Goal: Task Accomplishment & Management: Manage account settings

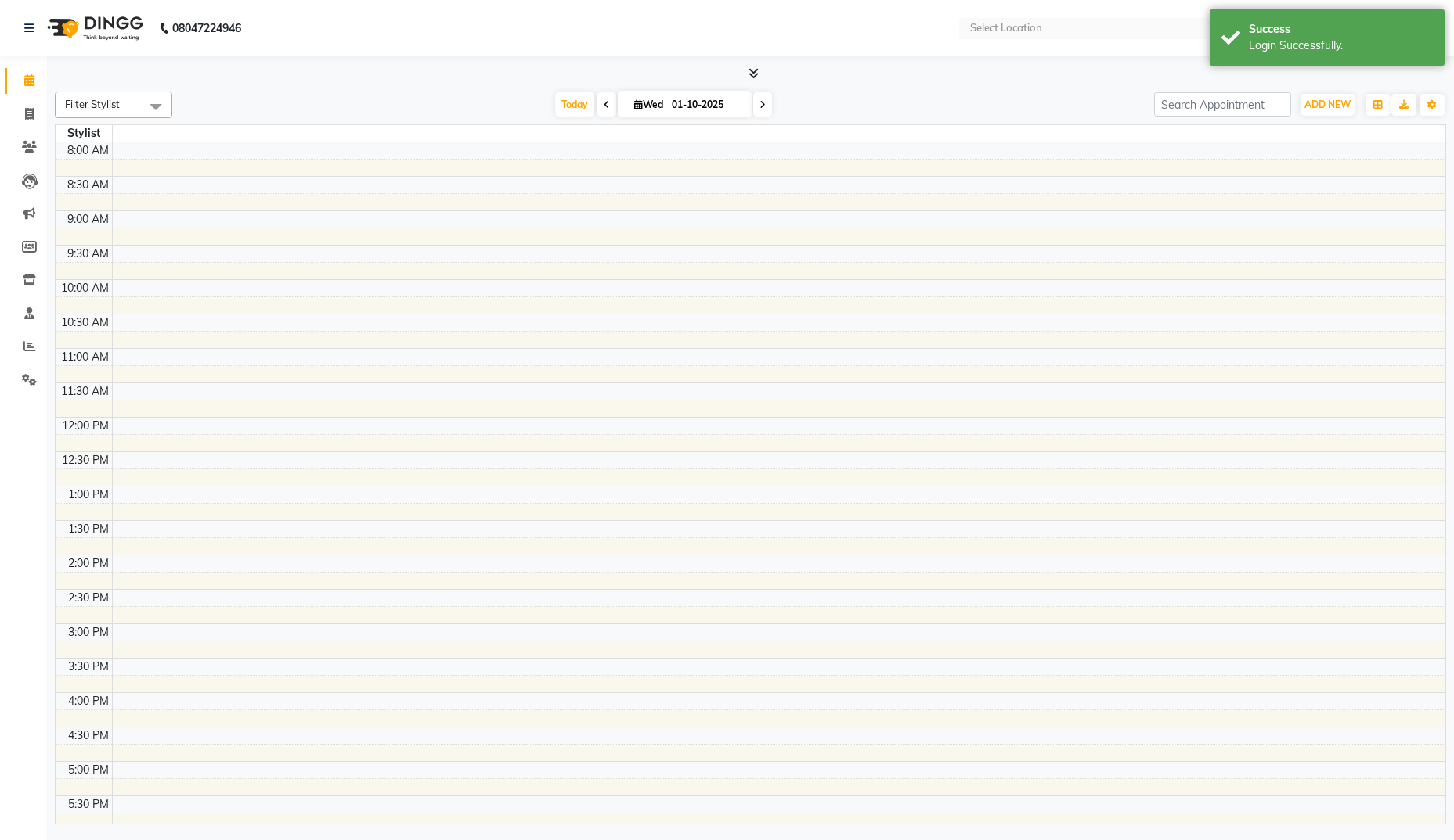
select select "en"
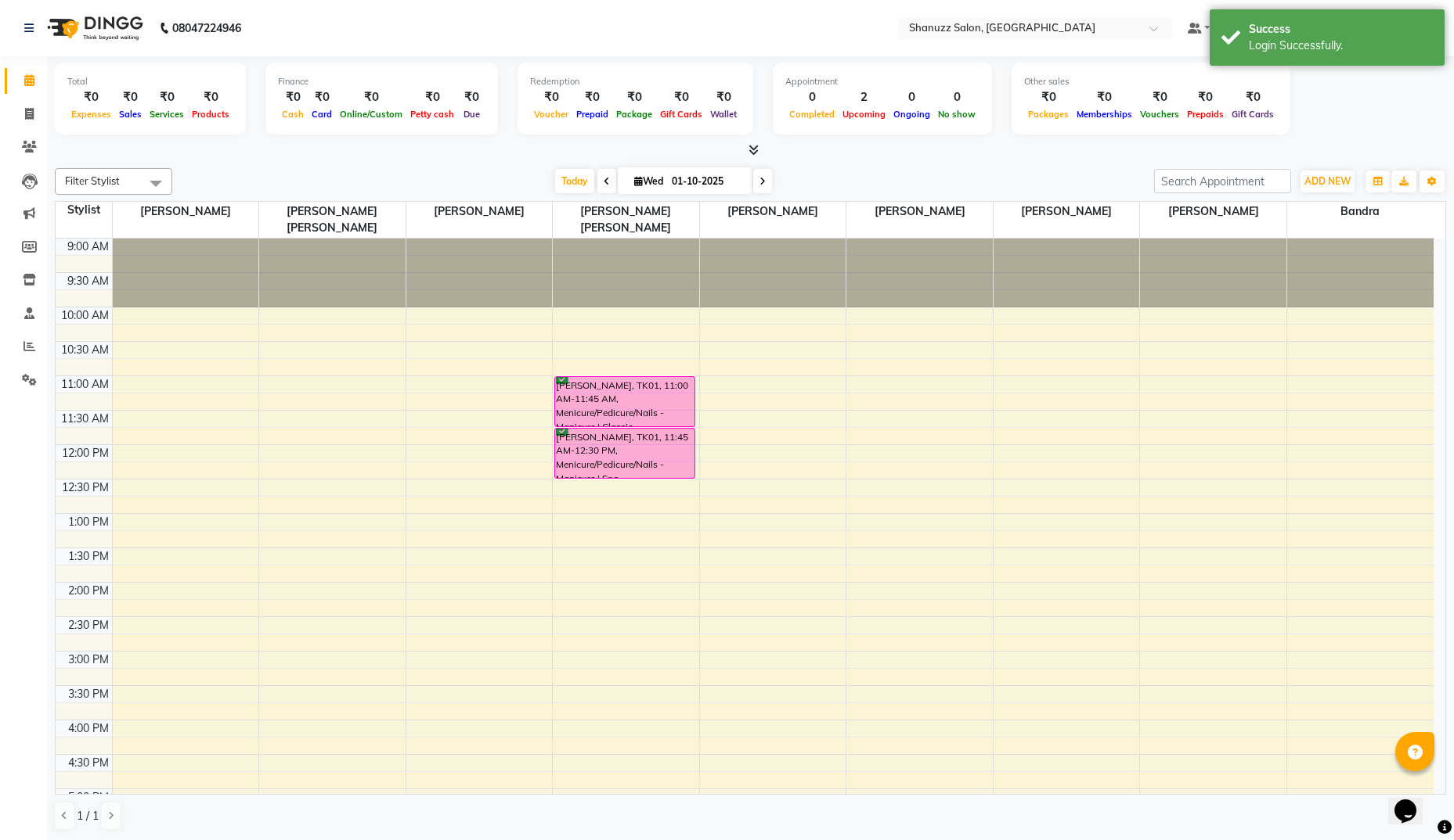
click at [761, 179] on icon at bounding box center [762, 181] width 6 height 10
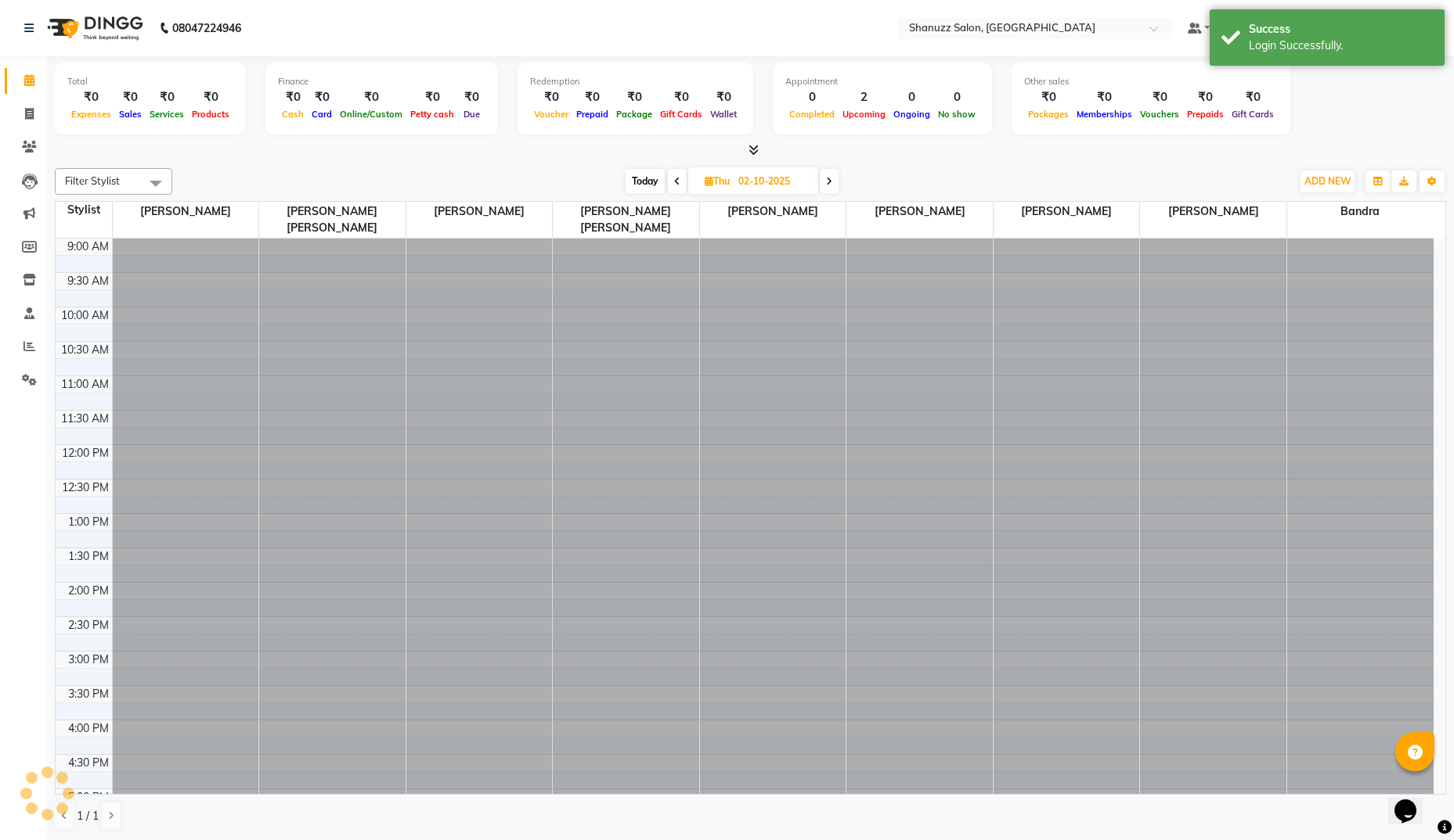
scroll to position [407, 0]
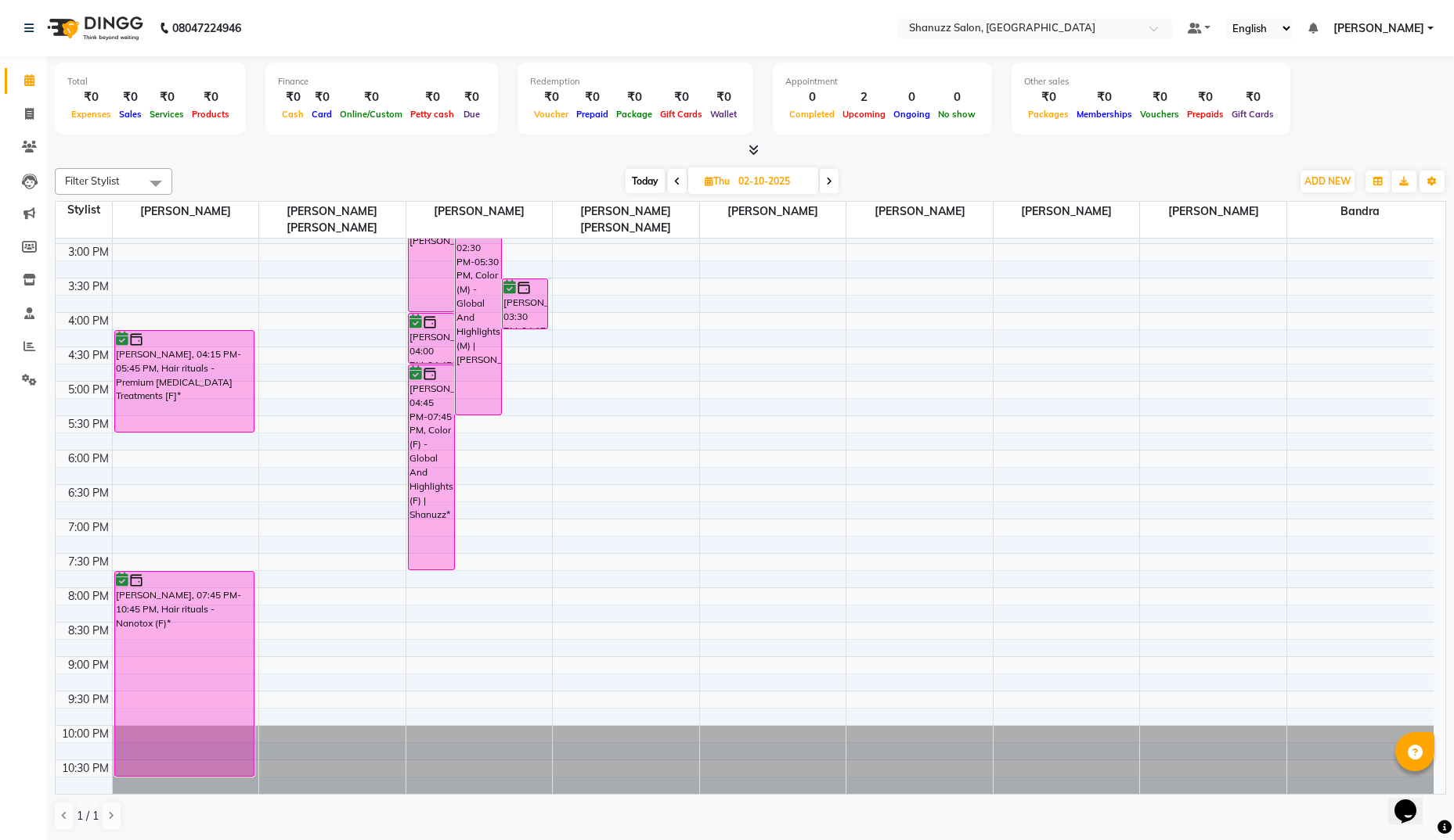
click at [675, 184] on icon at bounding box center [677, 181] width 6 height 10
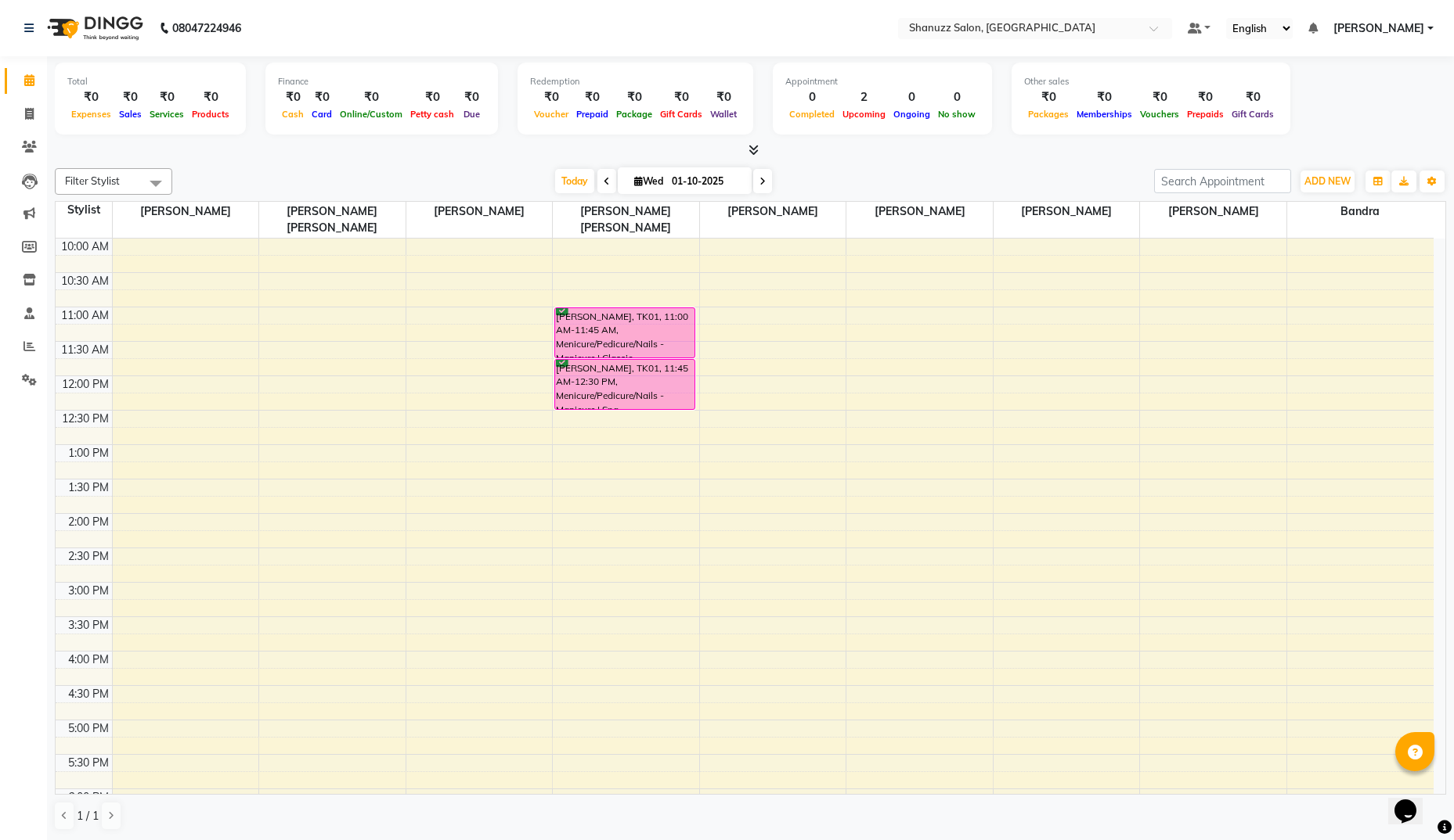
scroll to position [0, 0]
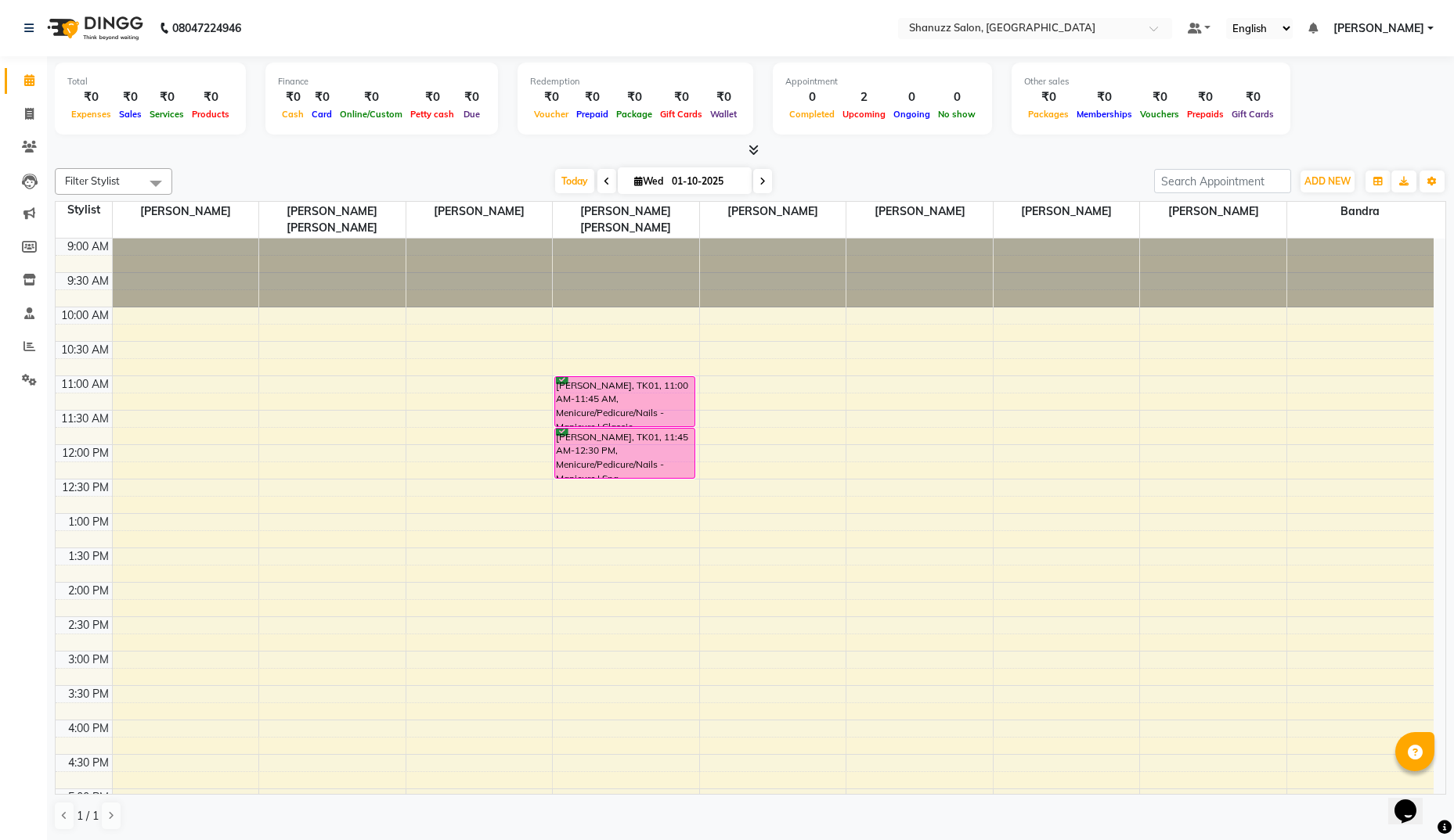
click at [765, 180] on span at bounding box center [762, 181] width 18 height 25
type input "02-10-2025"
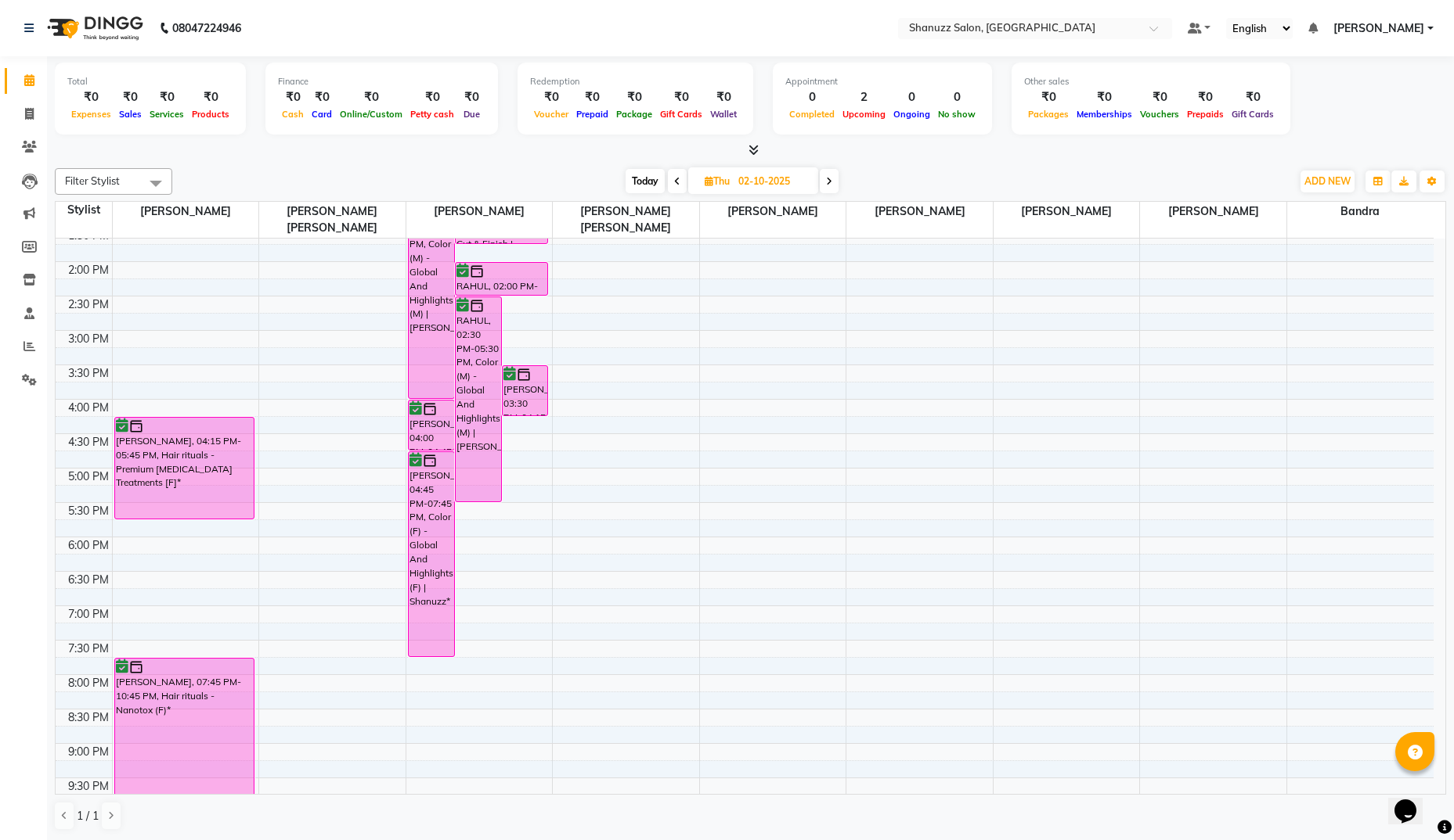
scroll to position [327, 0]
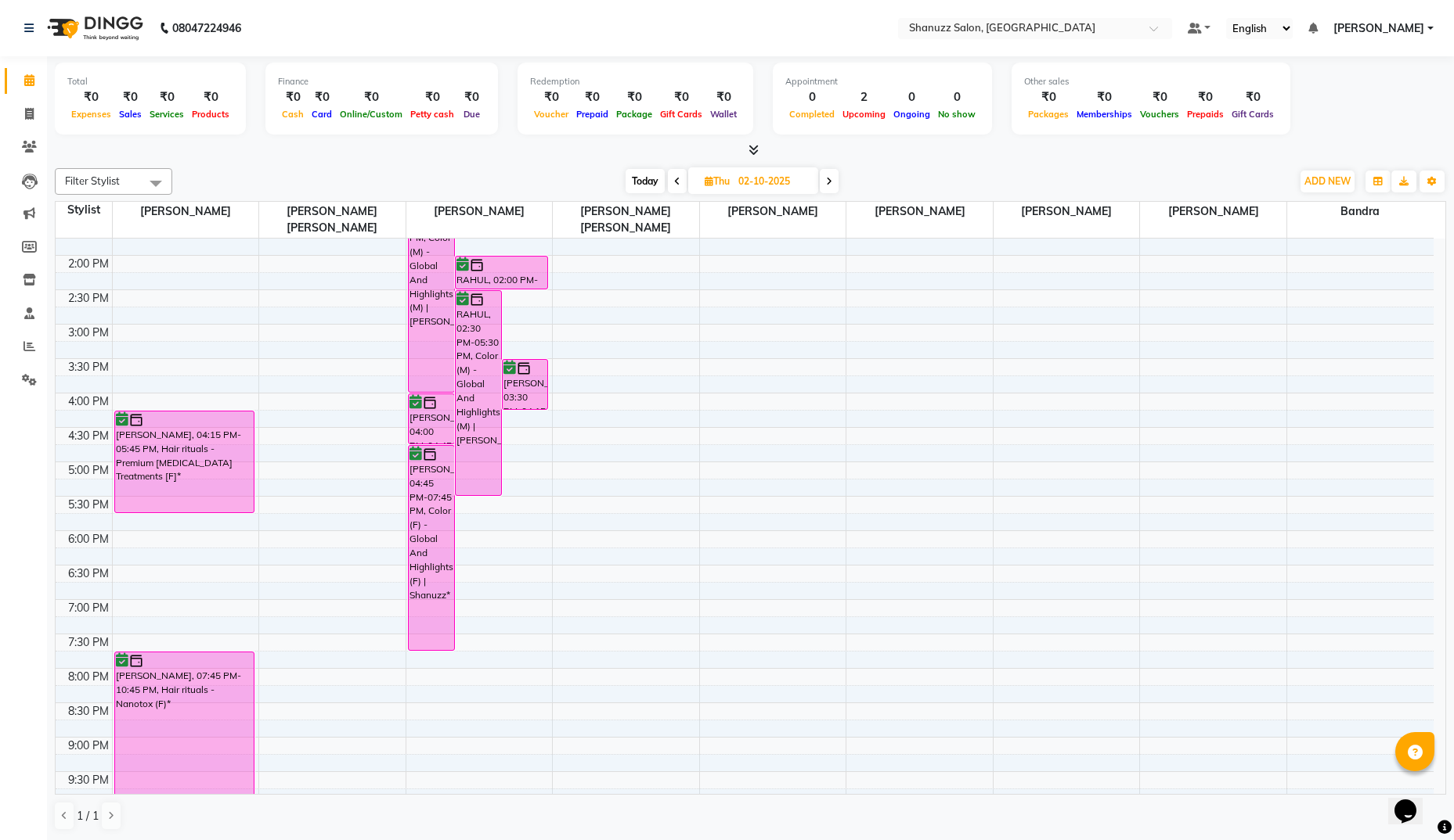
click at [23, 30] on div "08047224946" at bounding box center [132, 28] width 240 height 44
click at [25, 29] on icon at bounding box center [29, 28] width 10 height 11
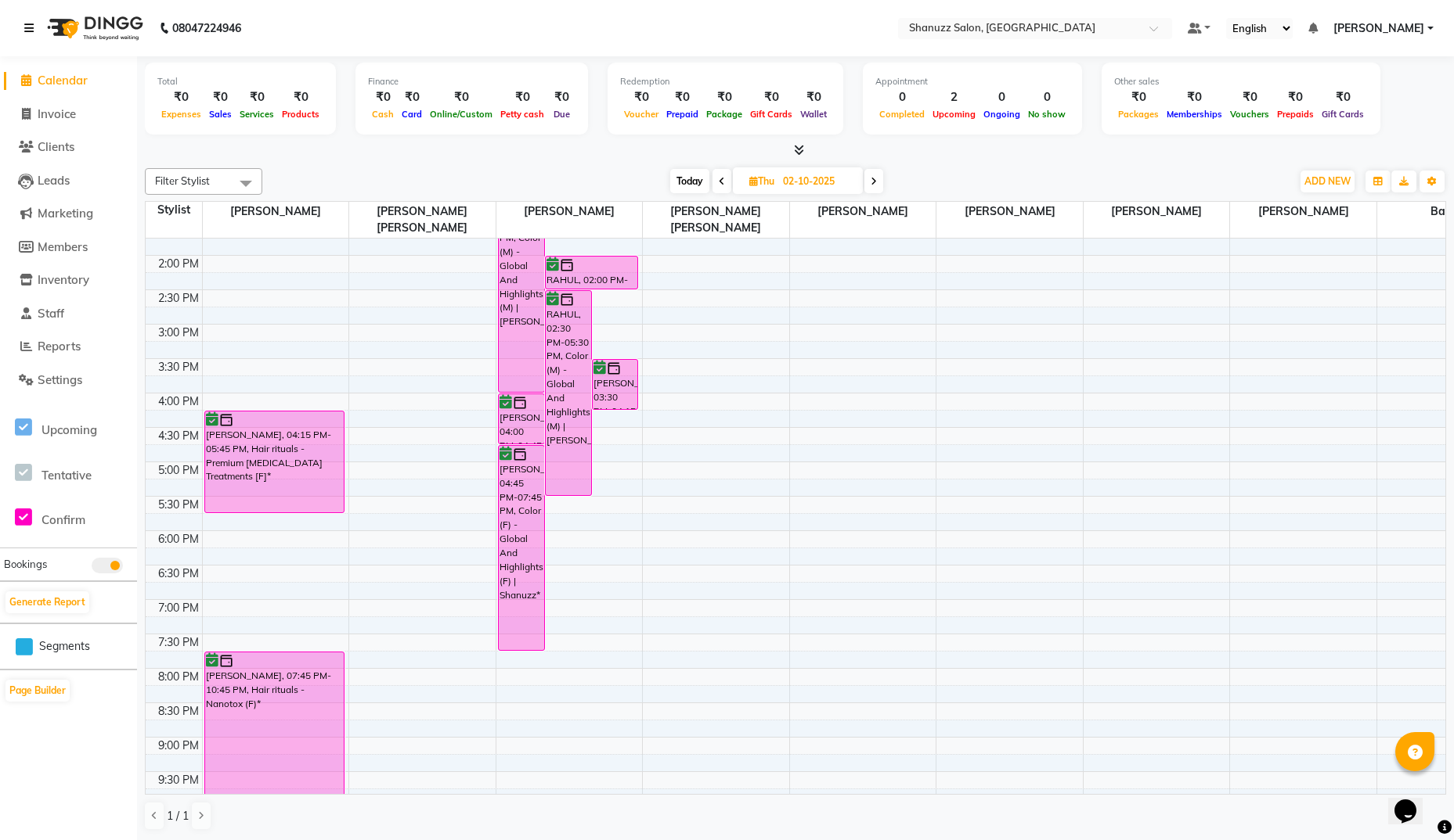
click at [25, 29] on icon at bounding box center [29, 28] width 10 height 11
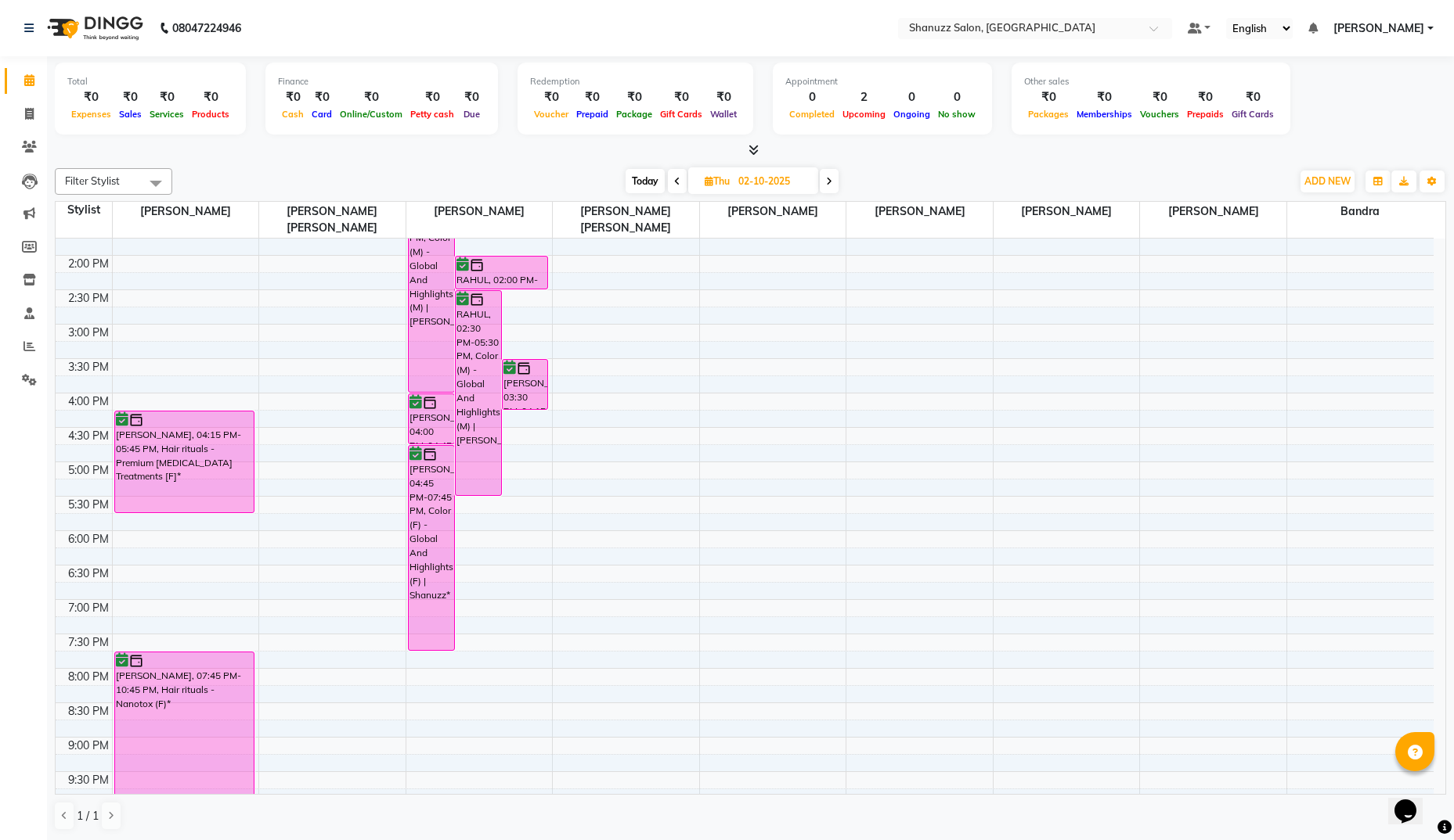
click at [750, 139] on div "Total ₹0 Expenses ₹0 Sales ₹0 Services ₹0 Products Finance ₹0 Cash ₹0 Card ₹0 O…" at bounding box center [750, 107] width 1391 height 102
click at [755, 148] on icon at bounding box center [754, 149] width 11 height 11
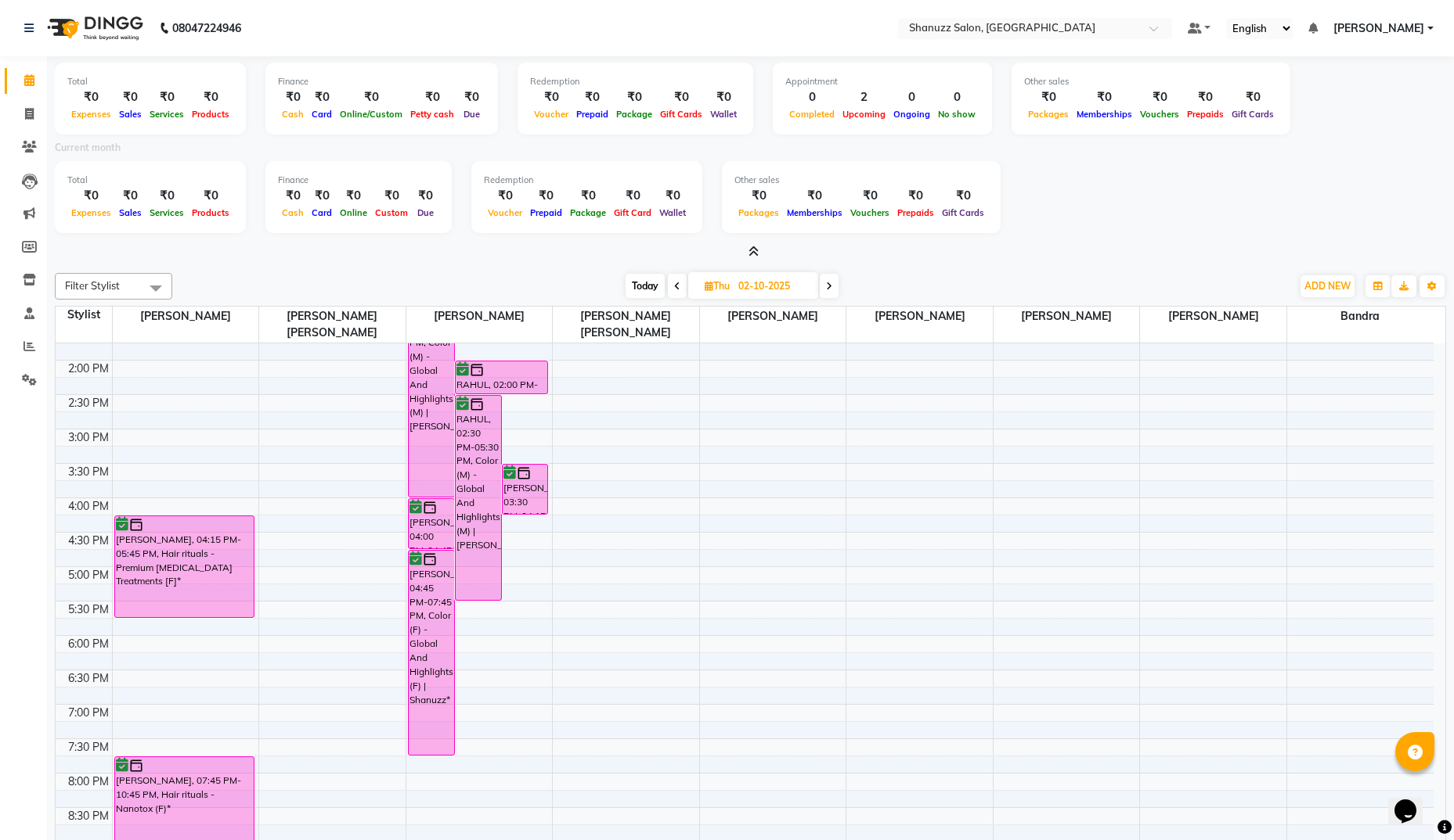
click at [750, 246] on icon at bounding box center [754, 251] width 11 height 11
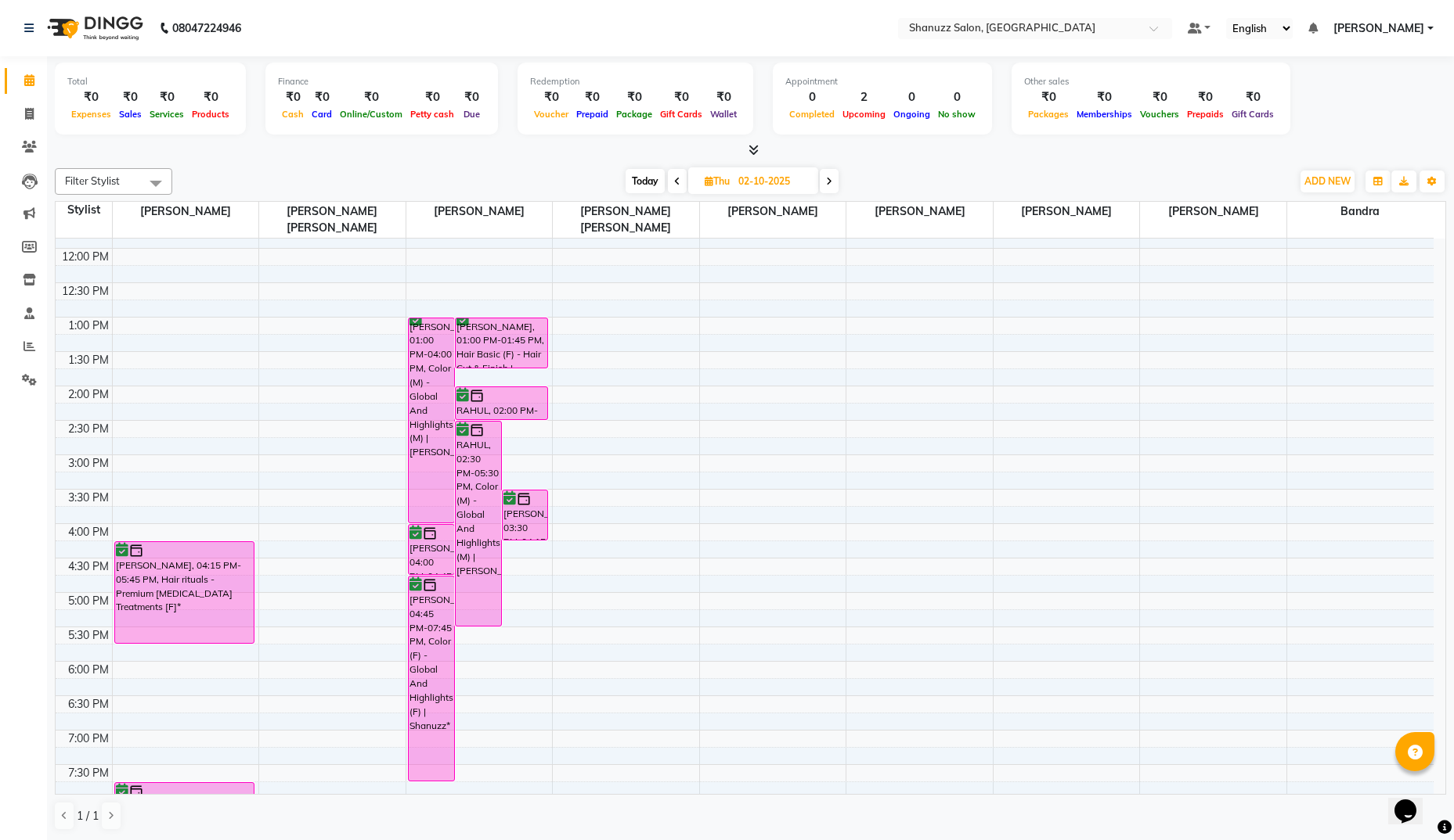
scroll to position [202, 0]
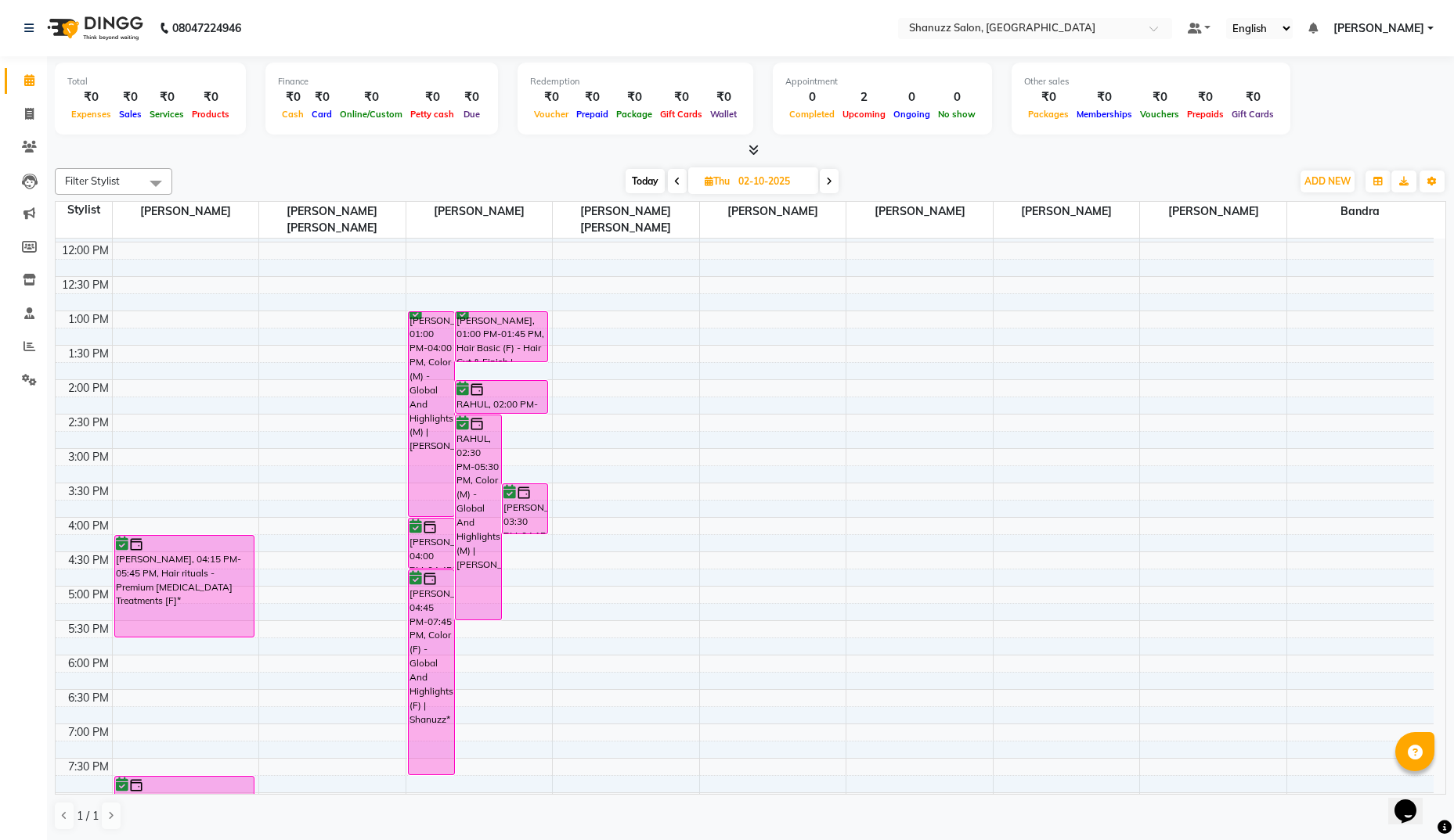
click at [413, 346] on div "[PERSON_NAME], 01:00 PM-04:00 PM, Color (M) - Global And Highlights (M) | [PERS…" at bounding box center [431, 413] width 46 height 204
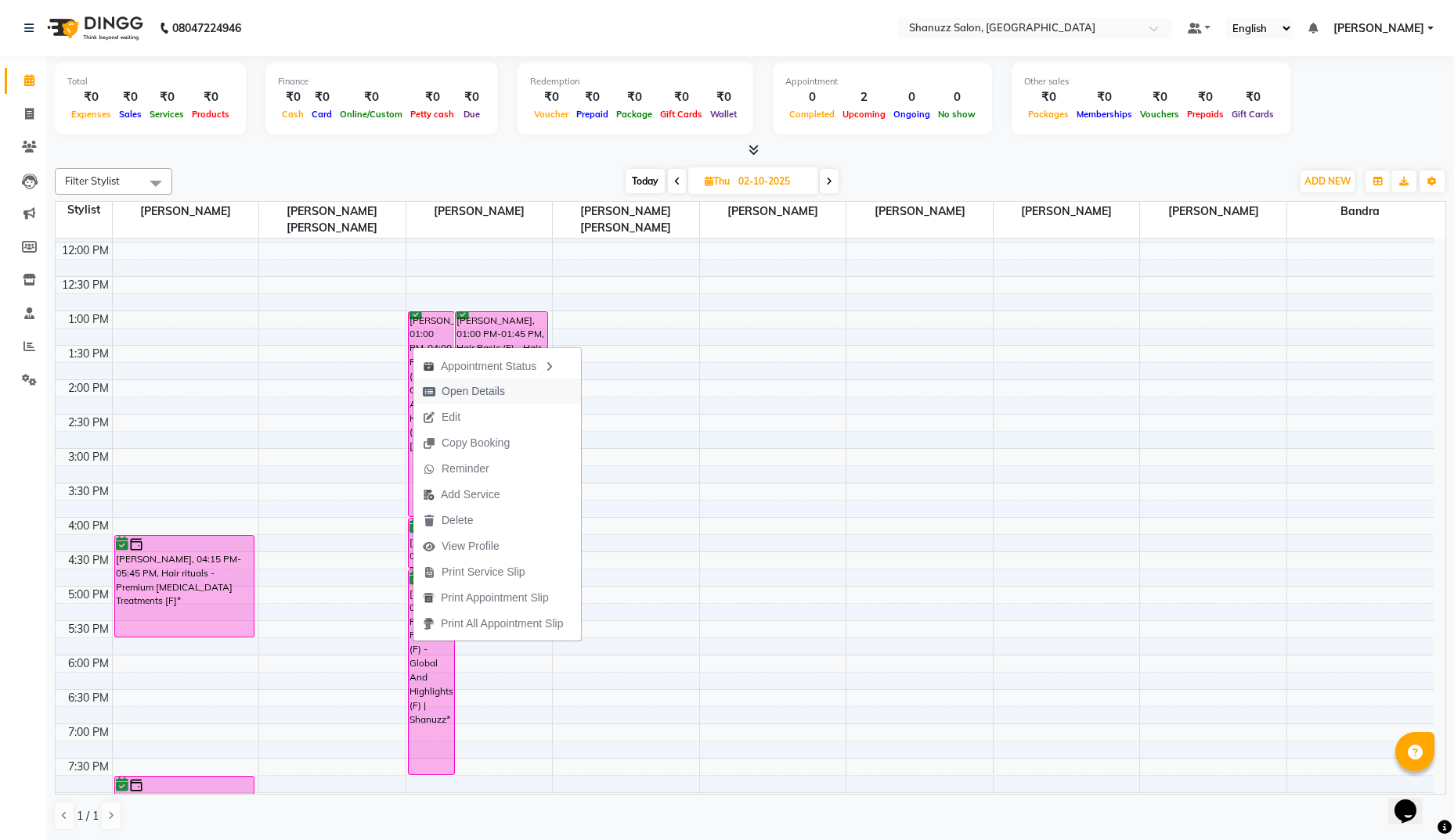
click at [477, 390] on span "Open Details" at bounding box center [473, 392] width 63 height 17
select select "6"
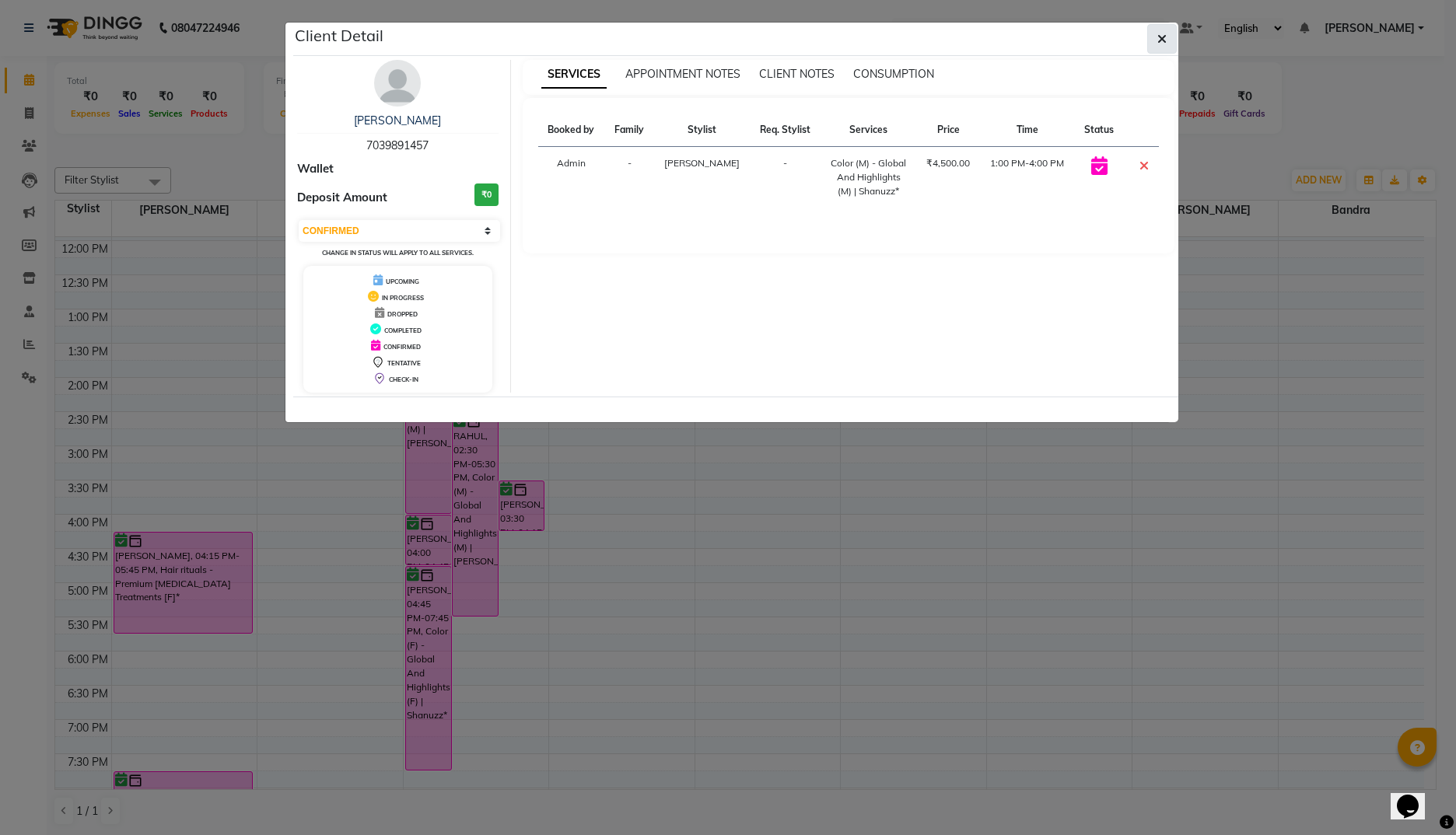
click at [1163, 40] on icon "button" at bounding box center [1162, 39] width 10 height 12
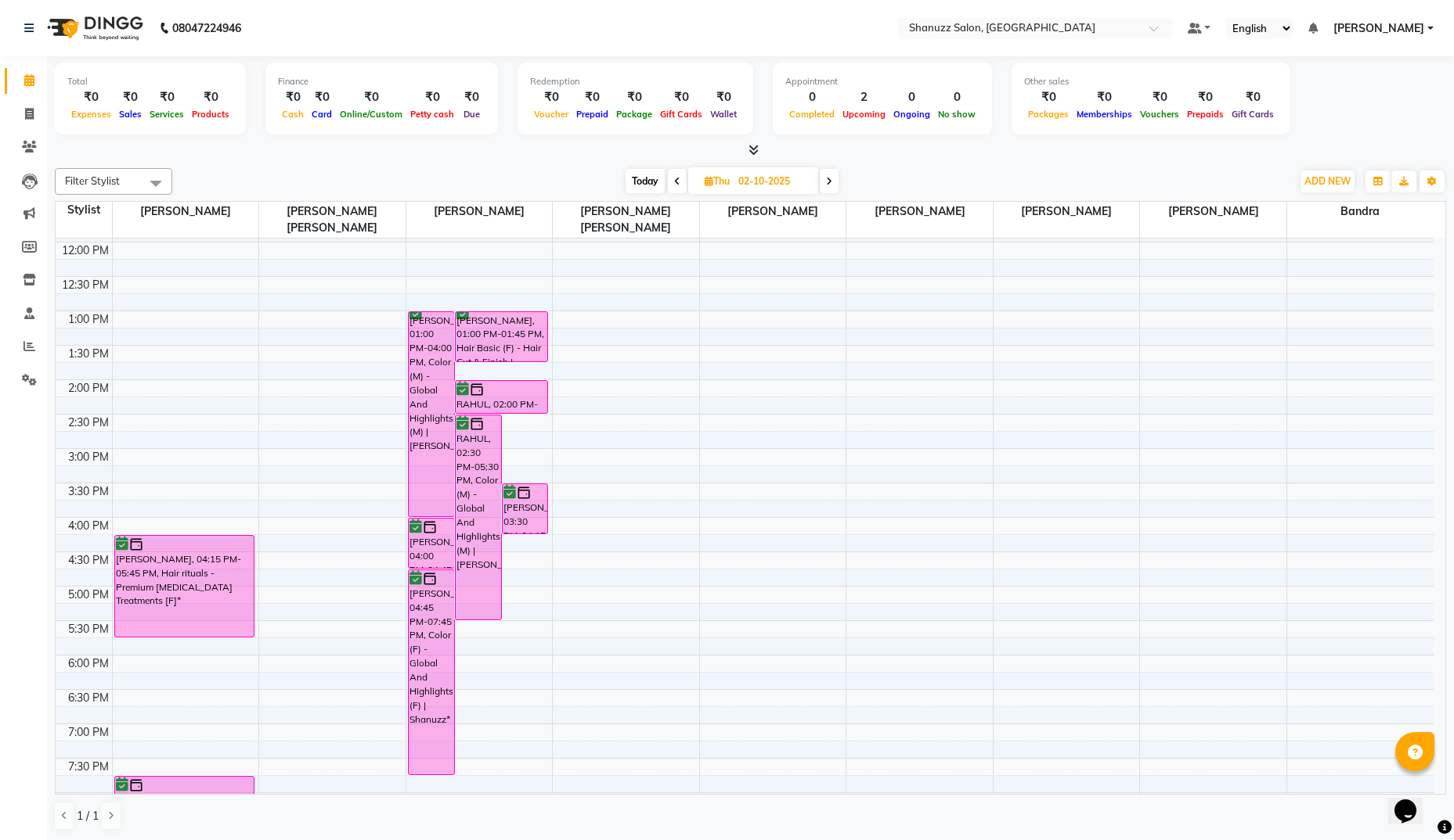
click at [518, 342] on div "[PERSON_NAME], 01:00 PM-01:45 PM, Hair Basic (F) - Hair Cut & Finish | Shanuzz" at bounding box center [501, 336] width 92 height 49
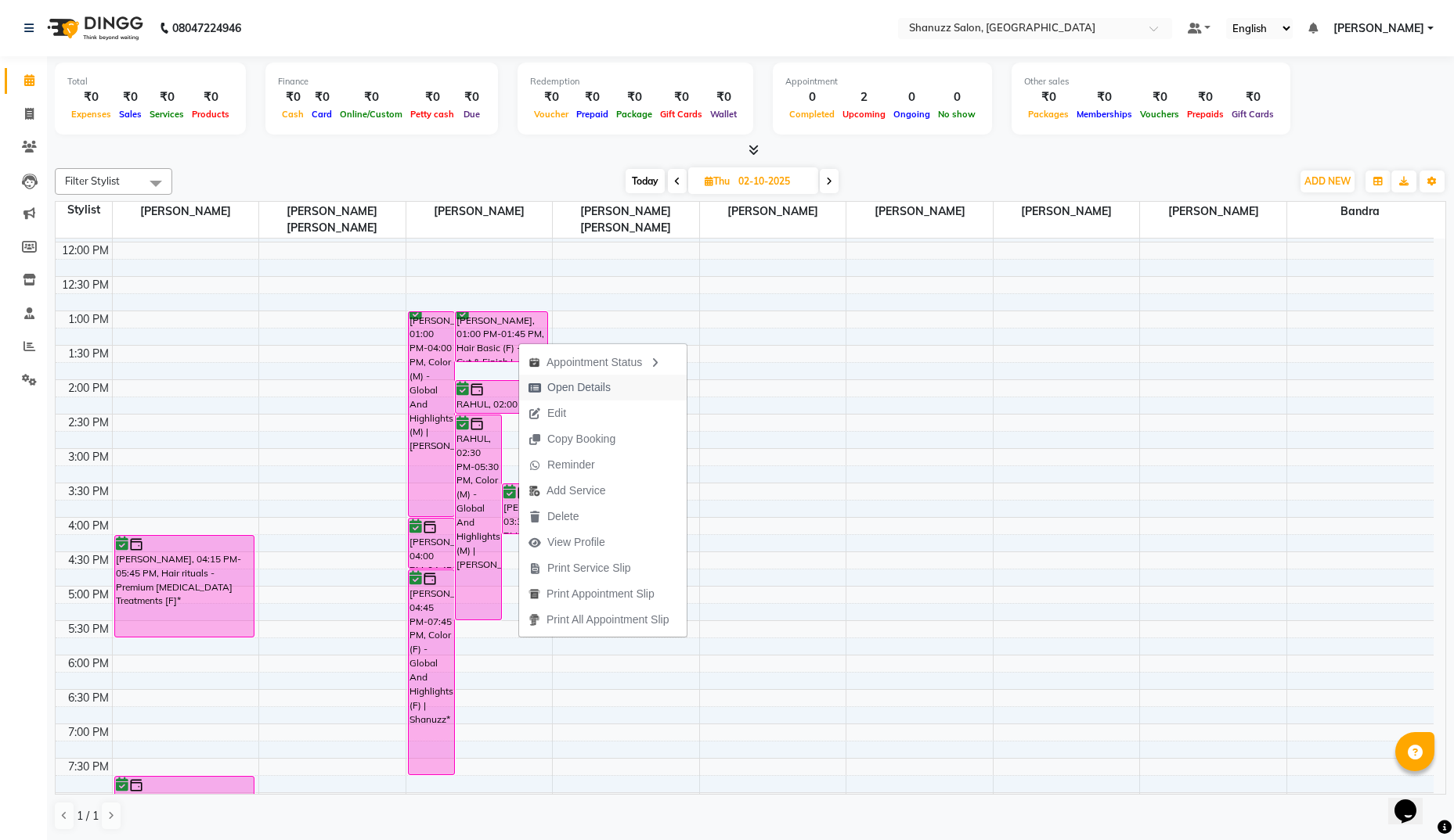
click at [557, 382] on span "Open Details" at bounding box center [578, 387] width 63 height 17
select select "6"
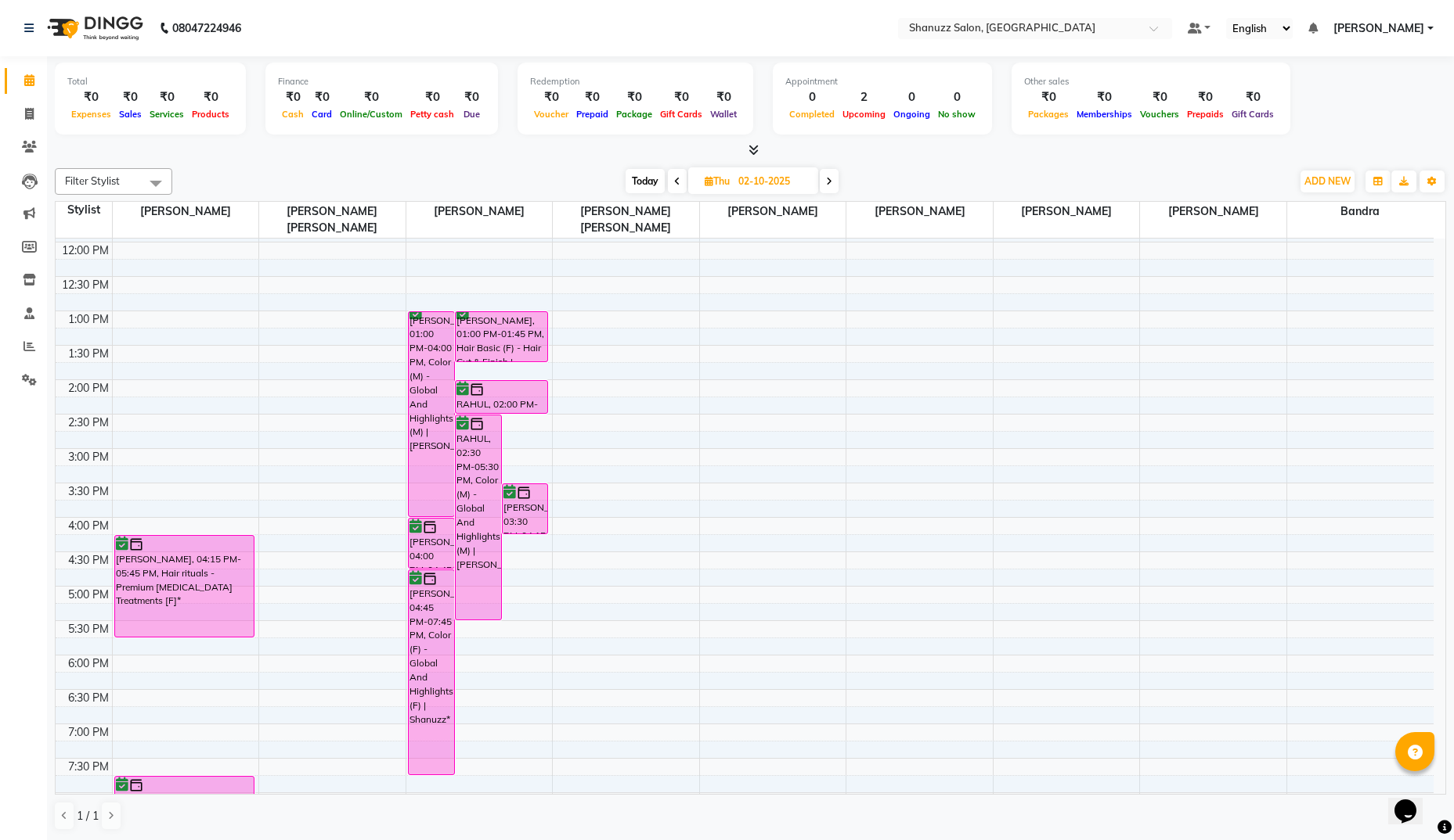
click at [496, 390] on div at bounding box center [502, 390] width 91 height 16
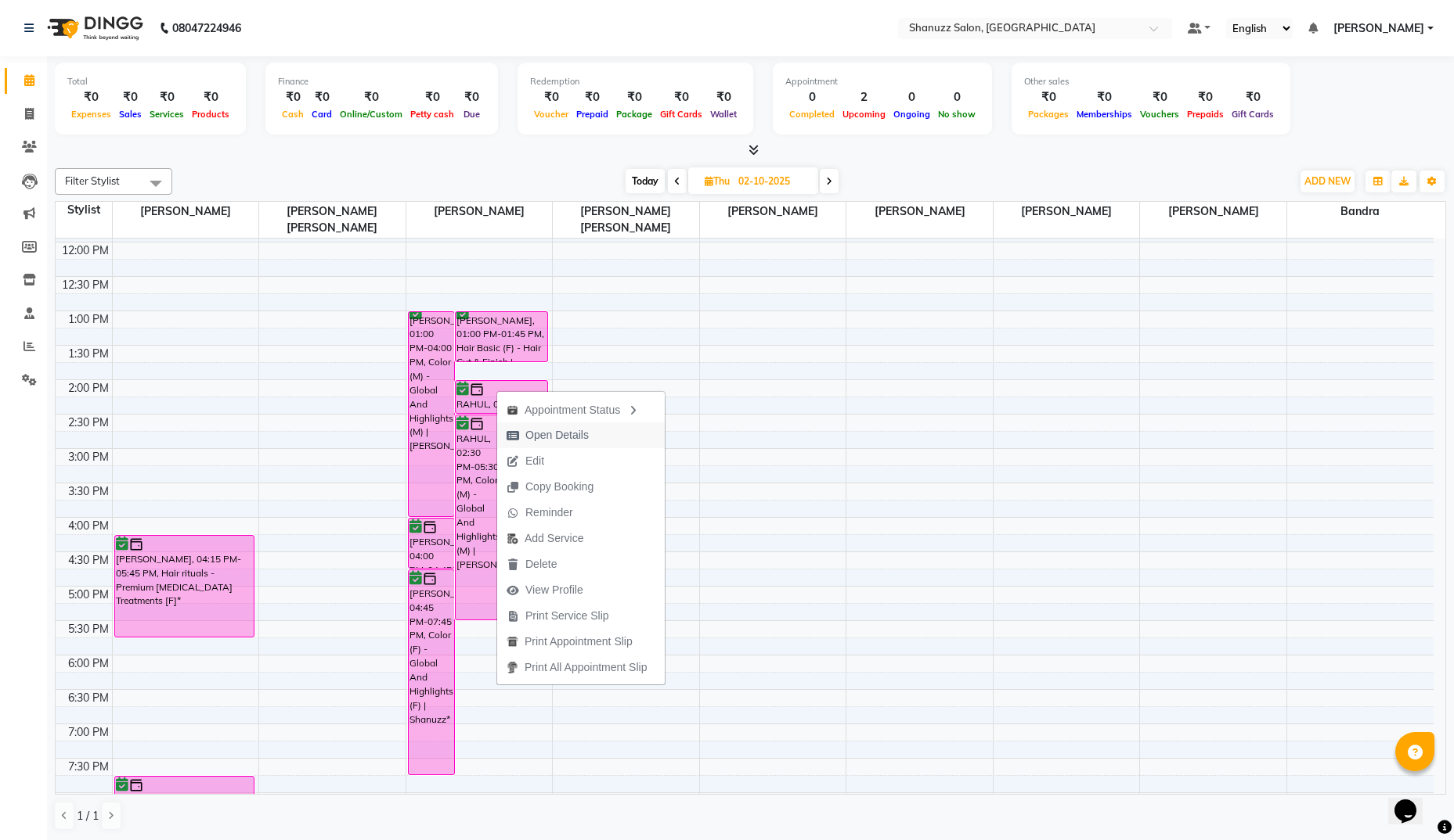
click at [532, 432] on span "Open Details" at bounding box center [557, 435] width 63 height 17
select select "6"
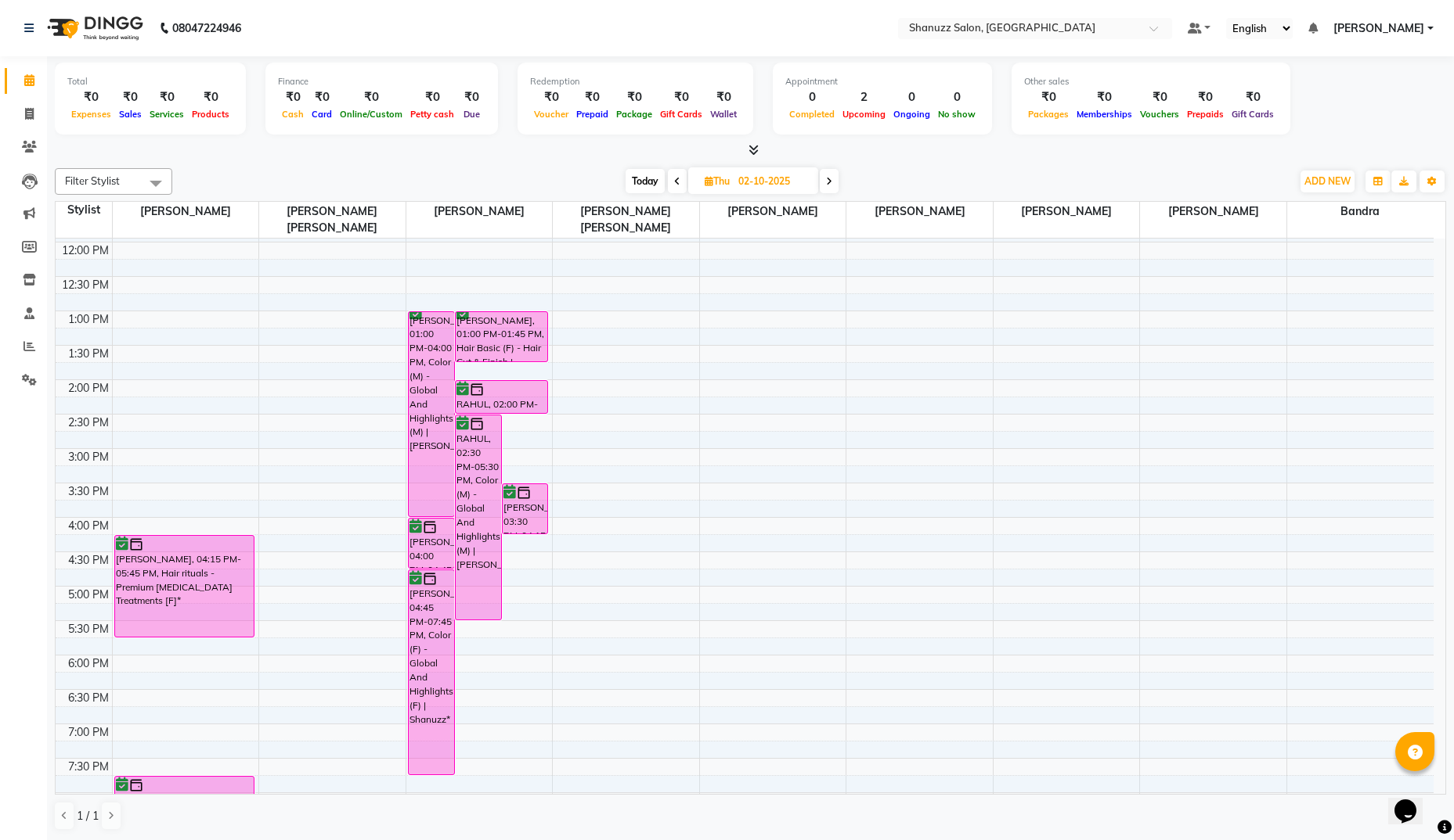
click at [517, 501] on div "[PERSON_NAME], 03:30 PM-04:15 PM, Hair Basic (F) - Hair Cut & Finish | Shanuzz" at bounding box center [526, 509] width 46 height 49
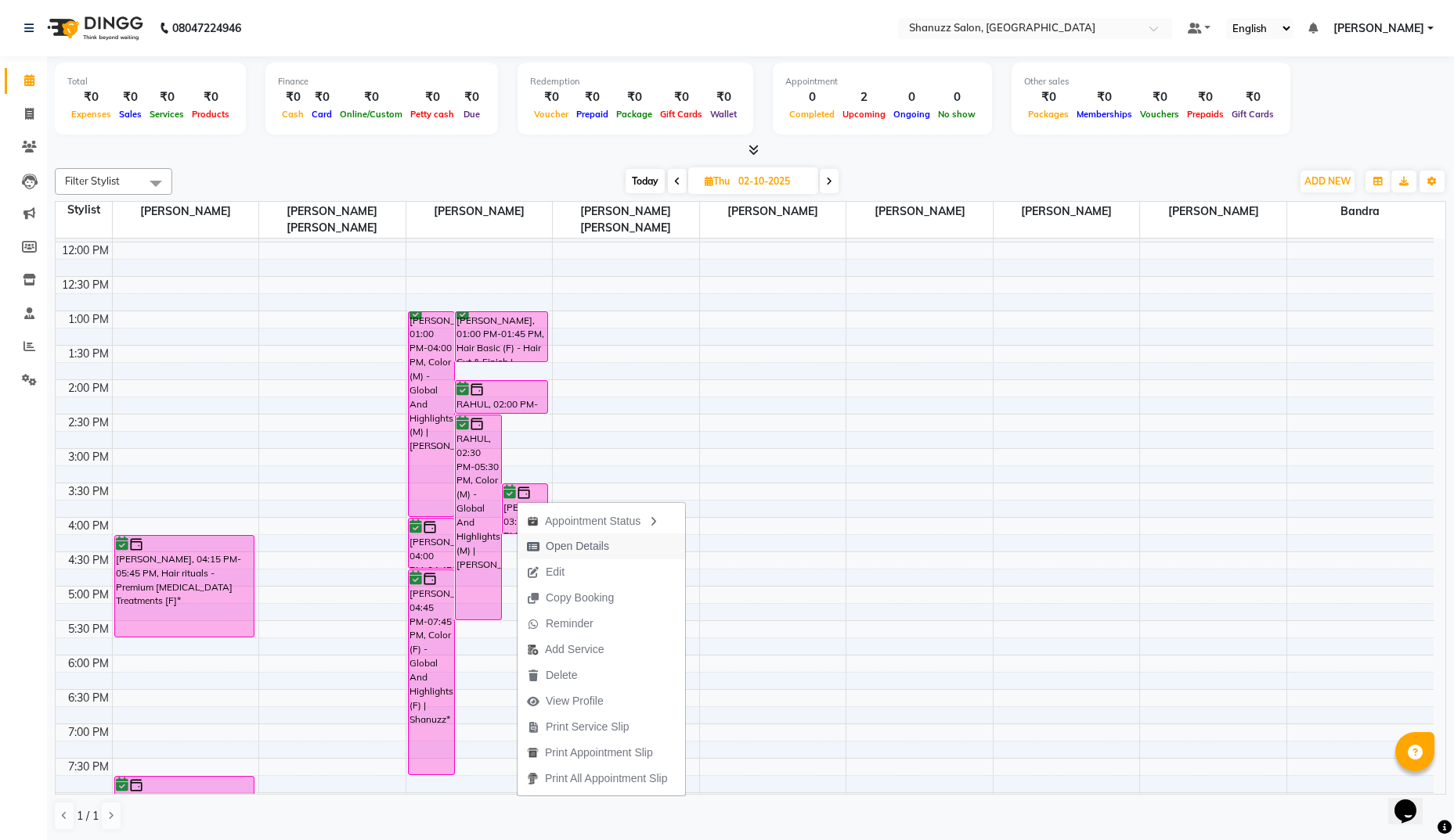
click at [557, 546] on span "Open Details" at bounding box center [578, 547] width 63 height 17
select select "6"
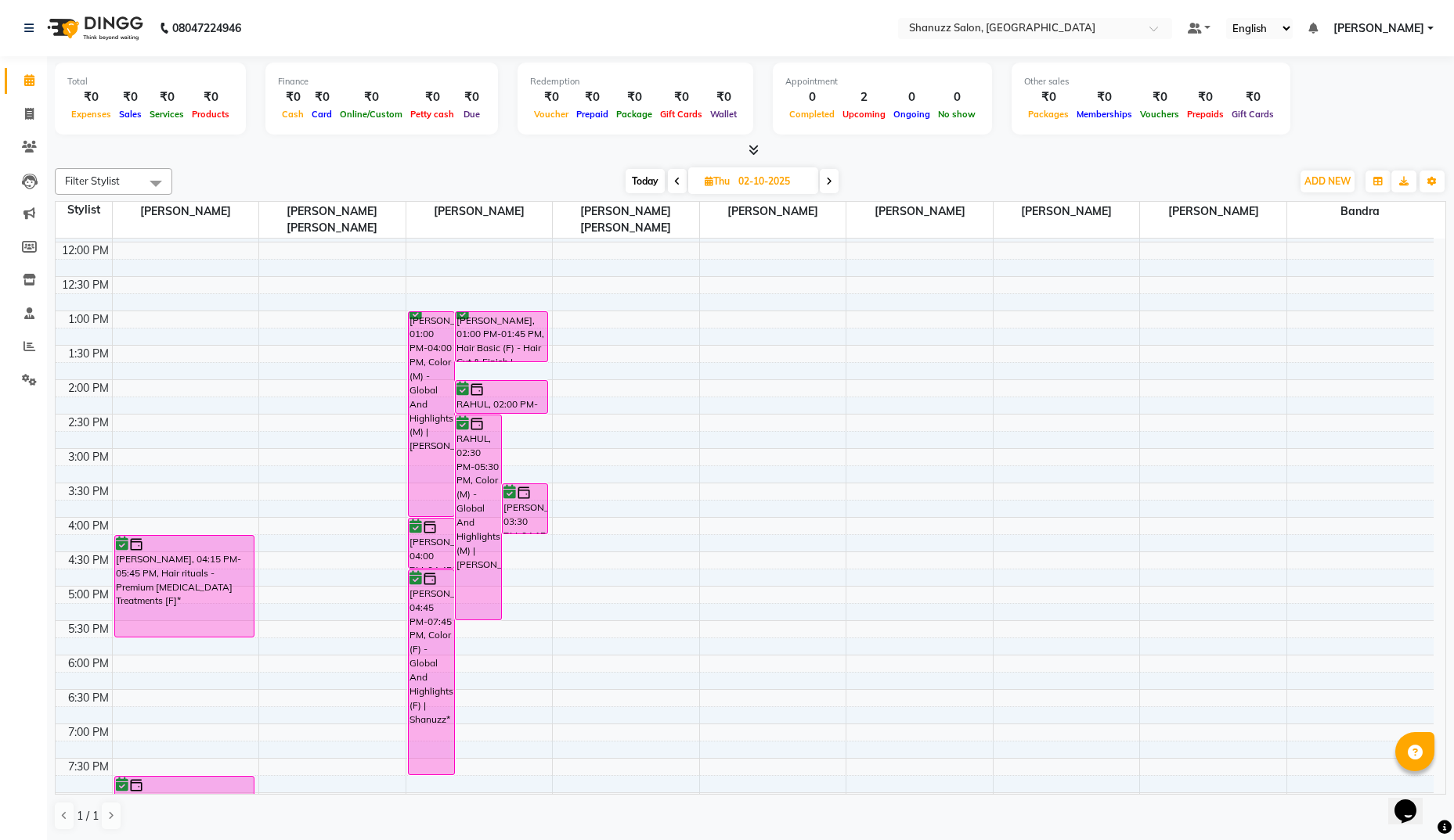
click at [524, 488] on img at bounding box center [524, 493] width 16 height 16
click at [526, 504] on div "[PERSON_NAME], 03:30 PM-04:15 PM, Hair Basic (F) - Hair Cut & Finish | Shanuzz" at bounding box center [526, 509] width 46 height 49
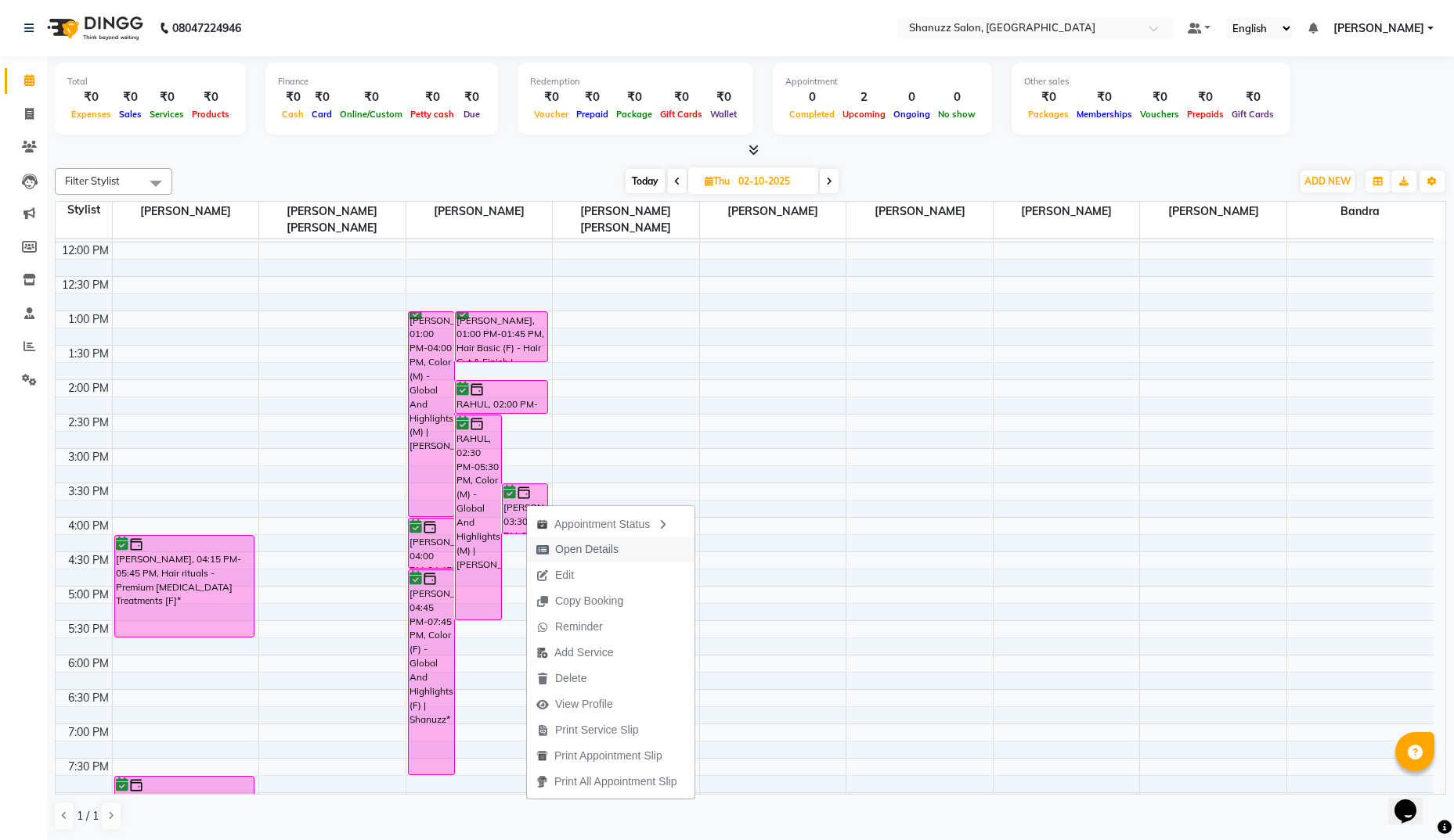
click at [557, 550] on span "Open Details" at bounding box center [586, 549] width 63 height 17
select select "6"
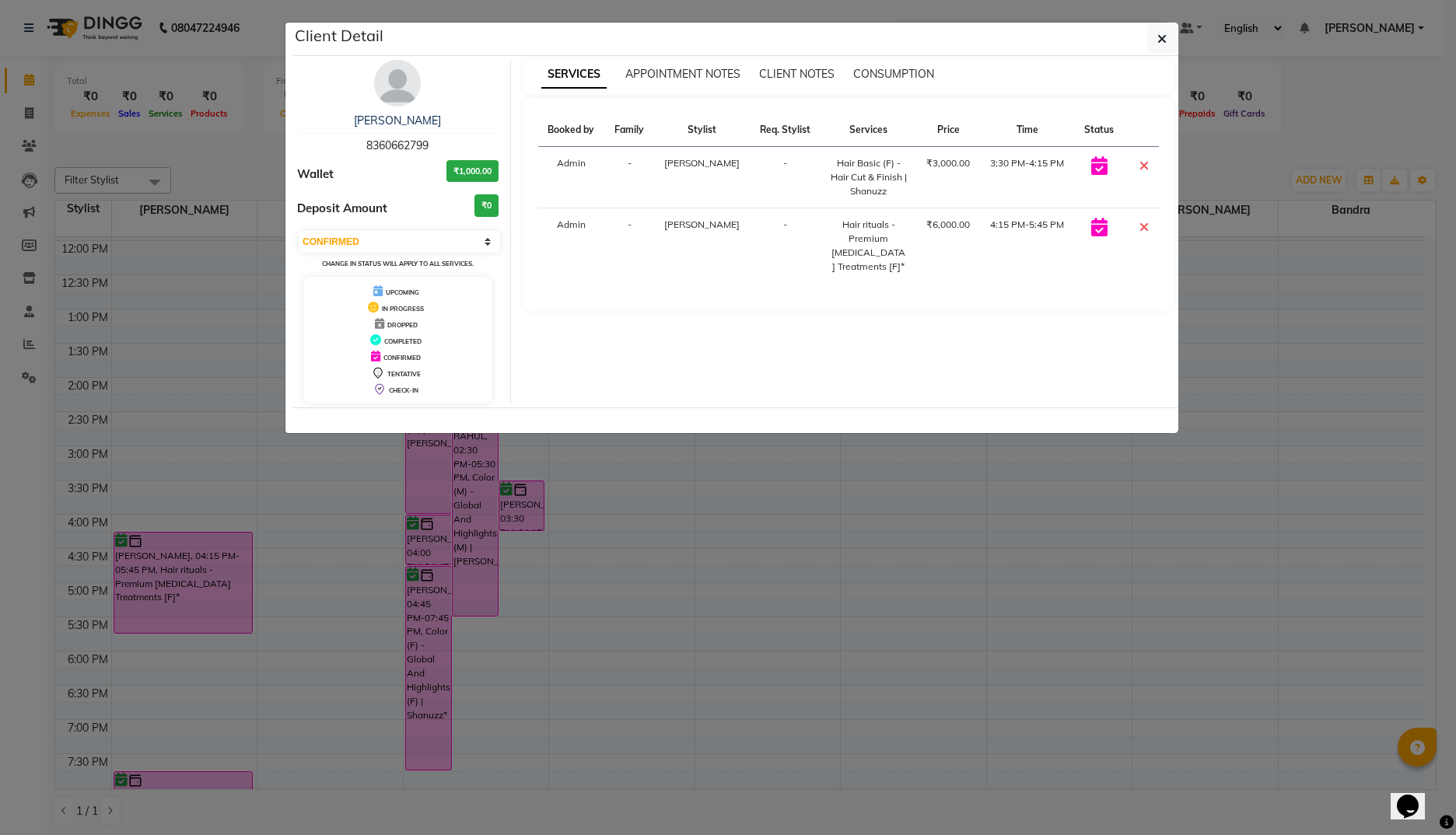
click at [553, 547] on ngb-modal-window "Client Detail [PERSON_NAME] 8360662799 Wallet ₹1,000.00 Deposit Amount ₹0 Selec…" at bounding box center [728, 417] width 1456 height 835
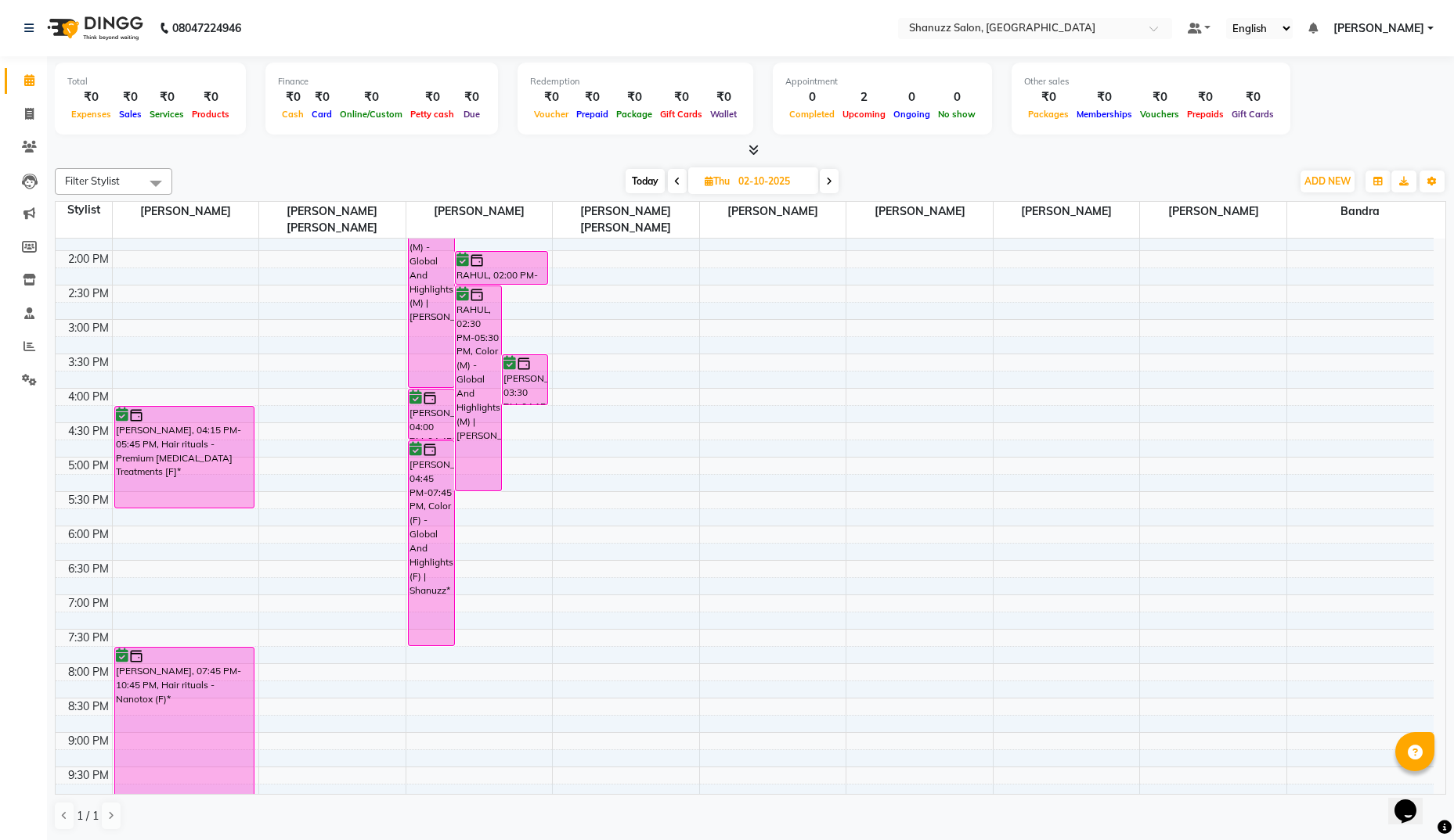
scroll to position [331, 0]
click at [428, 422] on div "[PERSON_NAME], 04:00 PM-04:45 PM, Hair Basic (F) - Hair Cut & Finish | Shanuzz" at bounding box center [431, 415] width 46 height 49
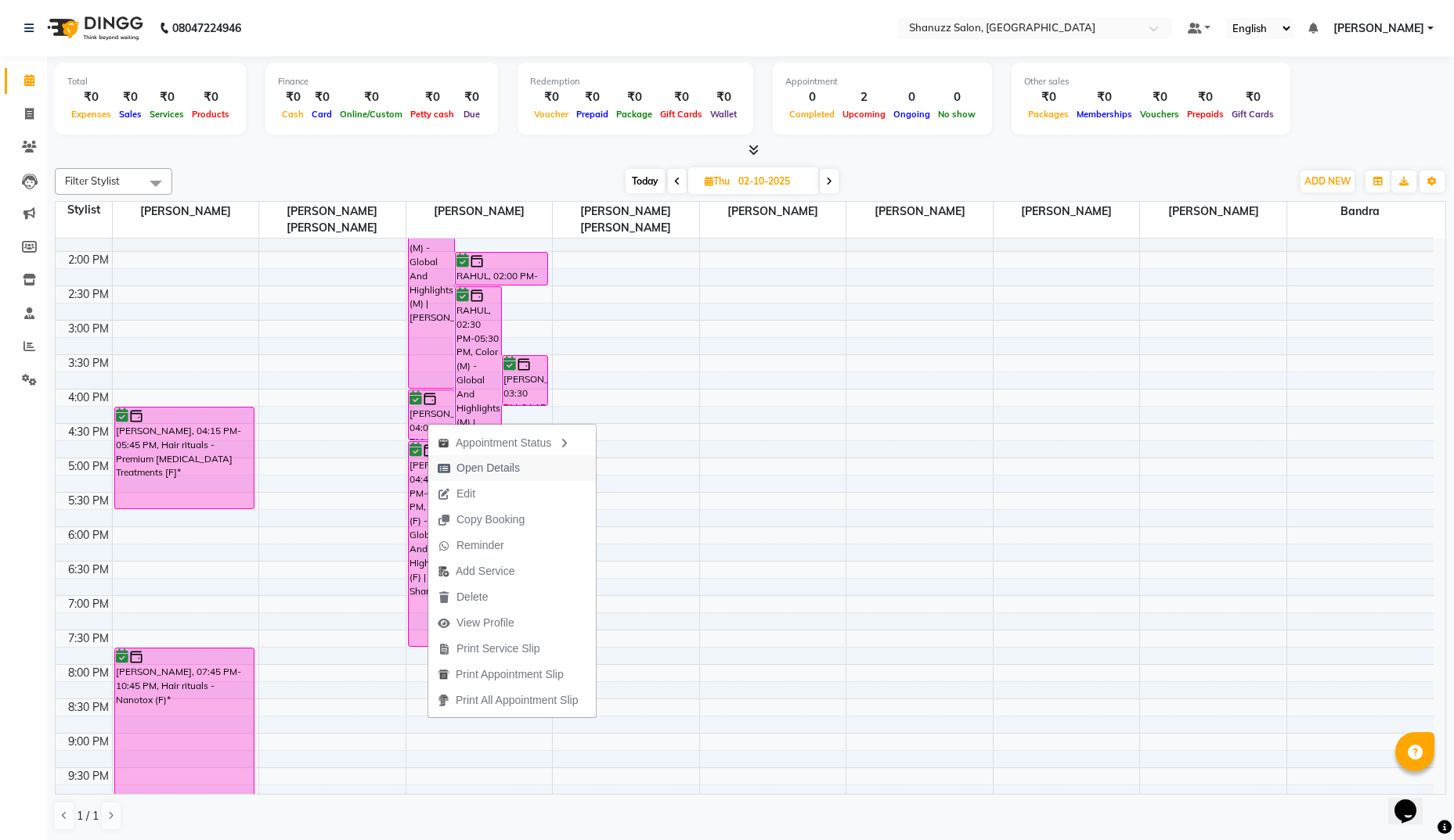
click at [475, 462] on span "Open Details" at bounding box center [488, 468] width 63 height 17
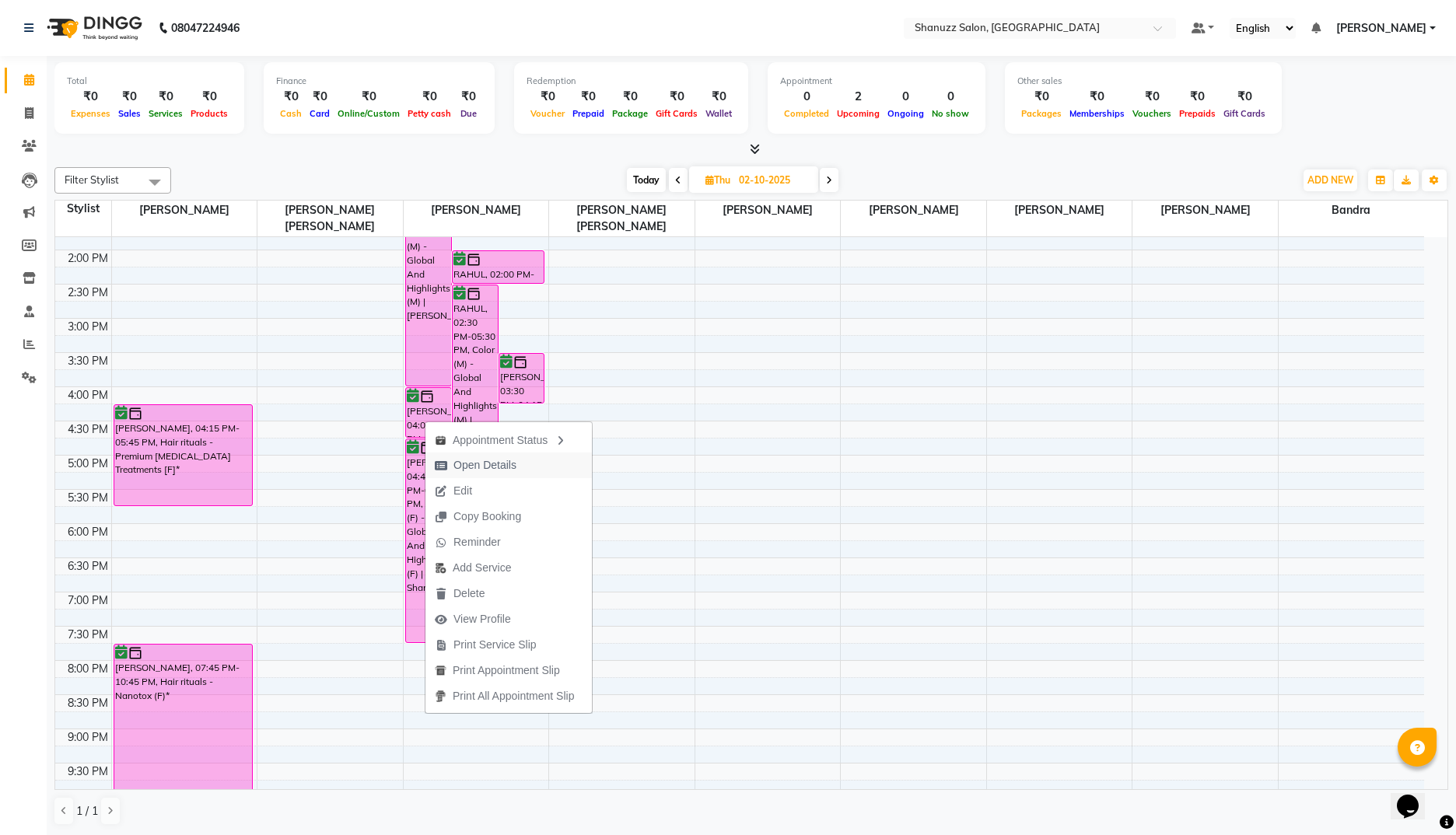
select select "6"
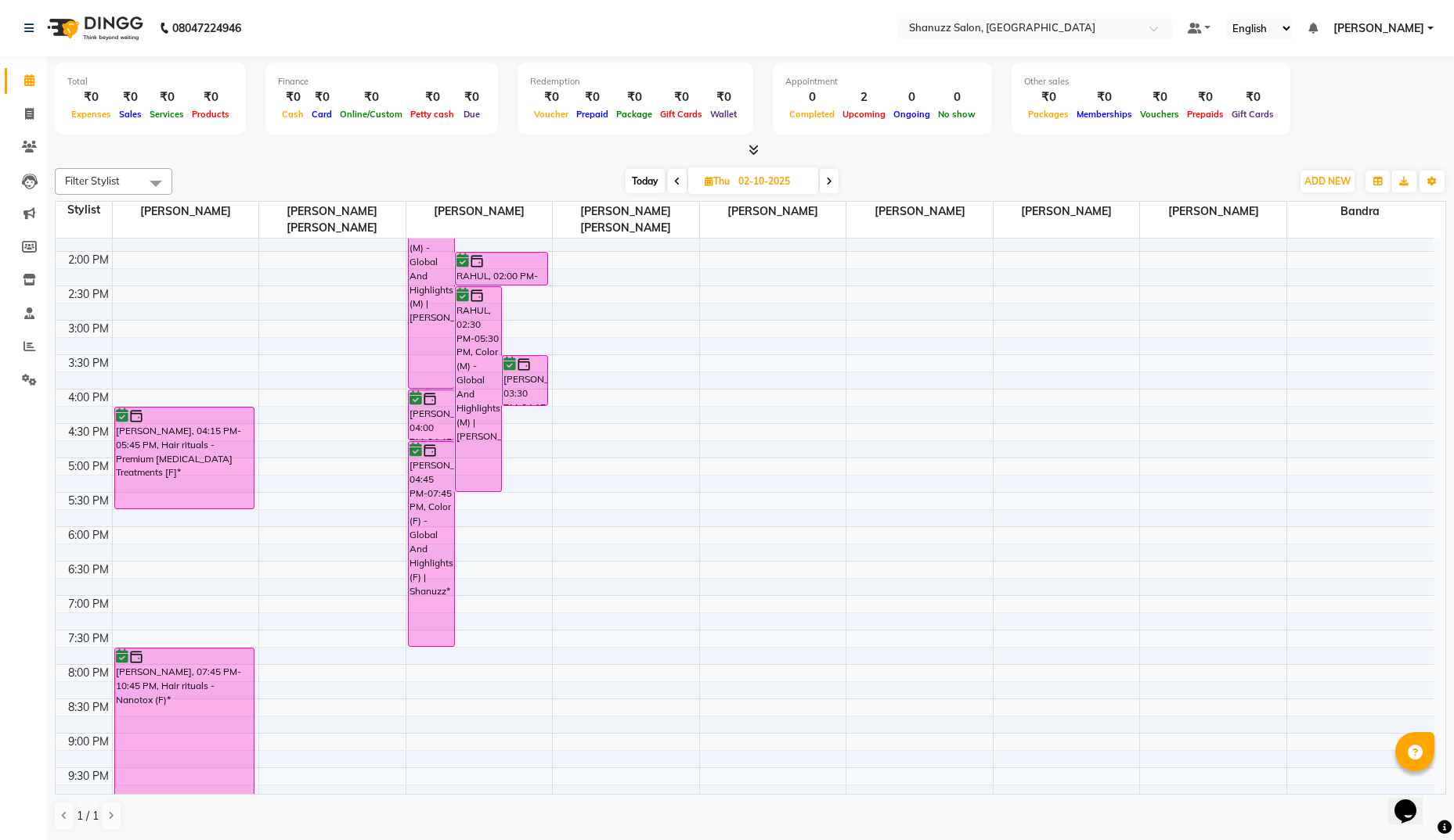
click at [829, 175] on span at bounding box center [828, 181] width 18 height 25
type input "03-10-2025"
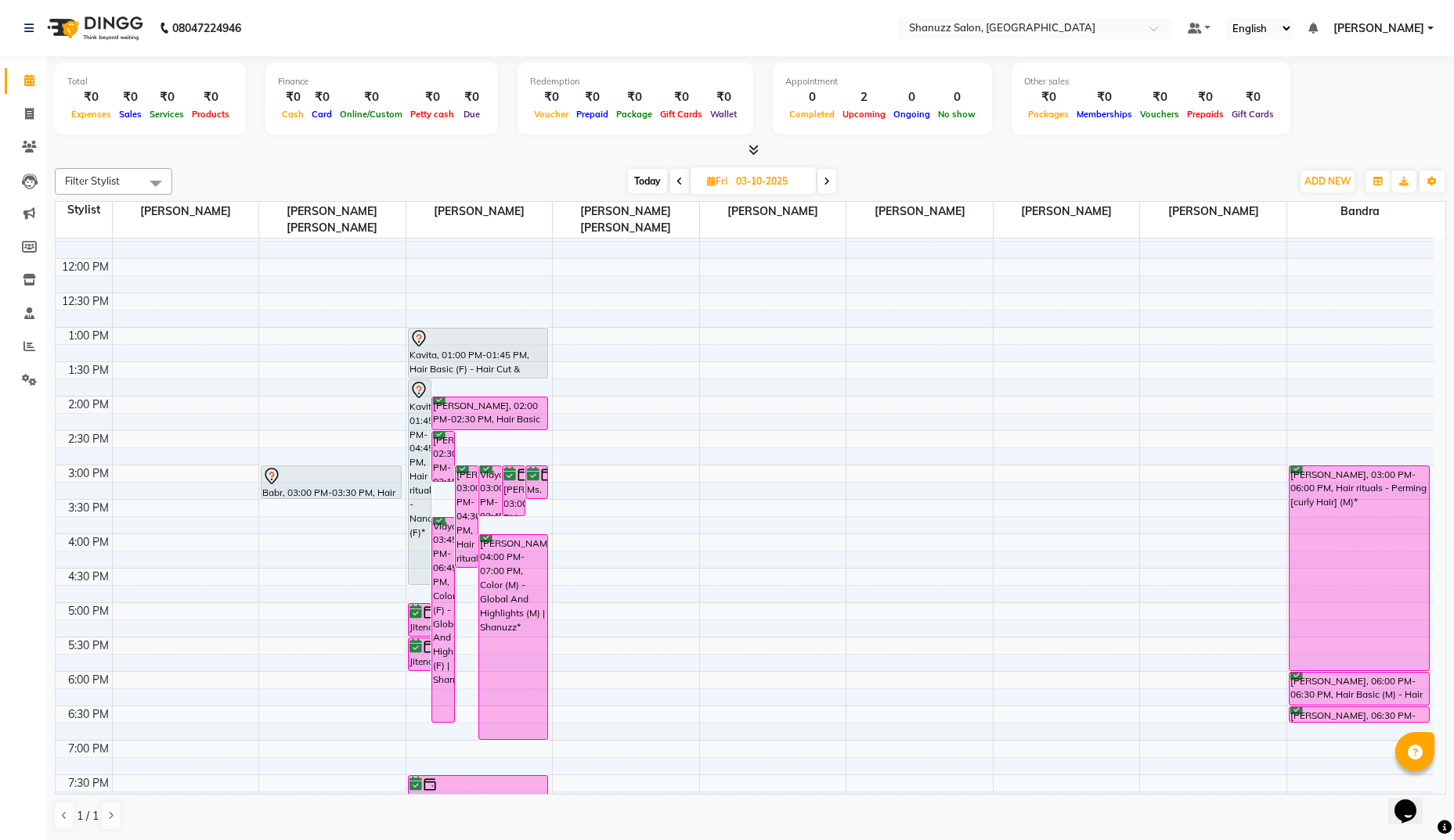
scroll to position [186, 0]
click at [32, 27] on icon at bounding box center [29, 28] width 10 height 11
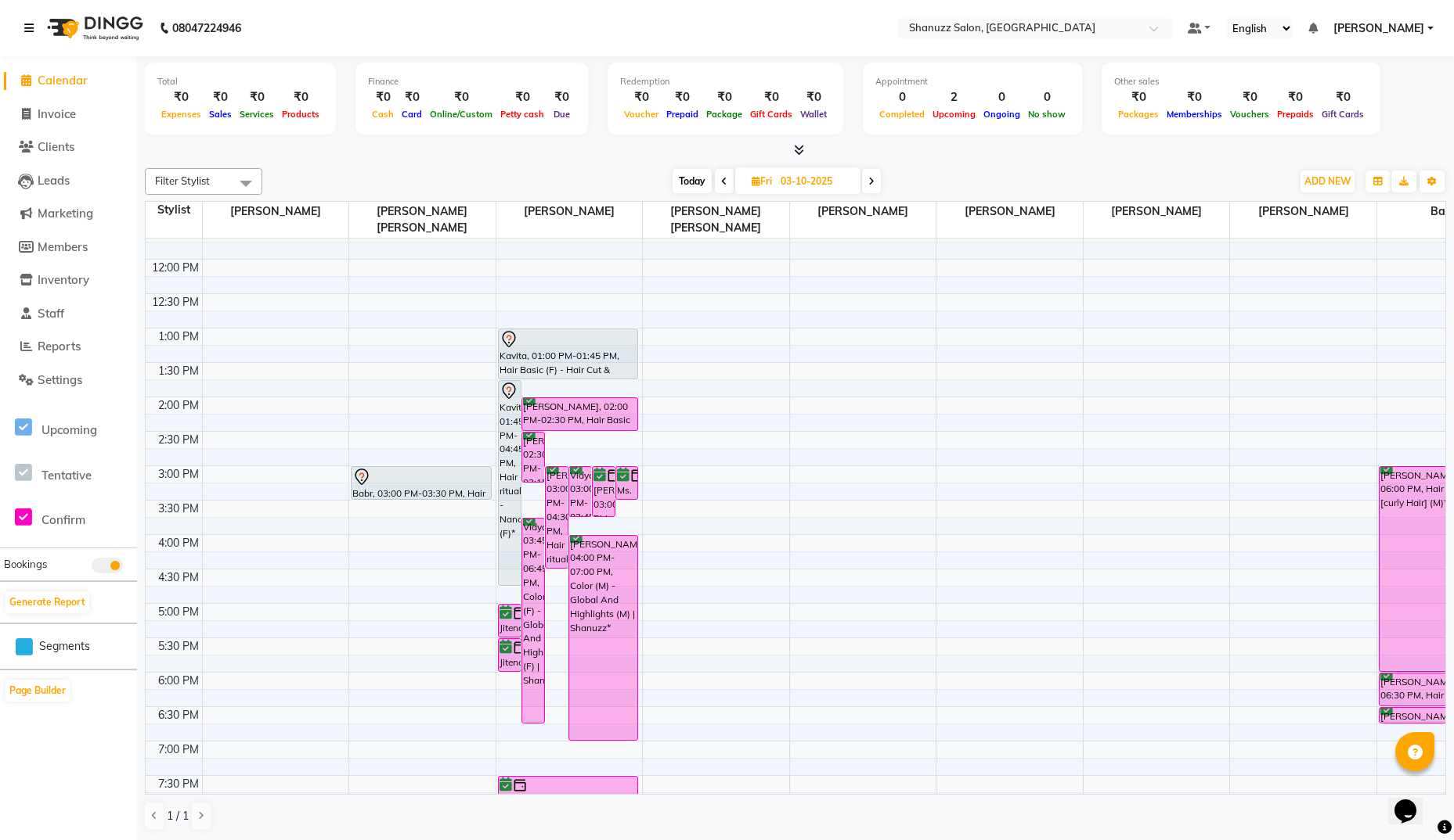
click at [32, 27] on icon at bounding box center [29, 28] width 10 height 11
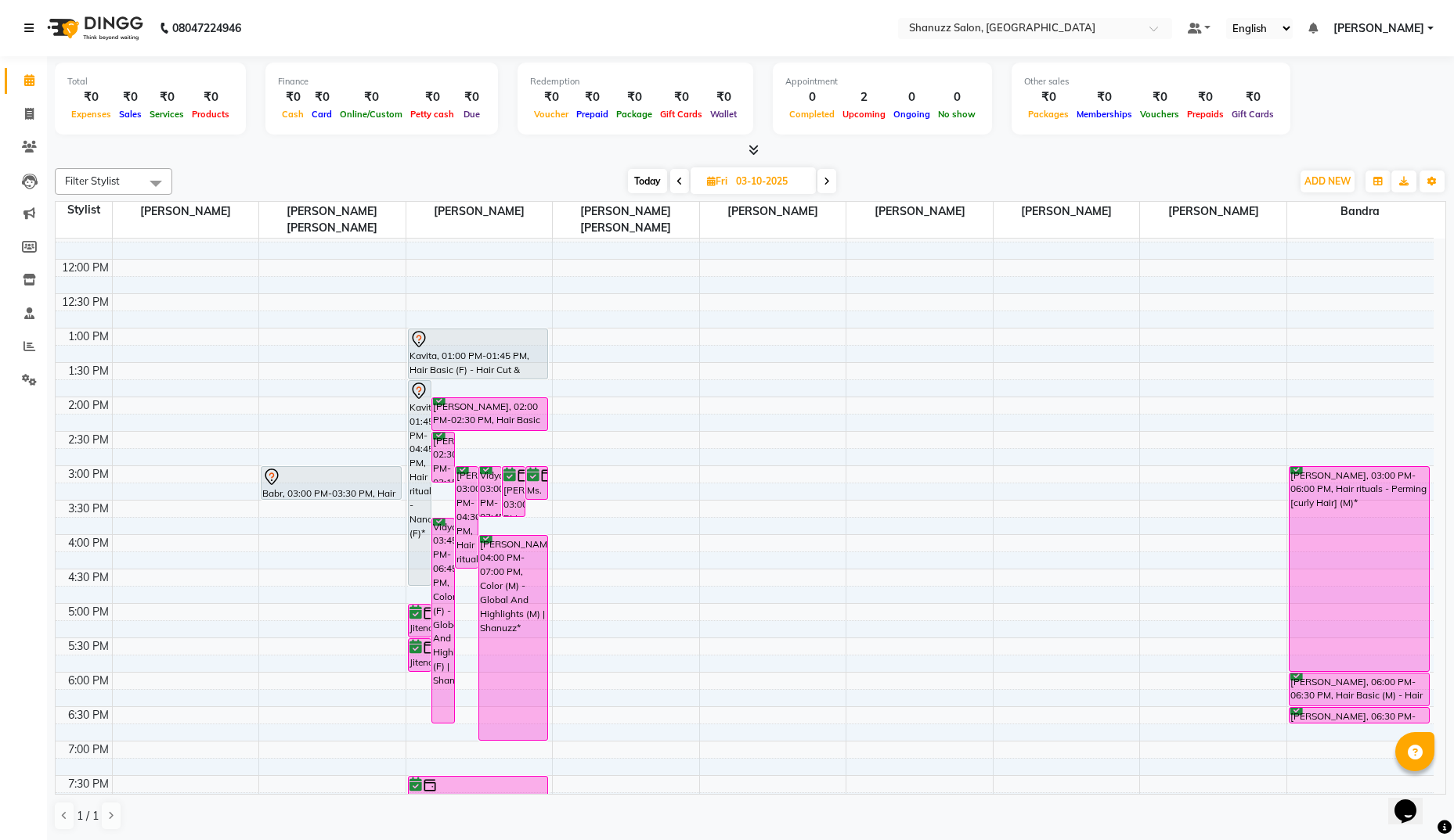
click at [495, 346] on div at bounding box center [478, 339] width 138 height 18
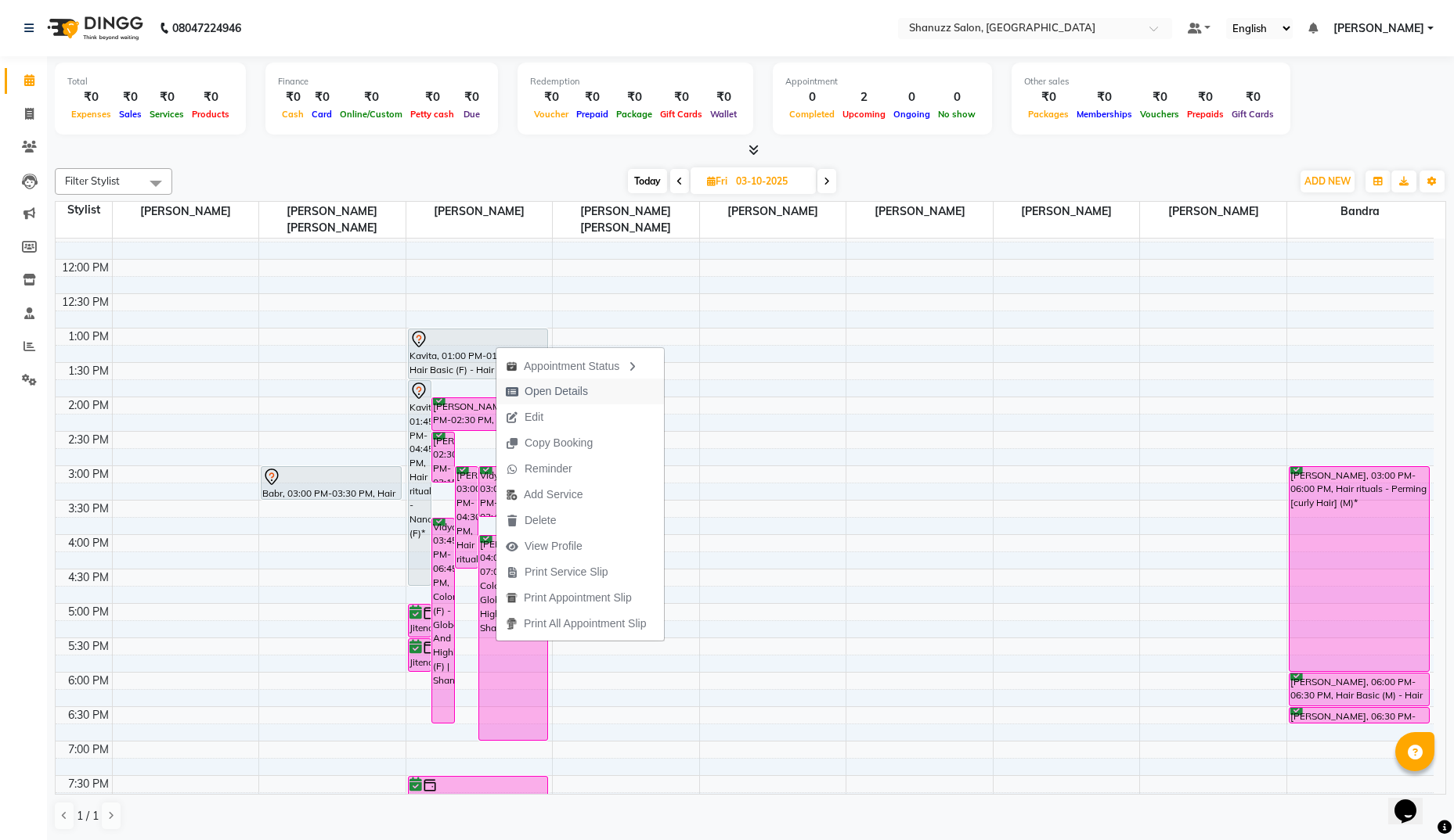
click at [542, 392] on span "Open Details" at bounding box center [557, 392] width 63 height 17
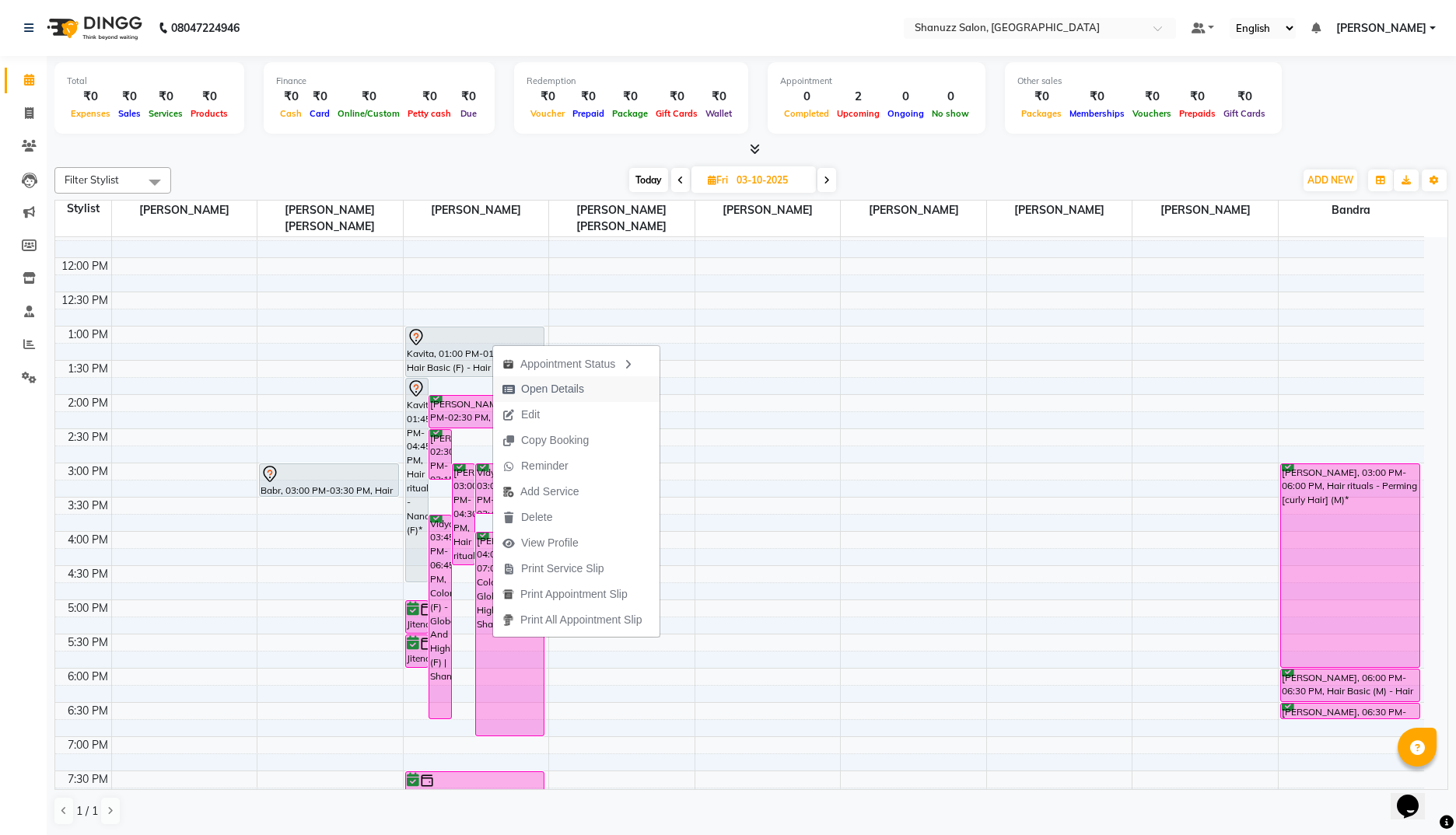
select select "7"
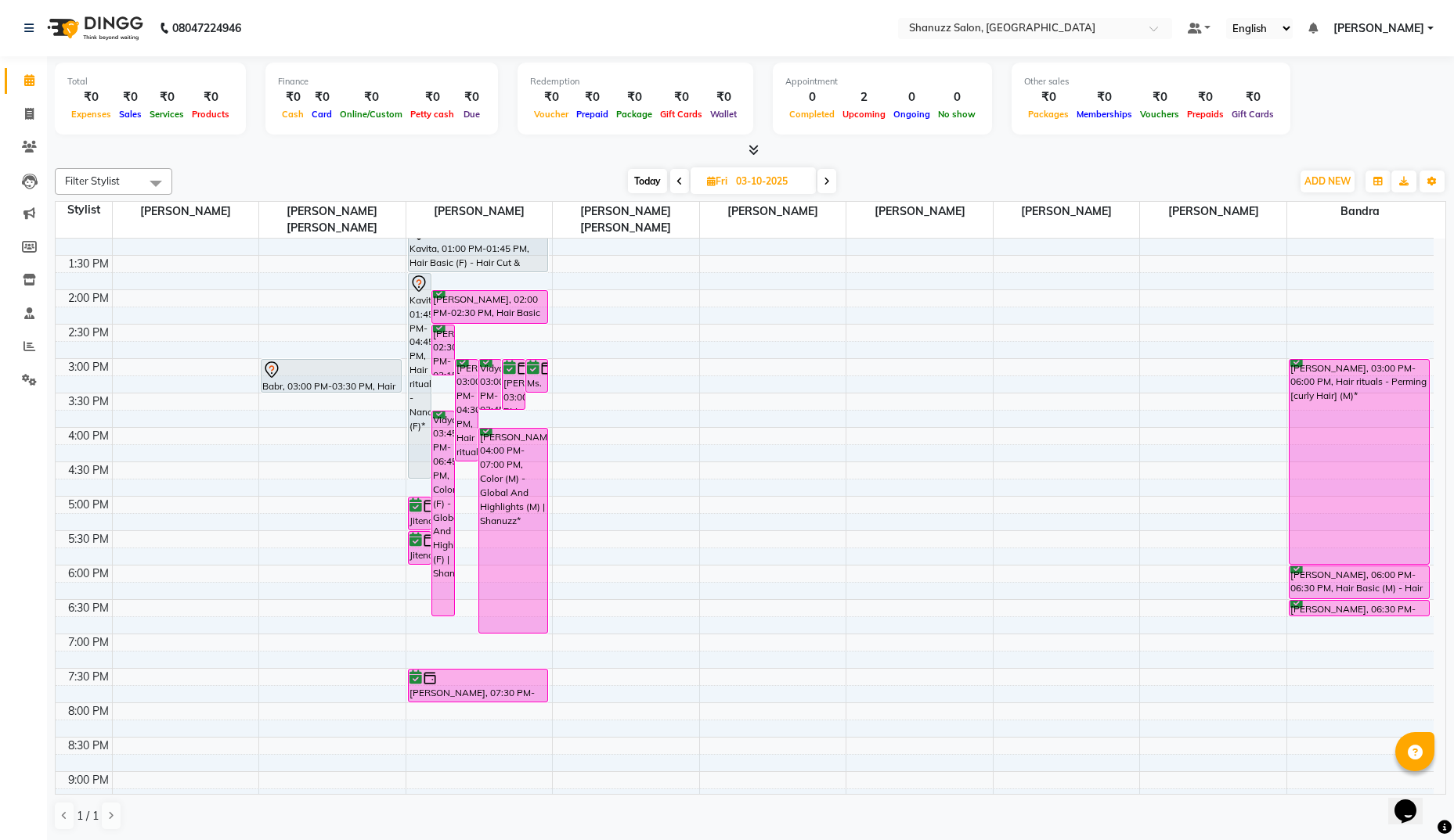
scroll to position [294, 0]
click at [446, 448] on div "Vidya, 03:45 PM-06:45 PM, Color (F) - Global And Highlights (F) | Shanuzz*" at bounding box center [443, 512] width 22 height 204
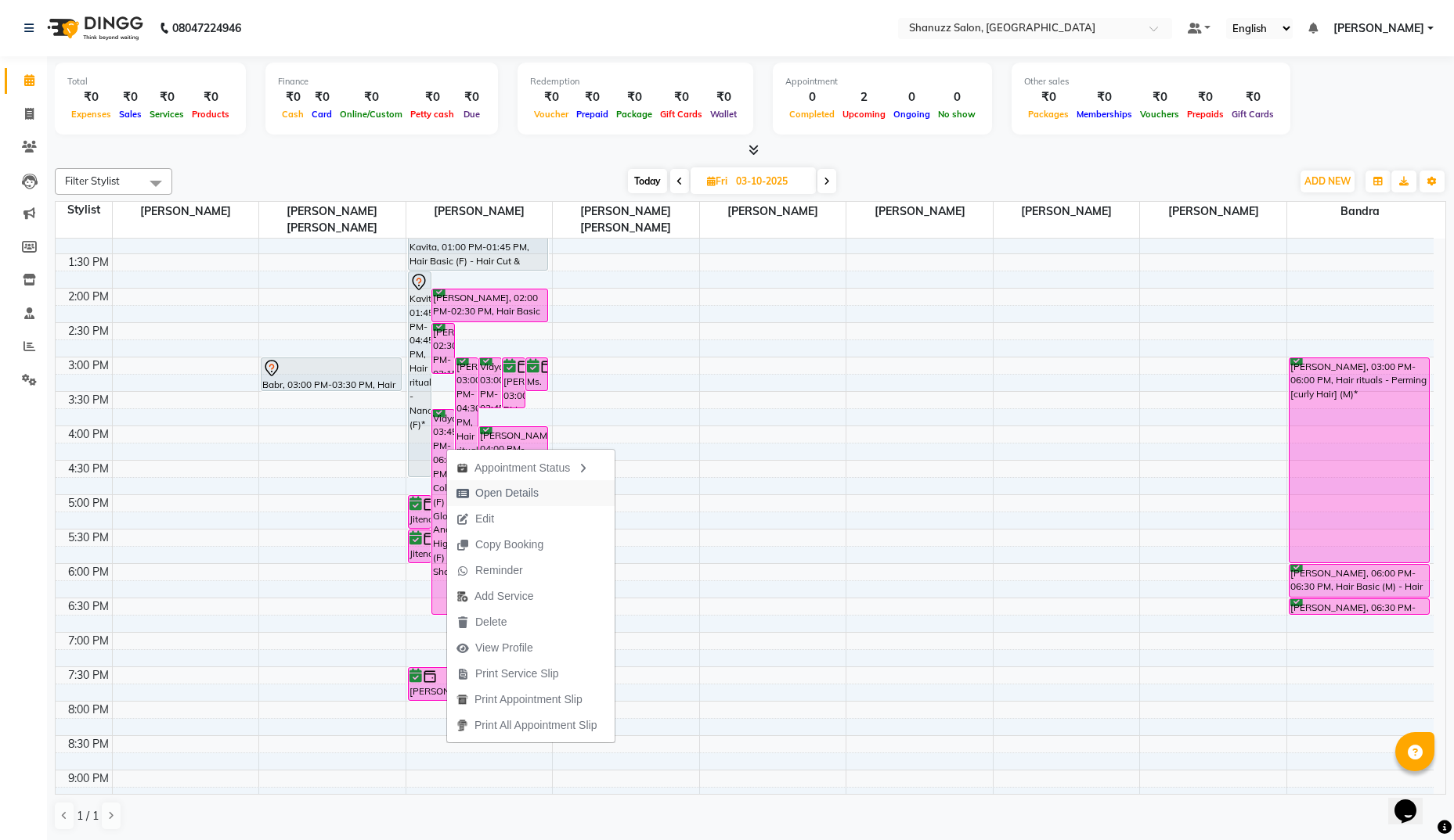
click at [478, 488] on span "Open Details" at bounding box center [507, 493] width 63 height 17
select select "6"
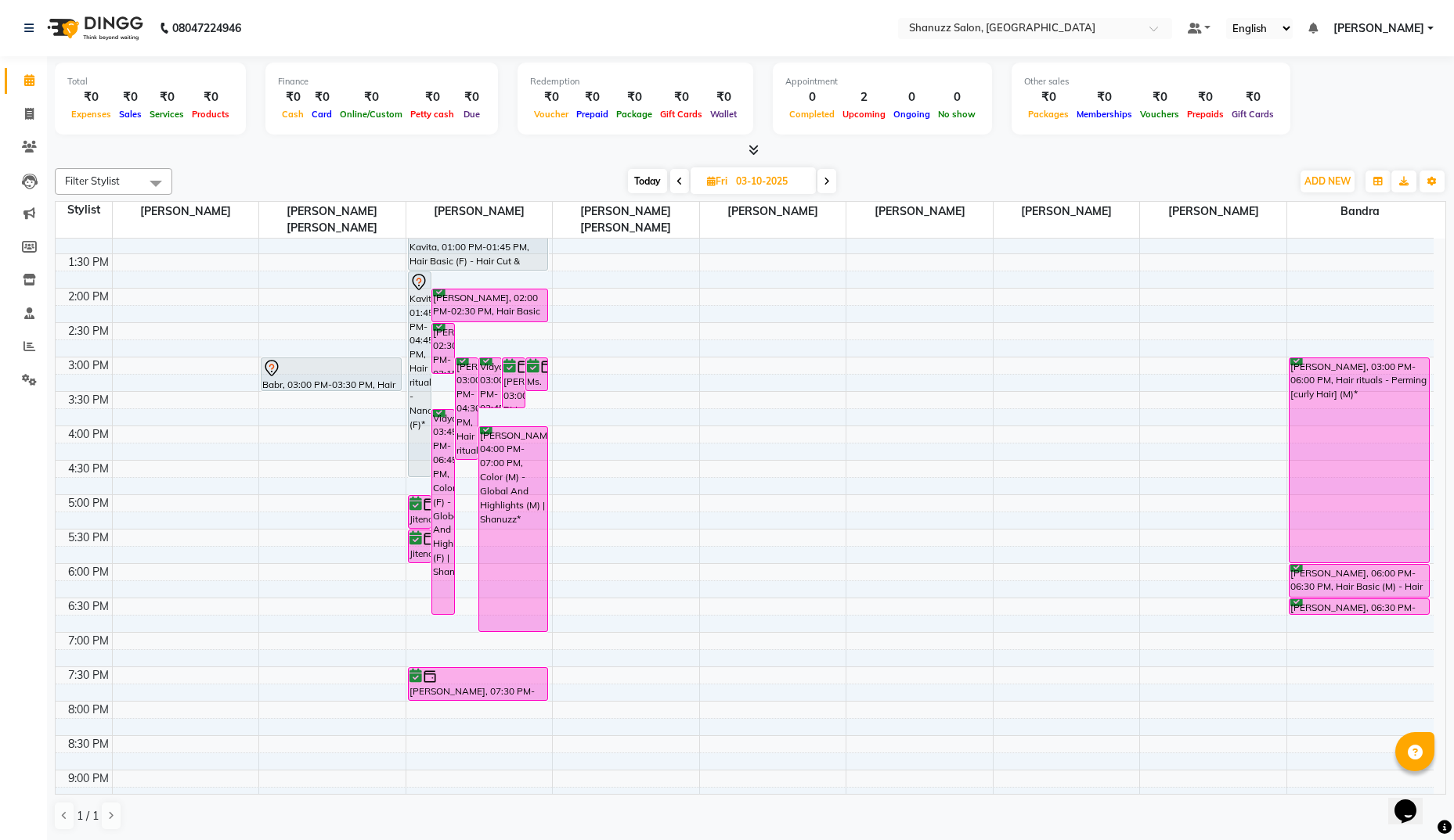
click at [467, 420] on div "[PERSON_NAME], 03:00 PM-04:30 PM, Hair rituals - Premium [MEDICAL_DATA] Treatme…" at bounding box center [466, 408] width 22 height 101
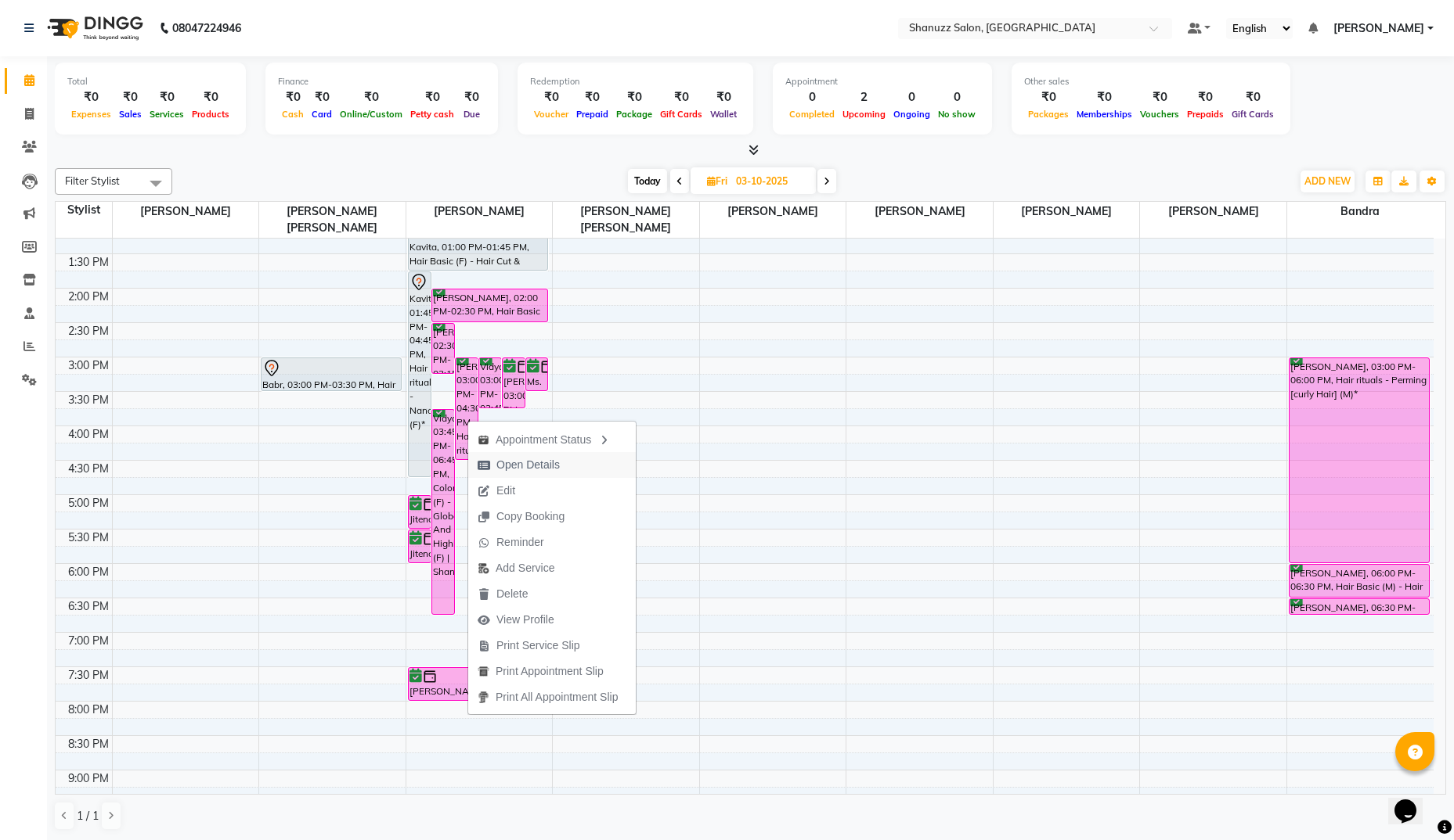
click at [500, 467] on span "Open Details" at bounding box center [528, 465] width 63 height 17
select select "6"
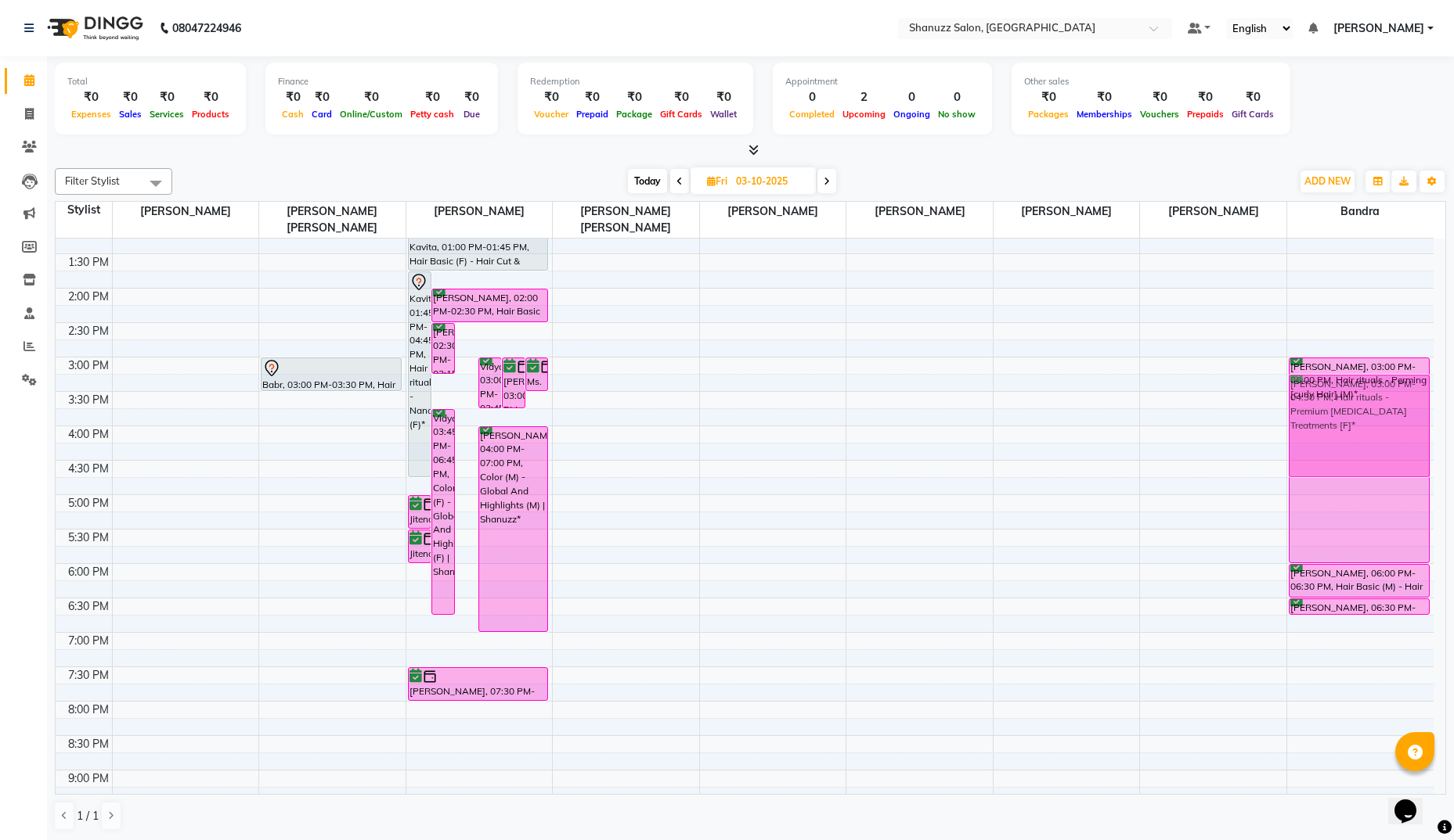
drag, startPoint x: 466, startPoint y: 385, endPoint x: 1345, endPoint y: 399, distance: 879.1
click at [1345, 399] on tr "Babr, 03:00 PM-03:30 PM, Hair Basic (M) - Hair Cut & Finish | [PERSON_NAME], 01…" at bounding box center [744, 427] width 1378 height 964
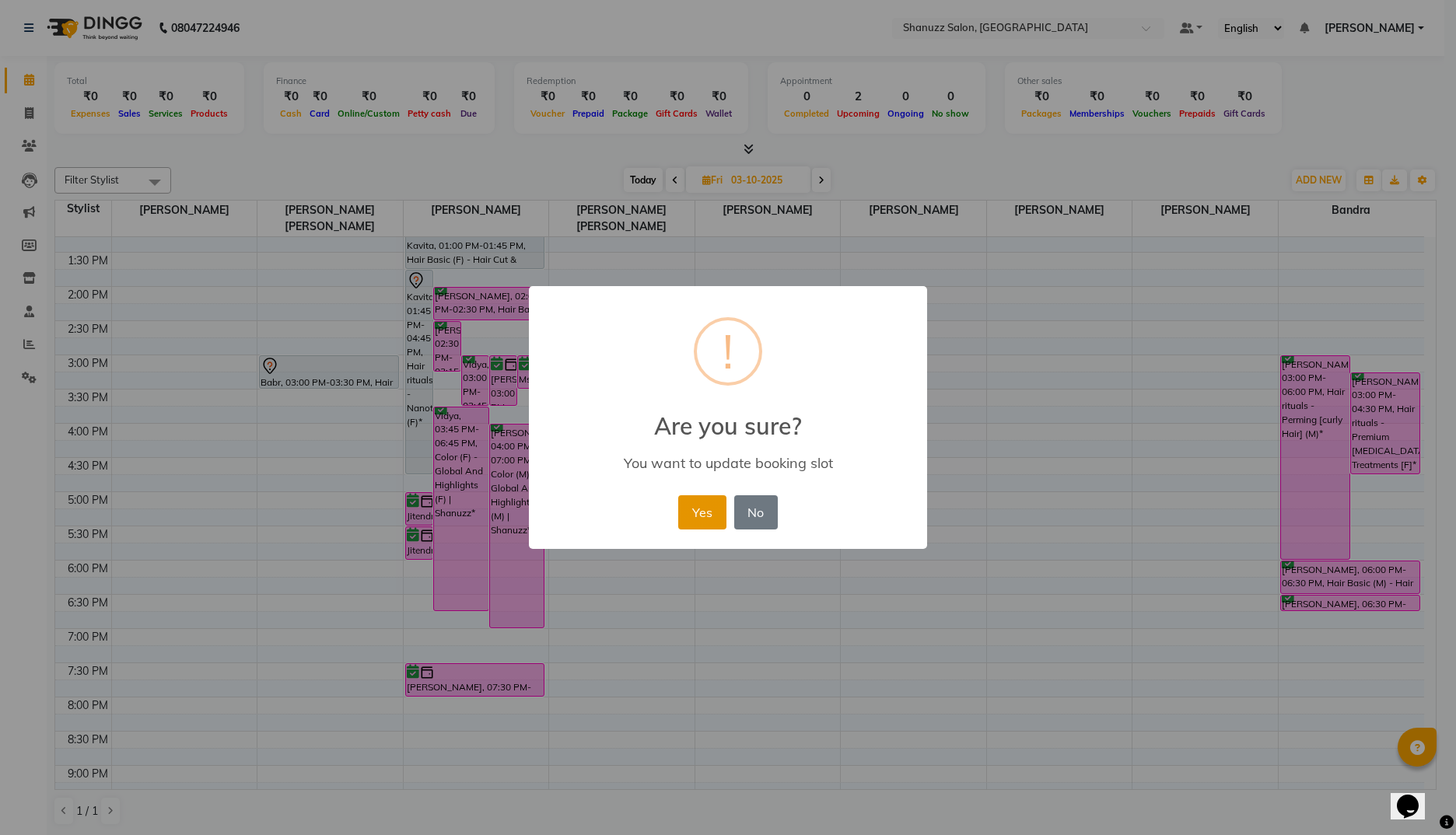
click at [701, 508] on button "Yes" at bounding box center [702, 512] width 47 height 34
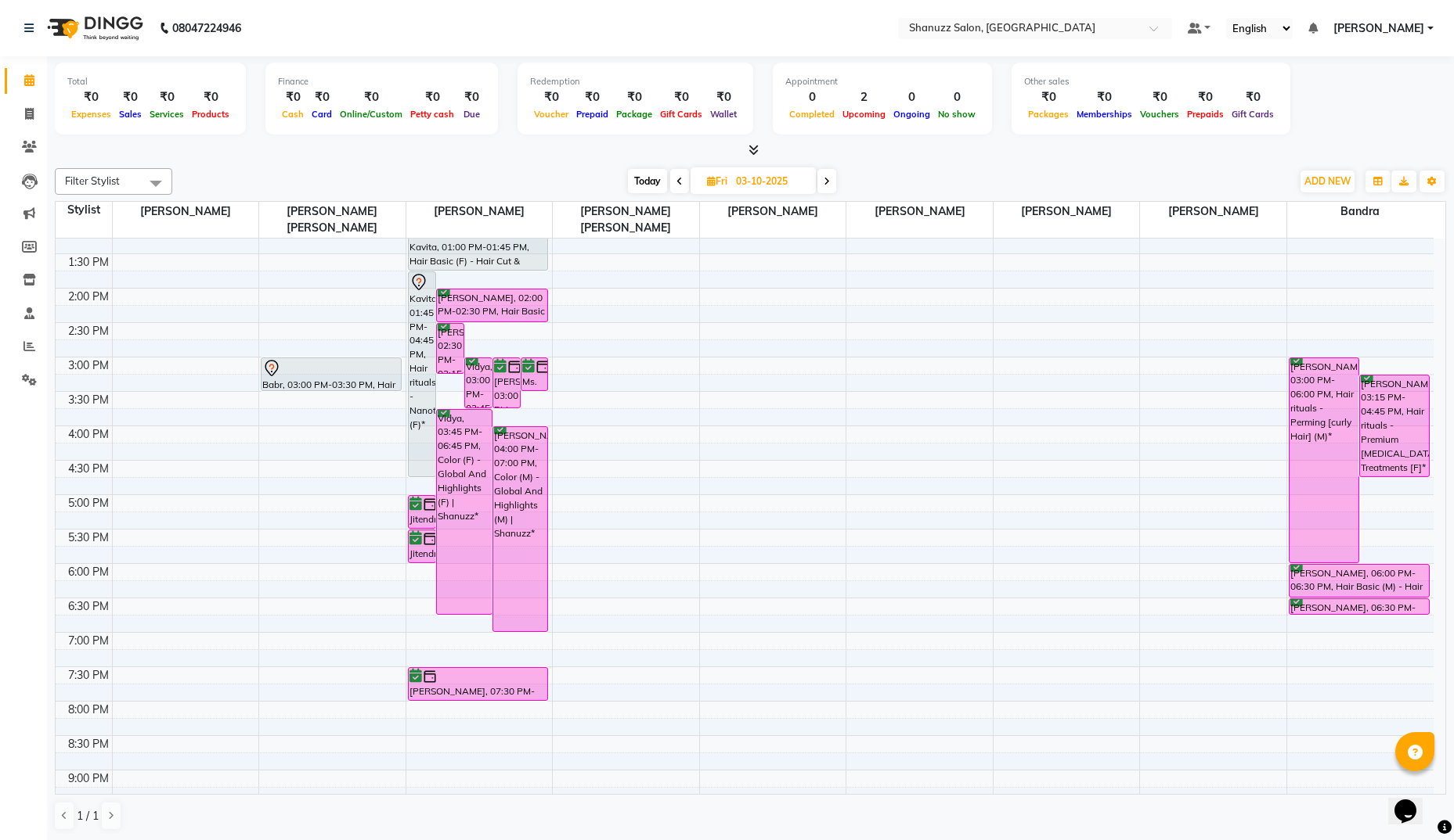
click at [503, 392] on div "[PERSON_NAME], 03:00 PM-03:45 PM, Hair Basic (F) - Hair Cut & Finish | Shanuzz" at bounding box center [507, 383] width 26 height 49
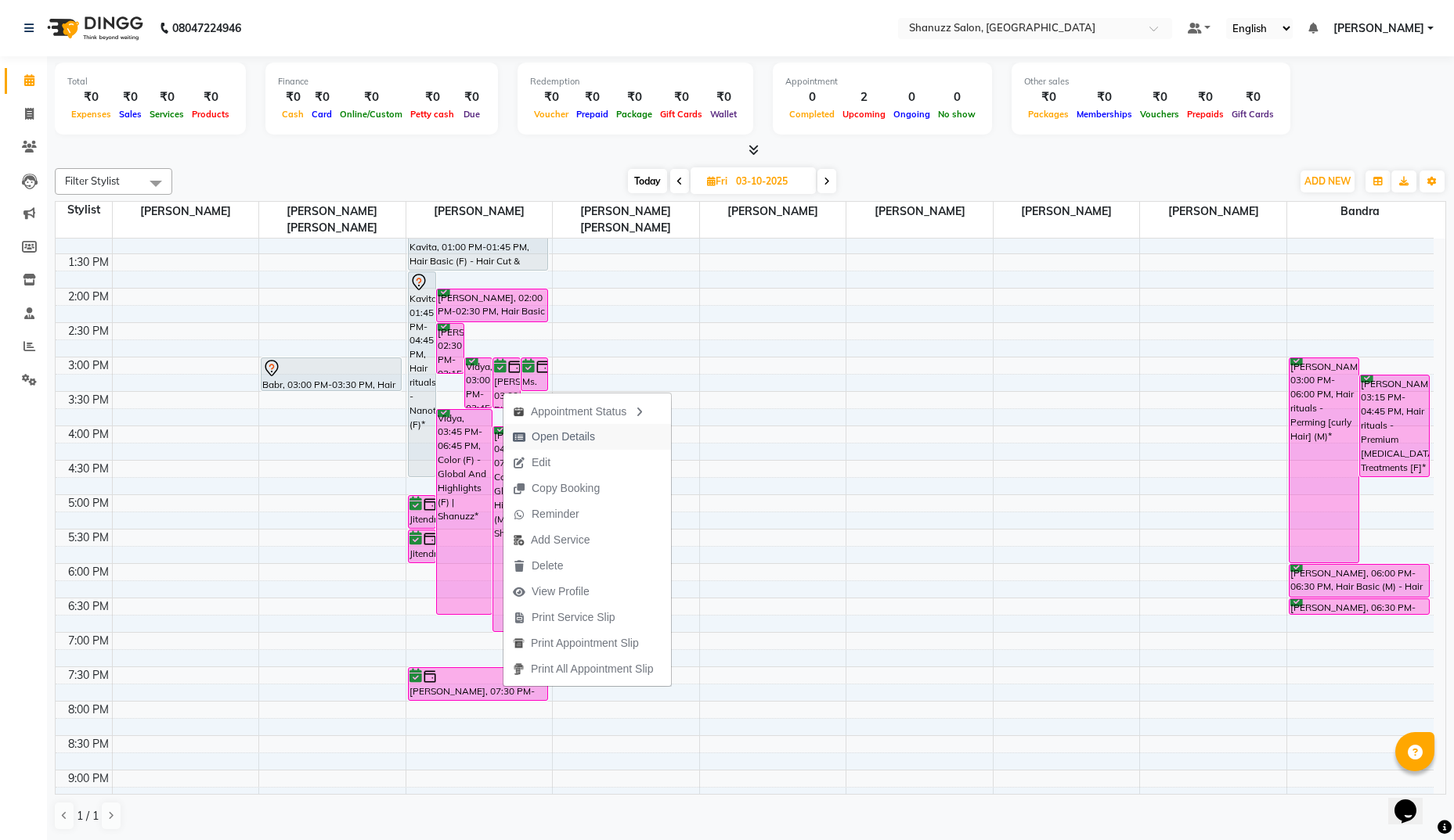
click at [533, 435] on span "Open Details" at bounding box center [564, 437] width 63 height 17
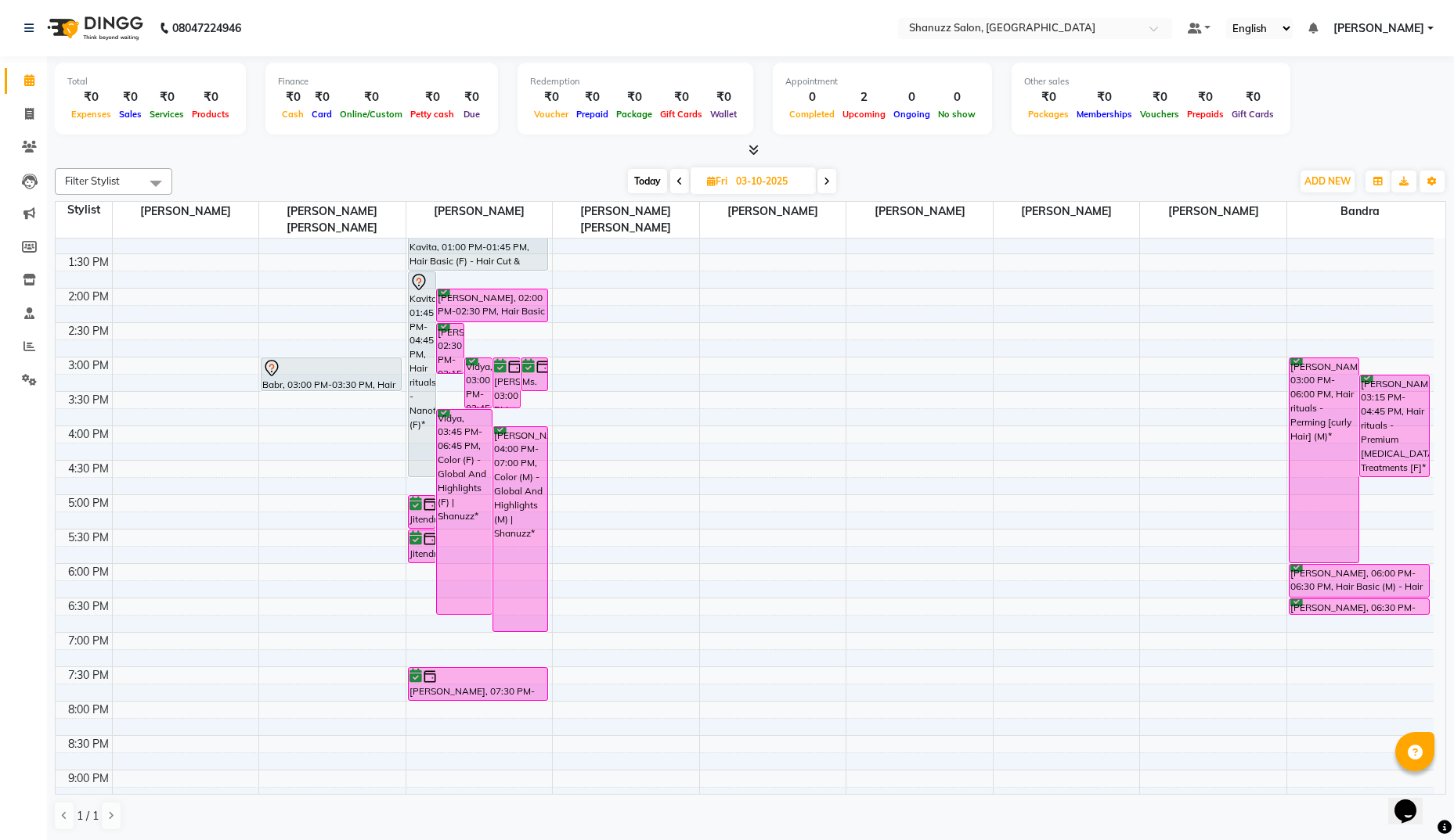
click at [504, 385] on div "[PERSON_NAME], 03:00 PM-03:45 PM, Hair Basic (F) - Hair Cut & Finish | Shanuzz" at bounding box center [507, 383] width 26 height 49
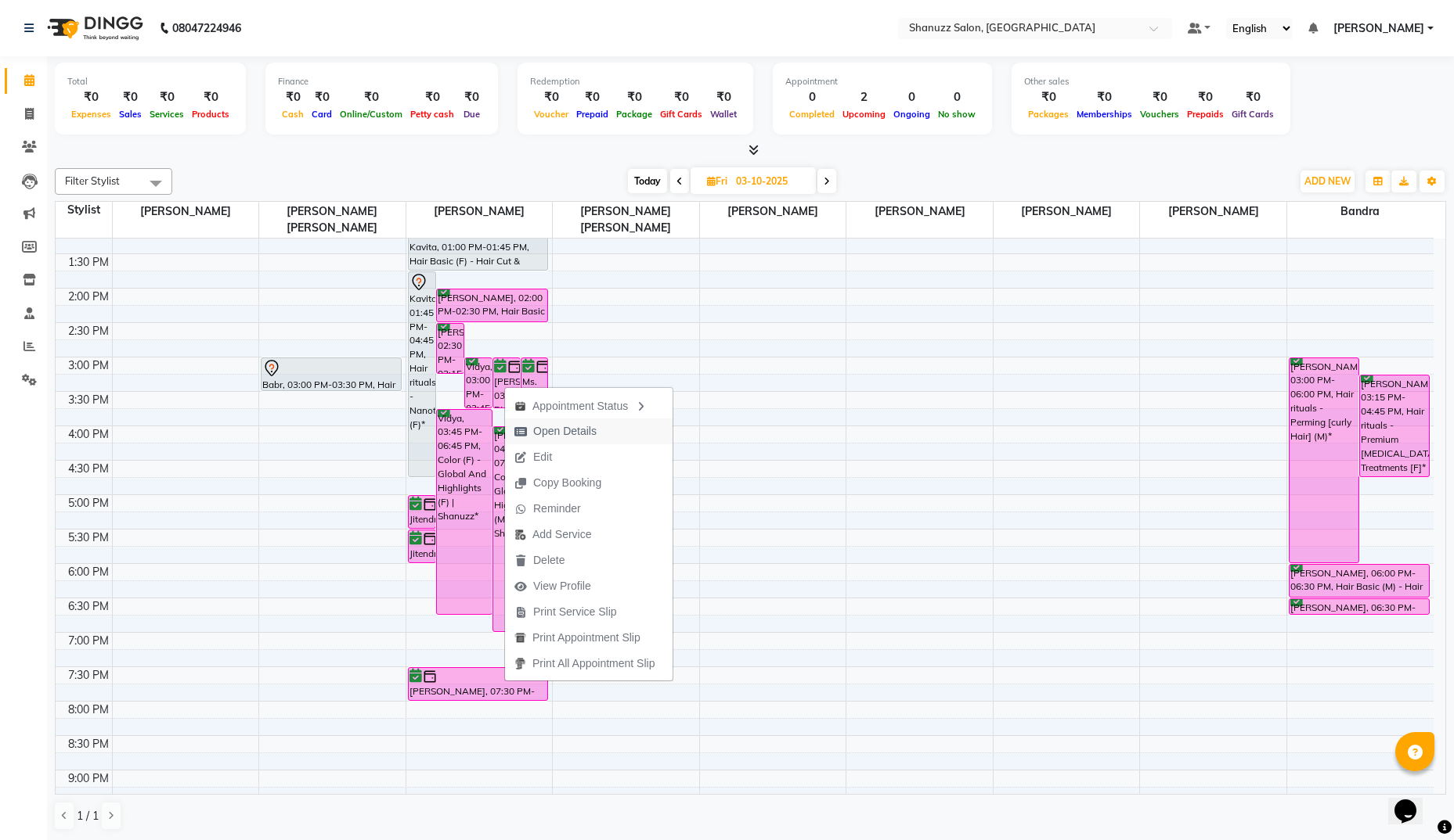
click at [556, 433] on span "Open Details" at bounding box center [564, 431] width 63 height 17
select select "6"
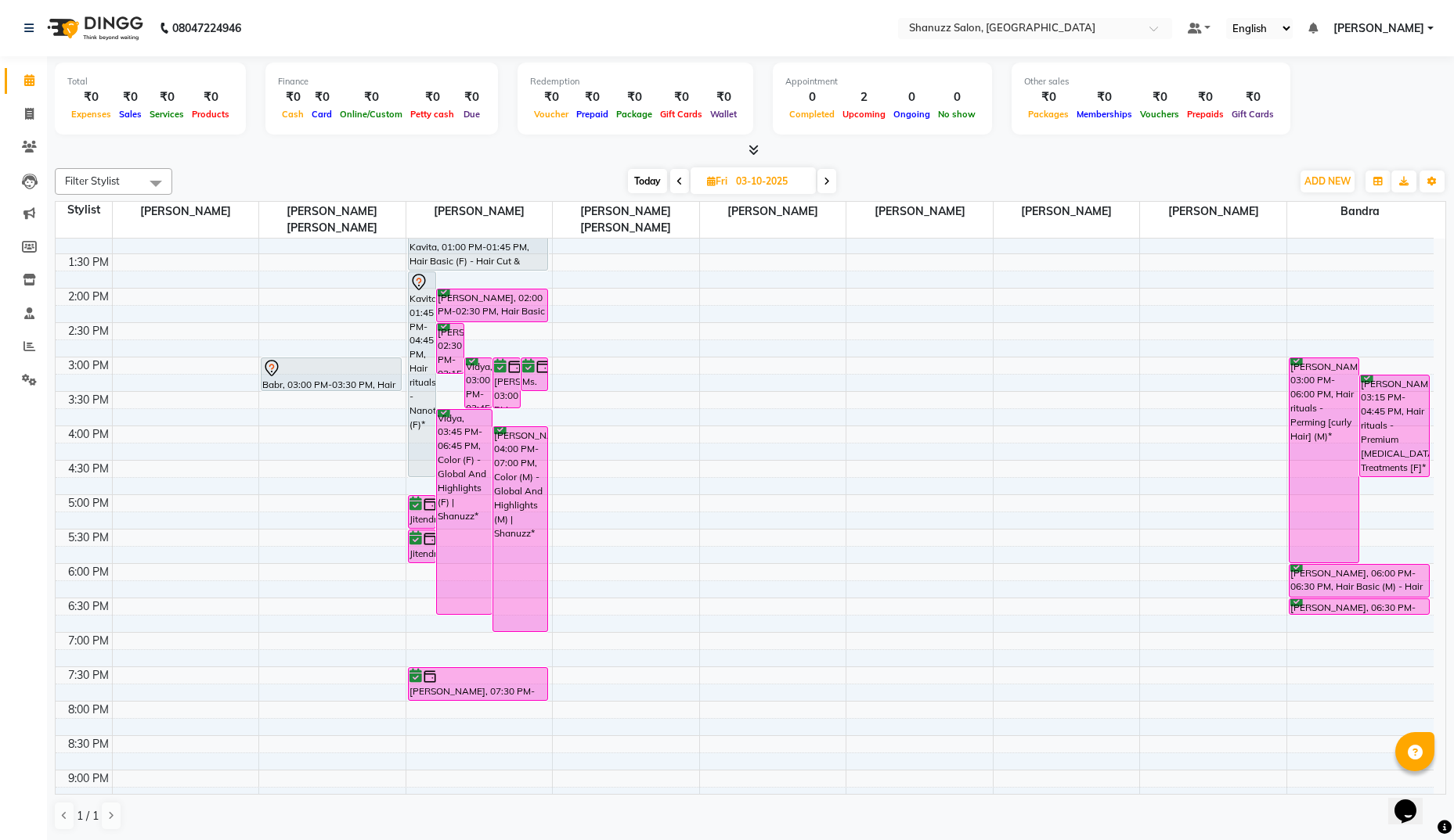
click at [542, 384] on div "Ms. POOJA - 0730, 03:00 PM-03:30 PM, Hair Basic (M) - Hair Cut & Finish | Shanu…" at bounding box center [535, 374] width 26 height 32
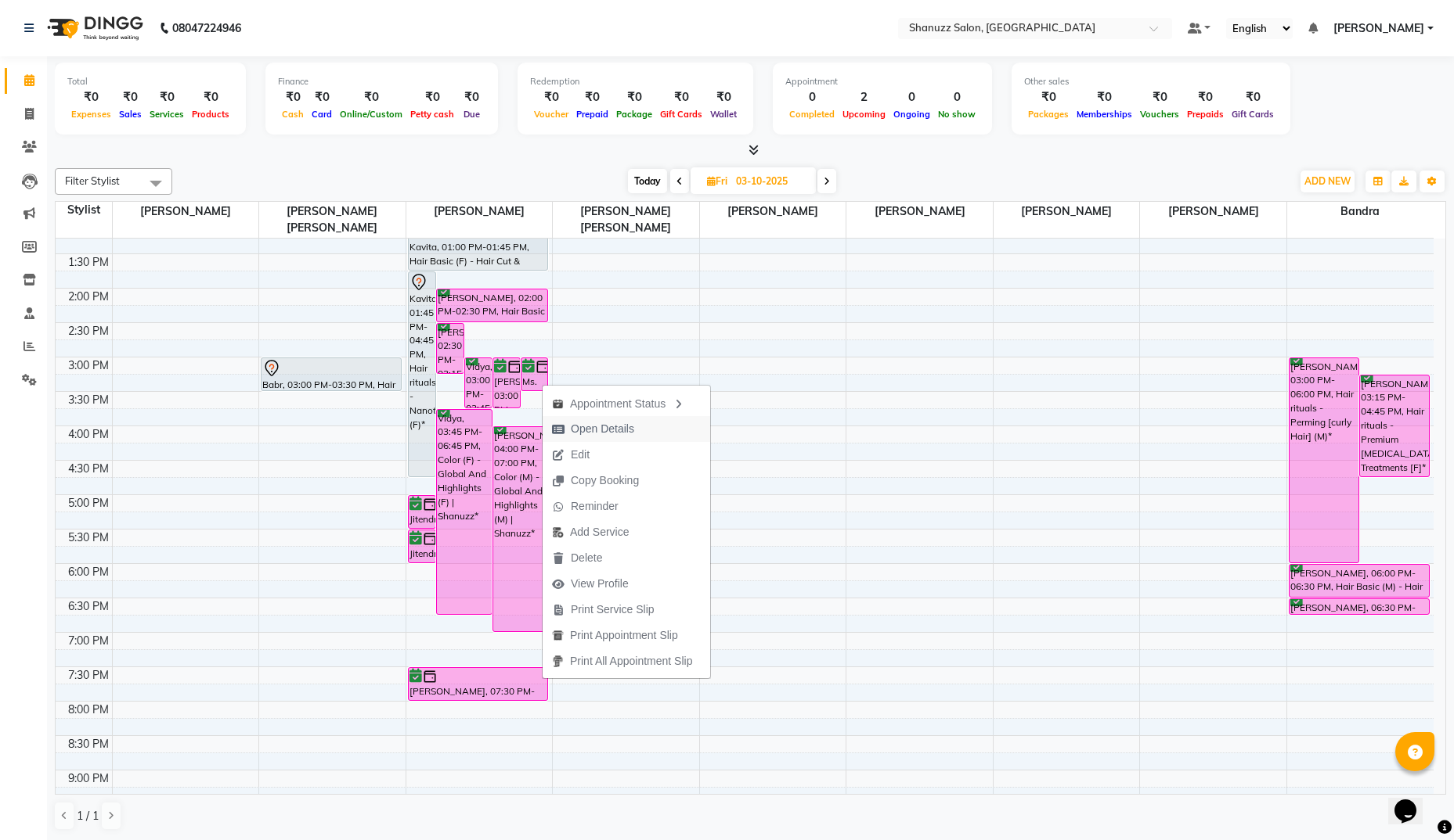
click at [584, 428] on span "Open Details" at bounding box center [602, 429] width 63 height 17
select select "6"
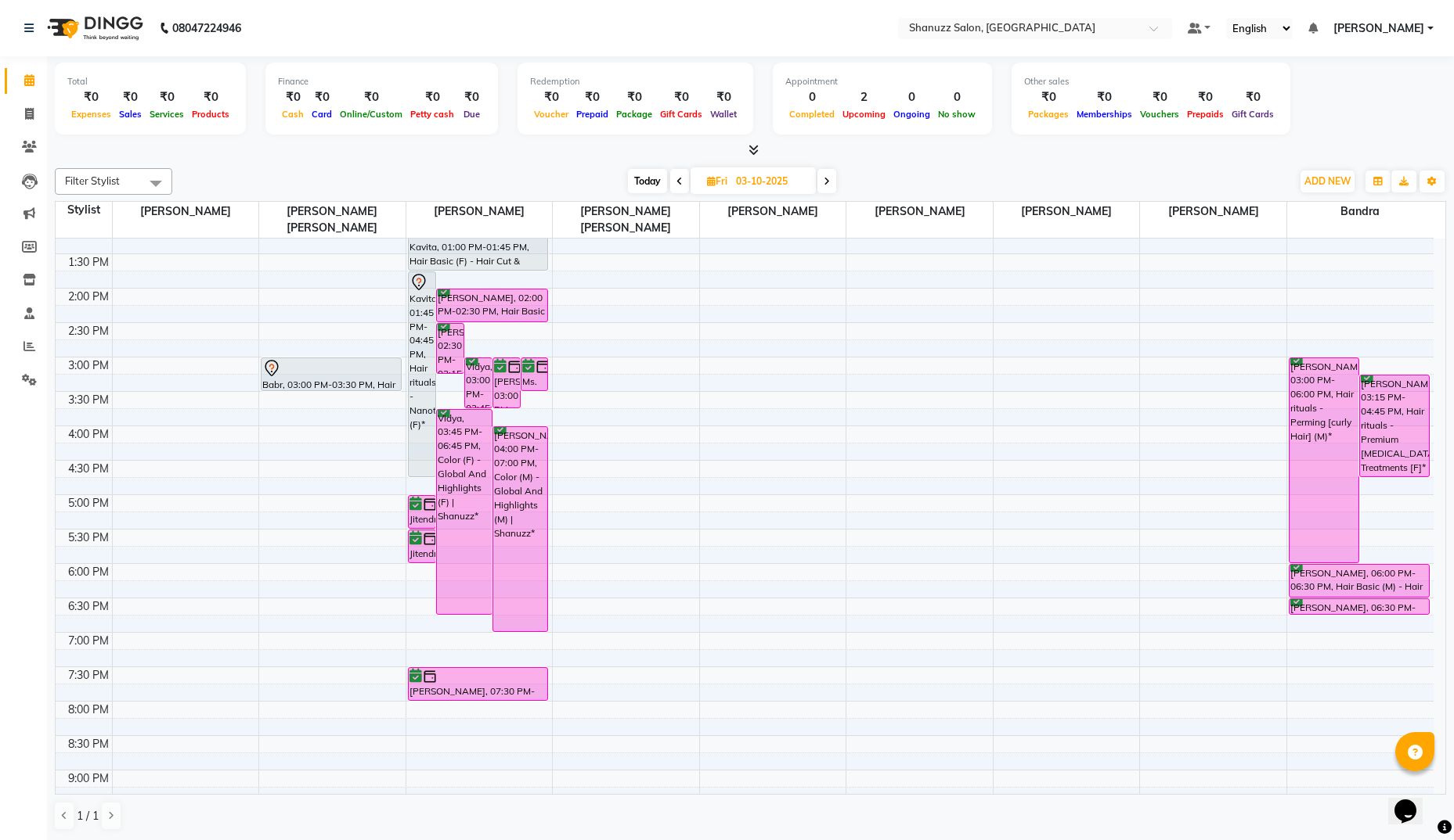
click at [507, 387] on div "[PERSON_NAME], 03:00 PM-03:45 PM, Hair Basic (F) - Hair Cut & Finish | Shanuzz" at bounding box center [507, 383] width 26 height 49
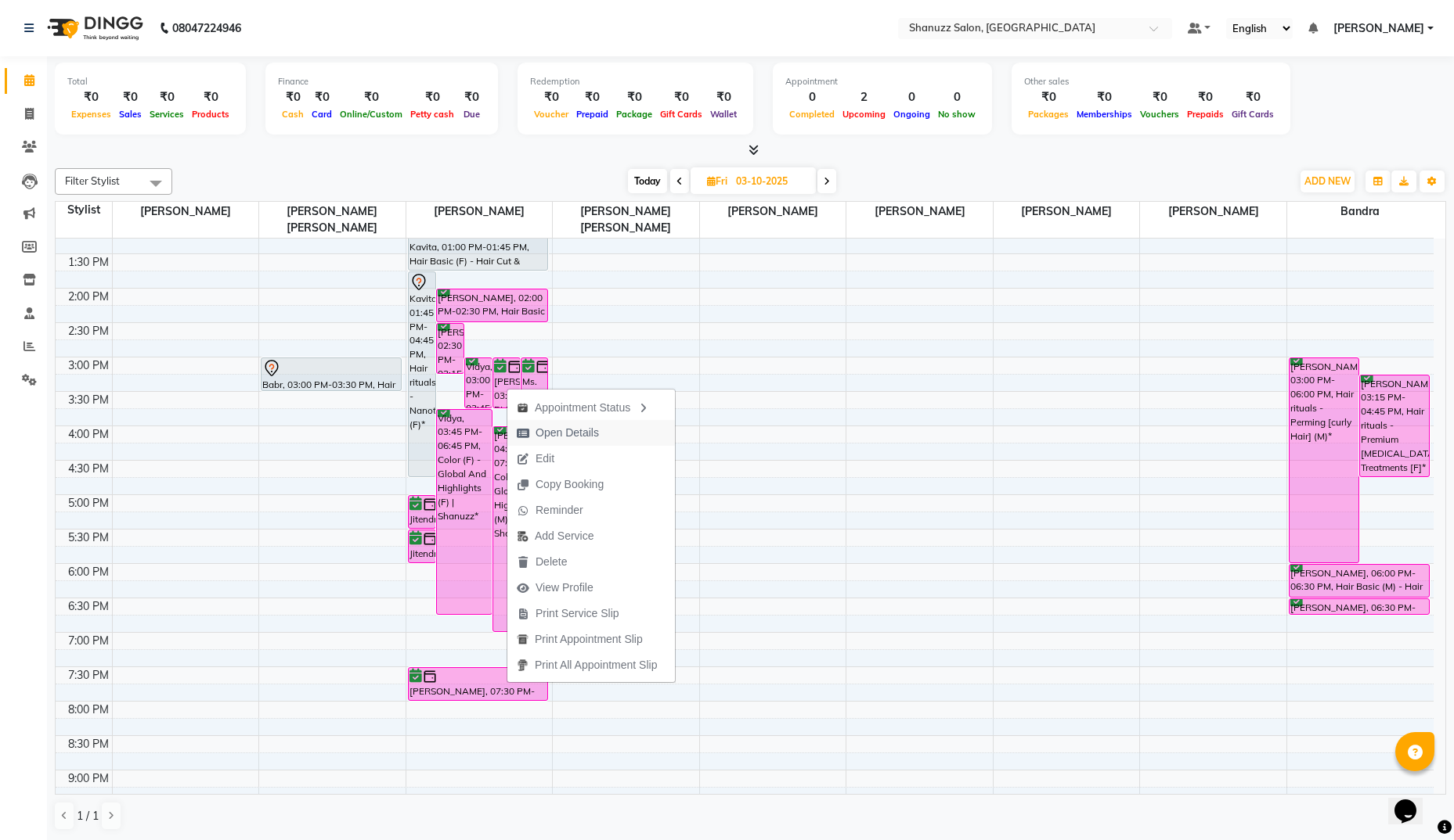
click at [550, 427] on span "Open Details" at bounding box center [567, 433] width 63 height 17
select select "6"
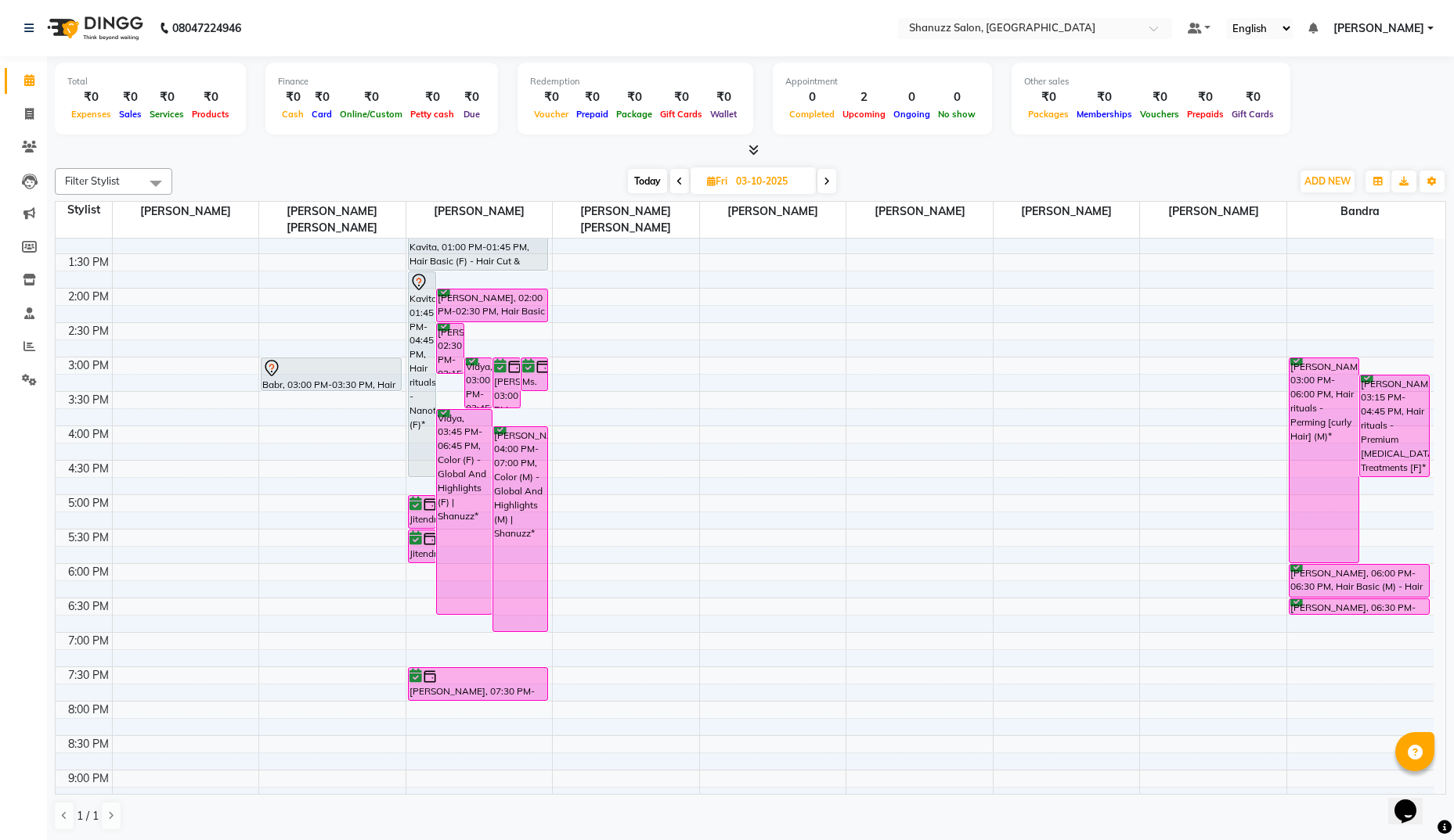
click at [471, 381] on div "Vidya, 03:00 PM-03:45 PM, Hair Basic (F) - Hair Cut & Finish | Shanuzz" at bounding box center [479, 383] width 26 height 49
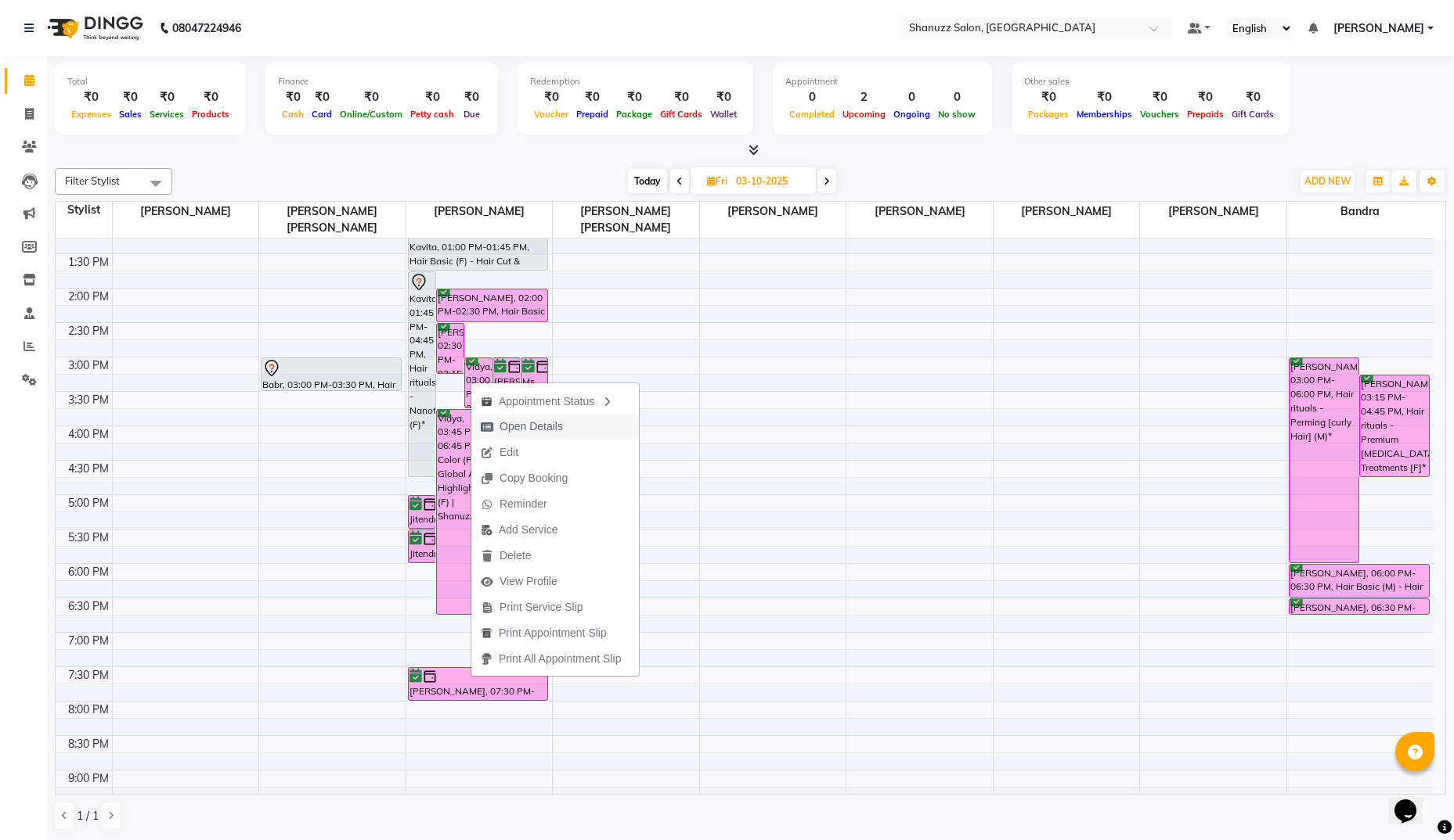
click at [525, 423] on span "Open Details" at bounding box center [531, 427] width 63 height 17
select select "6"
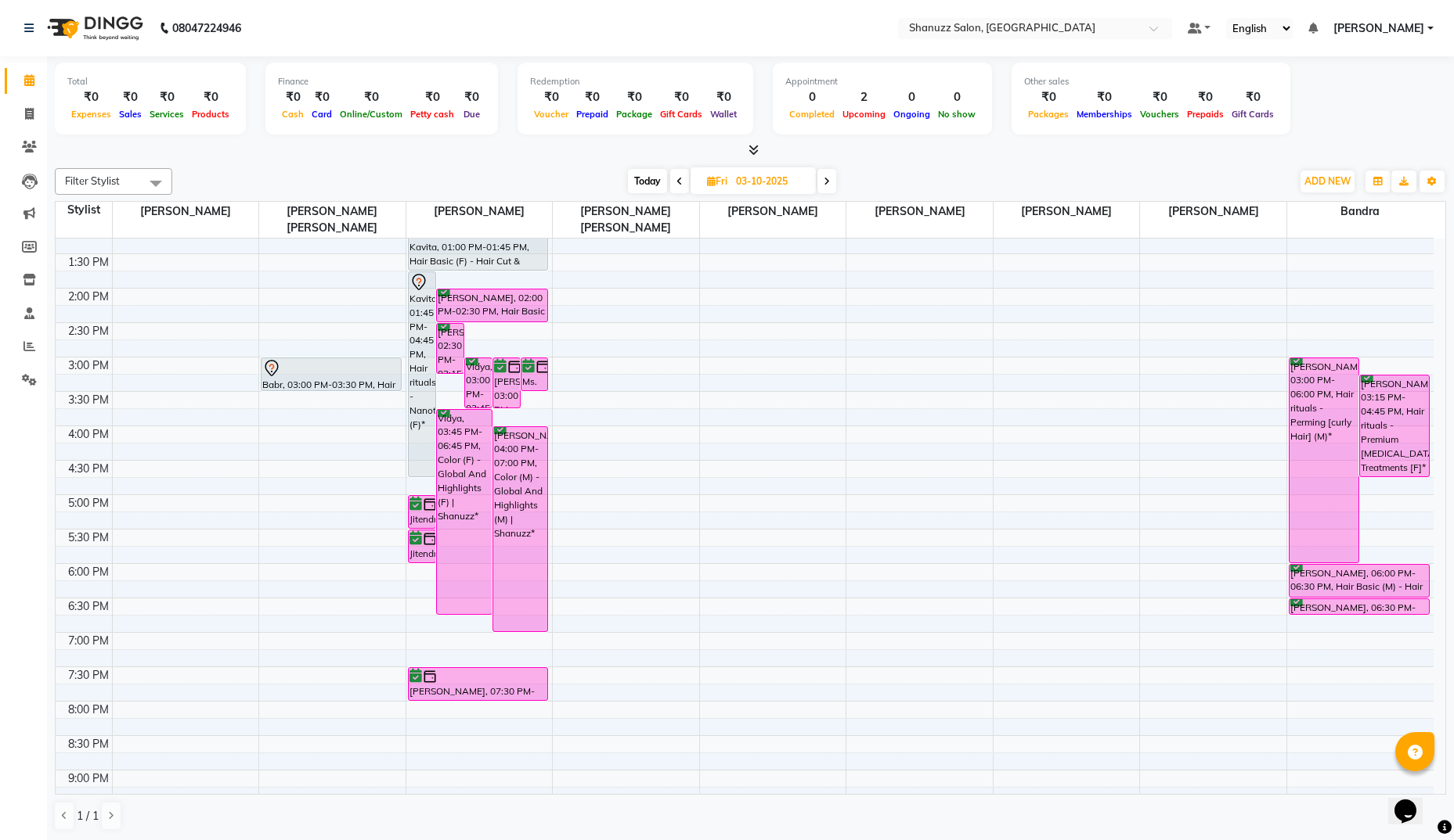
click at [471, 455] on div "Vidya, 03:45 PM-06:45 PM, Color (F) - Global And Highlights (F) | Shanuzz*" at bounding box center [464, 512] width 55 height 204
click at [85, 25] on img at bounding box center [94, 28] width 107 height 44
click at [33, 116] on icon at bounding box center [30, 113] width 9 height 11
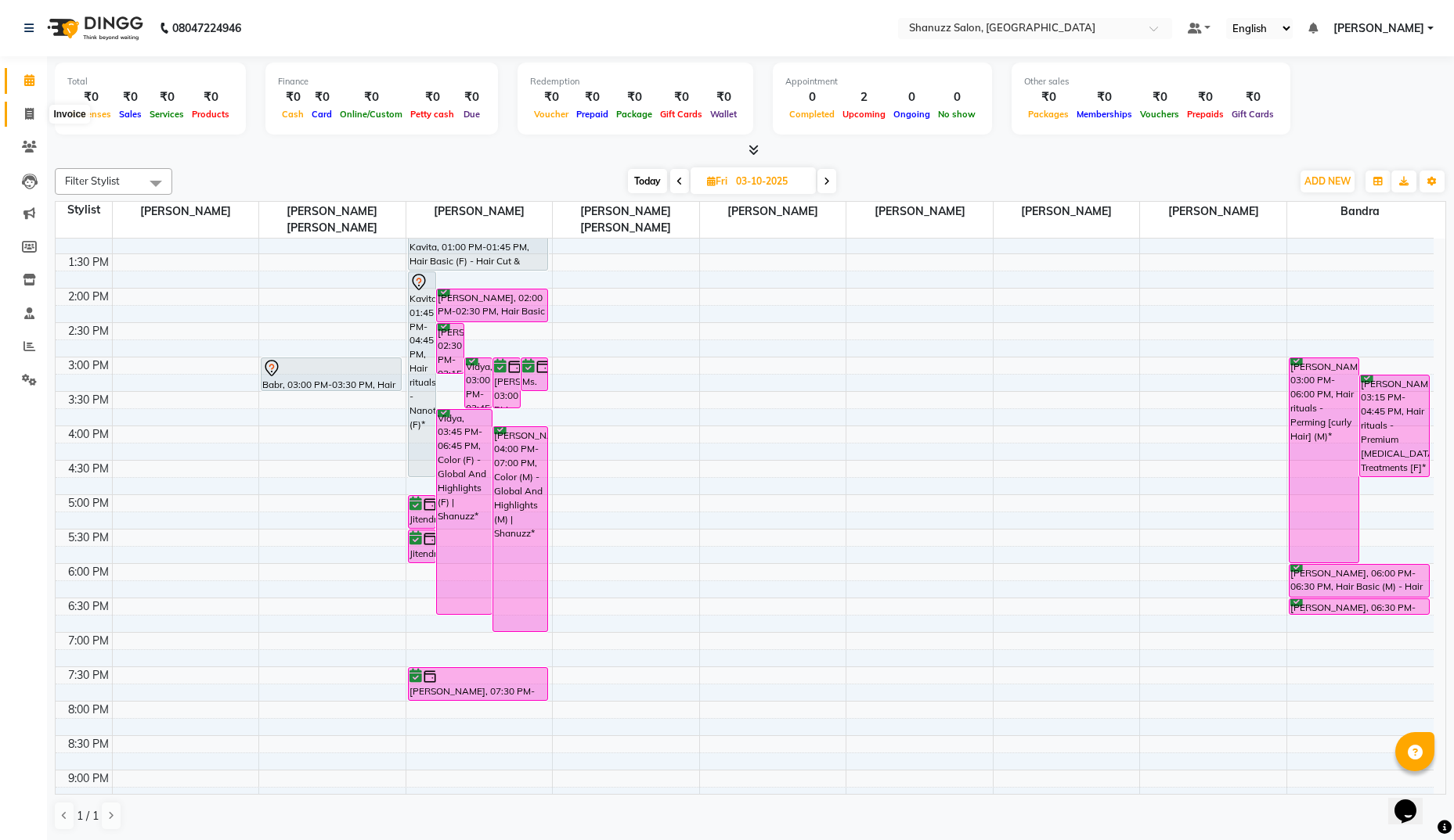
select select "service"
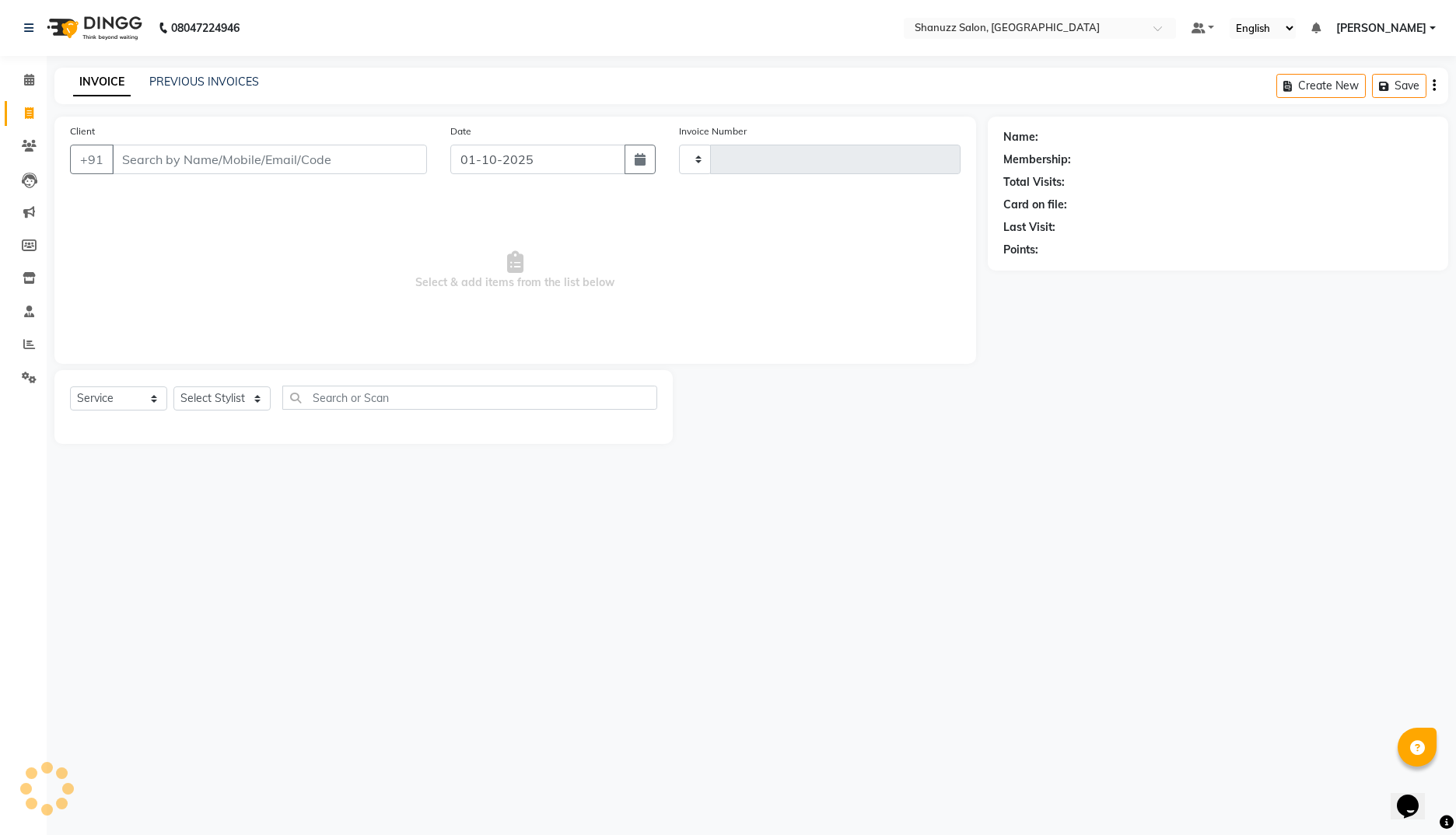
type input "1862"
select select "9055"
paste input "text"
type input "[PERSON_NAME]"
paste input "90111 80730]"
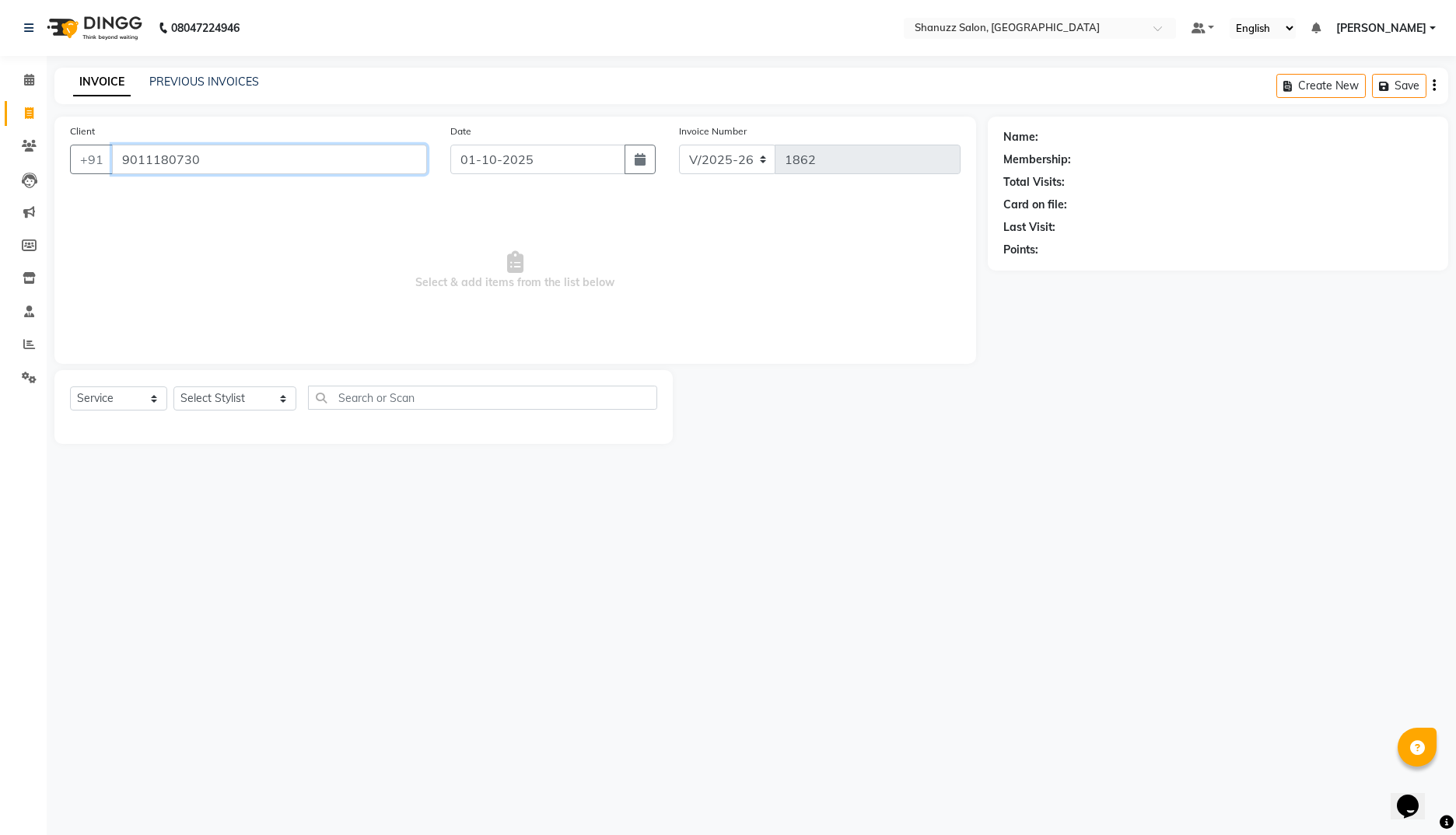
type input "9011180730"
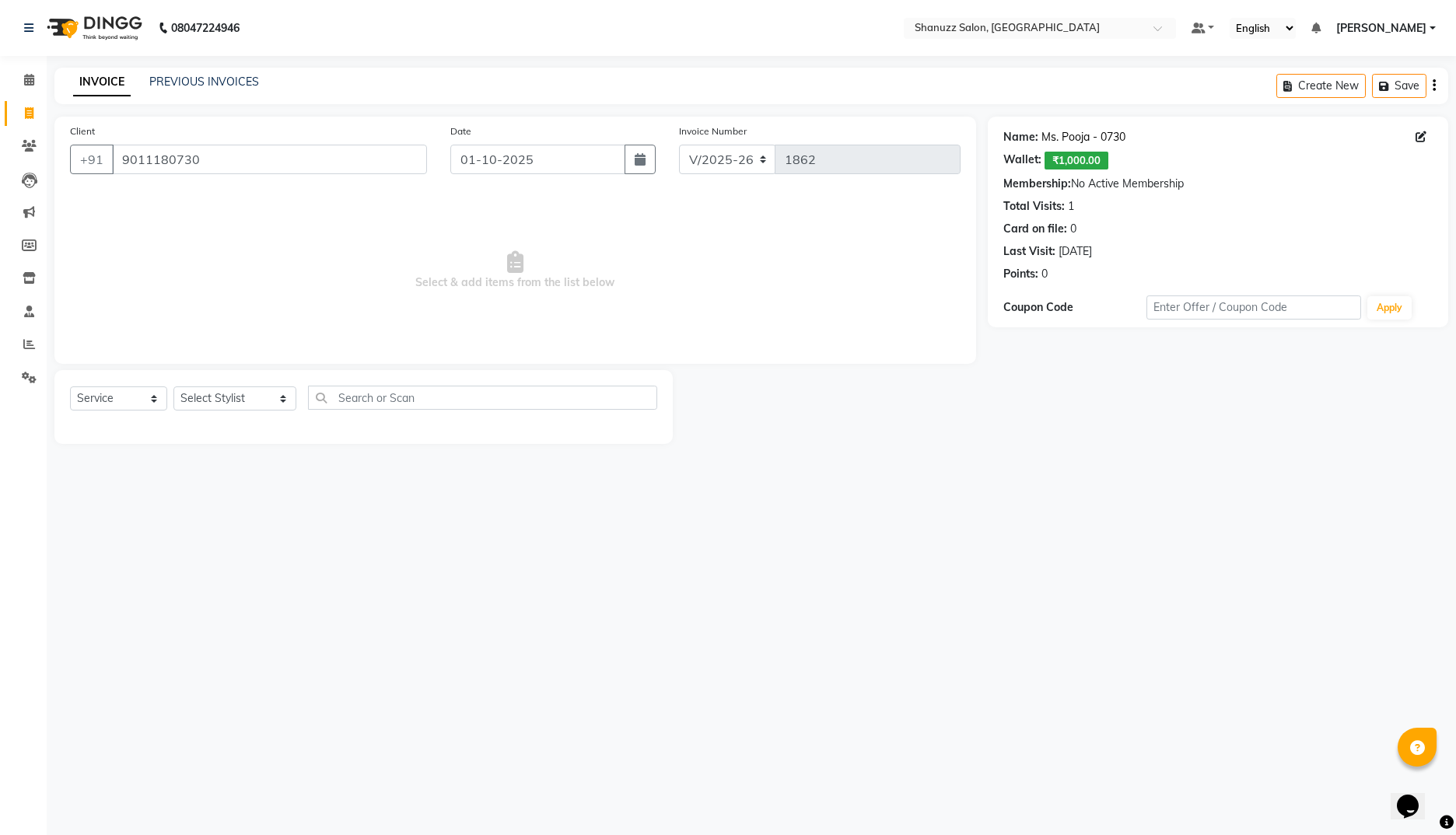
click at [1066, 138] on link "Ms. Pooja - 0730" at bounding box center [1083, 137] width 84 height 17
click at [27, 89] on span at bounding box center [29, 80] width 27 height 18
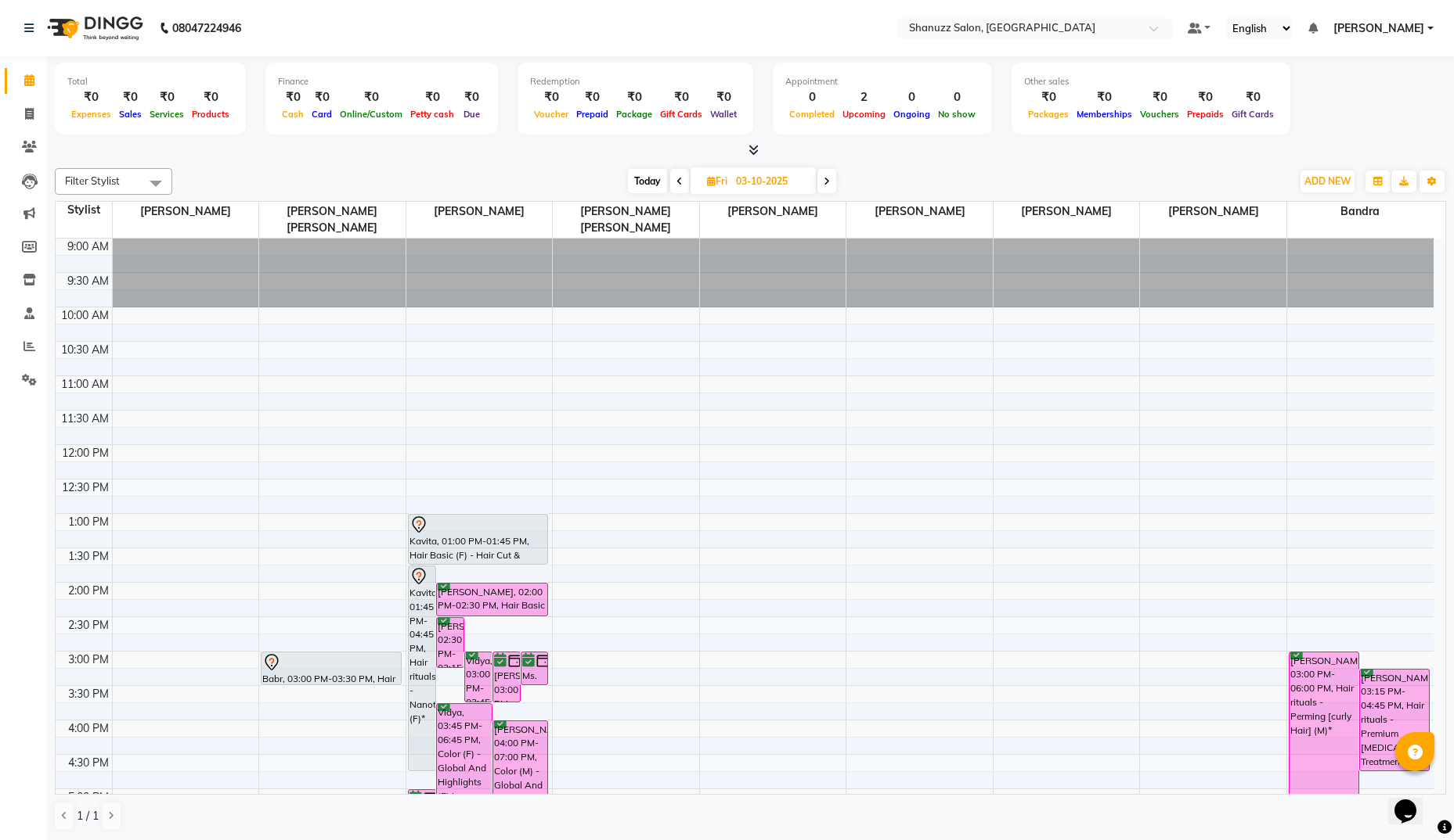
click at [823, 183] on span at bounding box center [826, 181] width 18 height 25
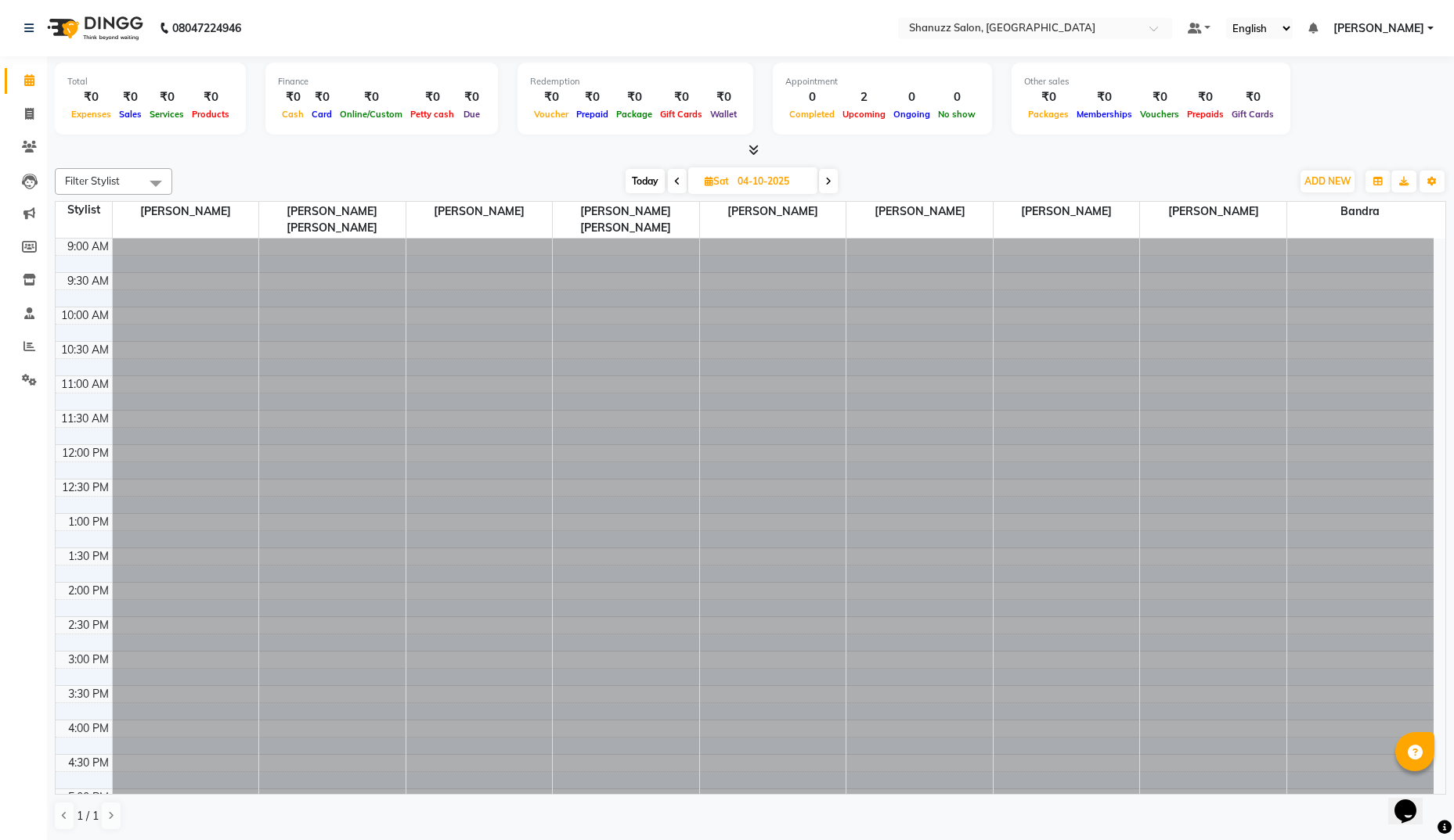
scroll to position [407, 0]
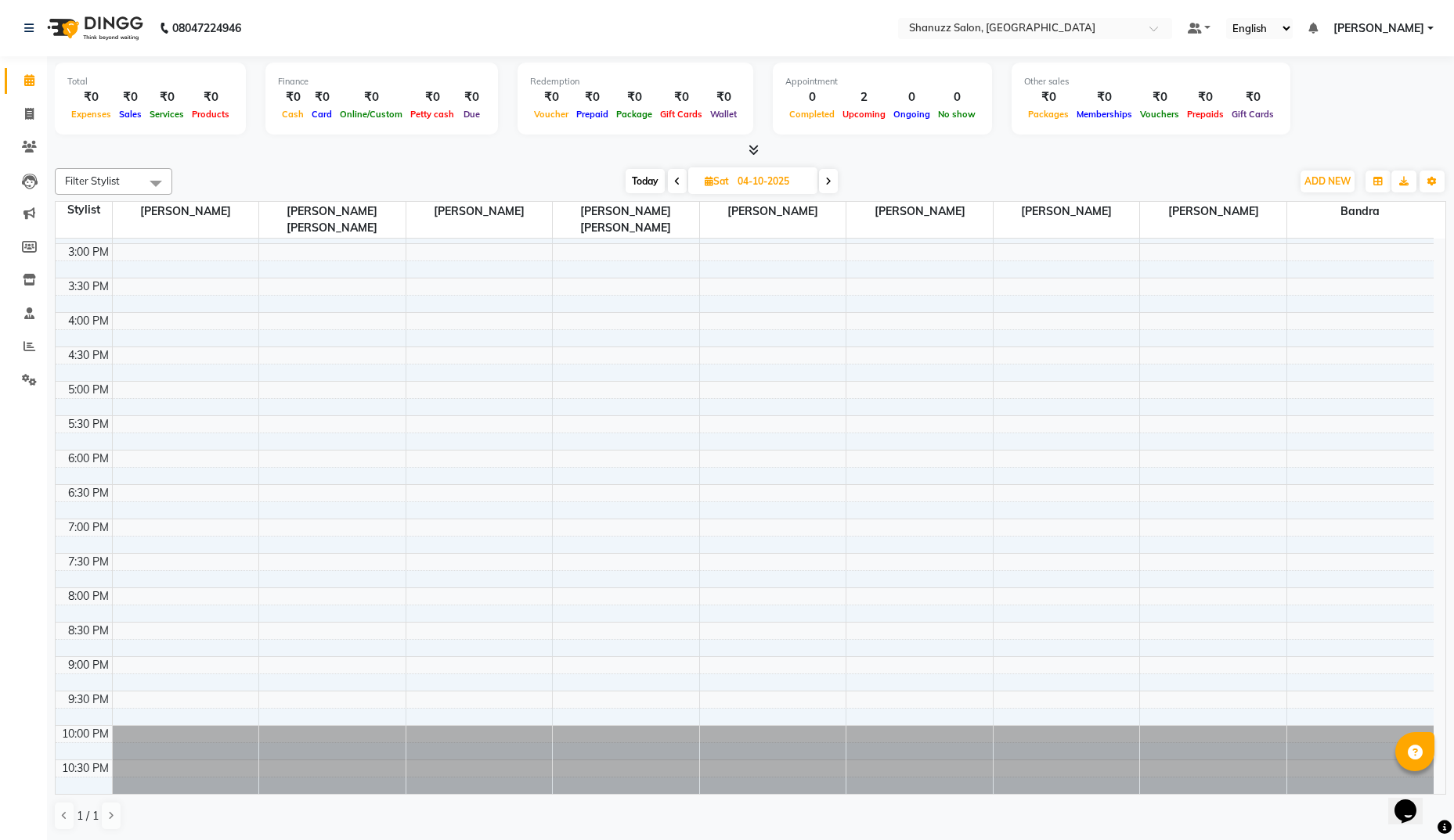
click at [679, 187] on span at bounding box center [677, 181] width 18 height 25
type input "03-10-2025"
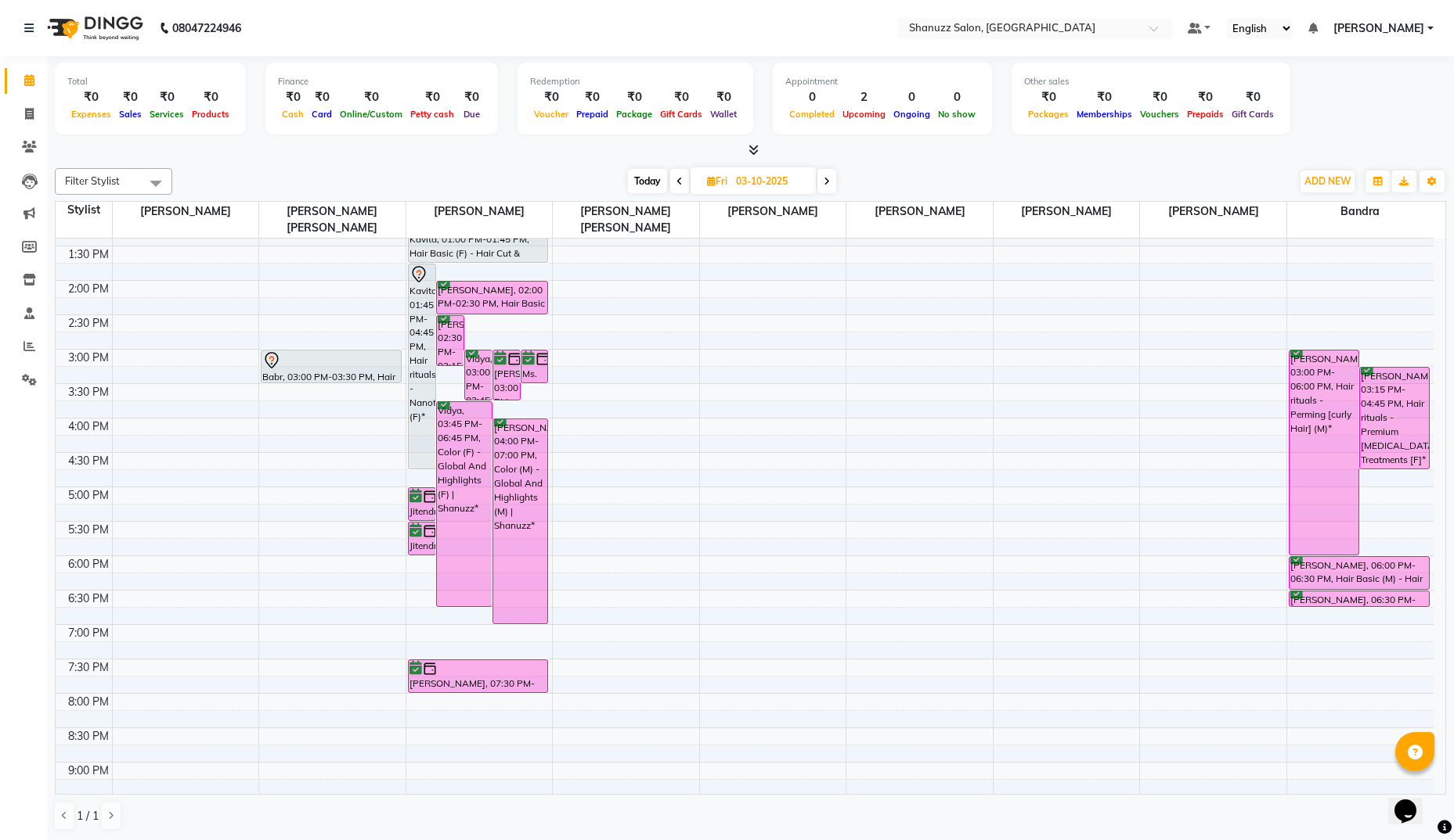
scroll to position [300, 0]
click at [425, 511] on div "Jitendra, 05:00 PM-05:30 PM, Hair Basic (M) - Hair Cut & Finish | Shanuzz" at bounding box center [422, 505] width 26 height 32
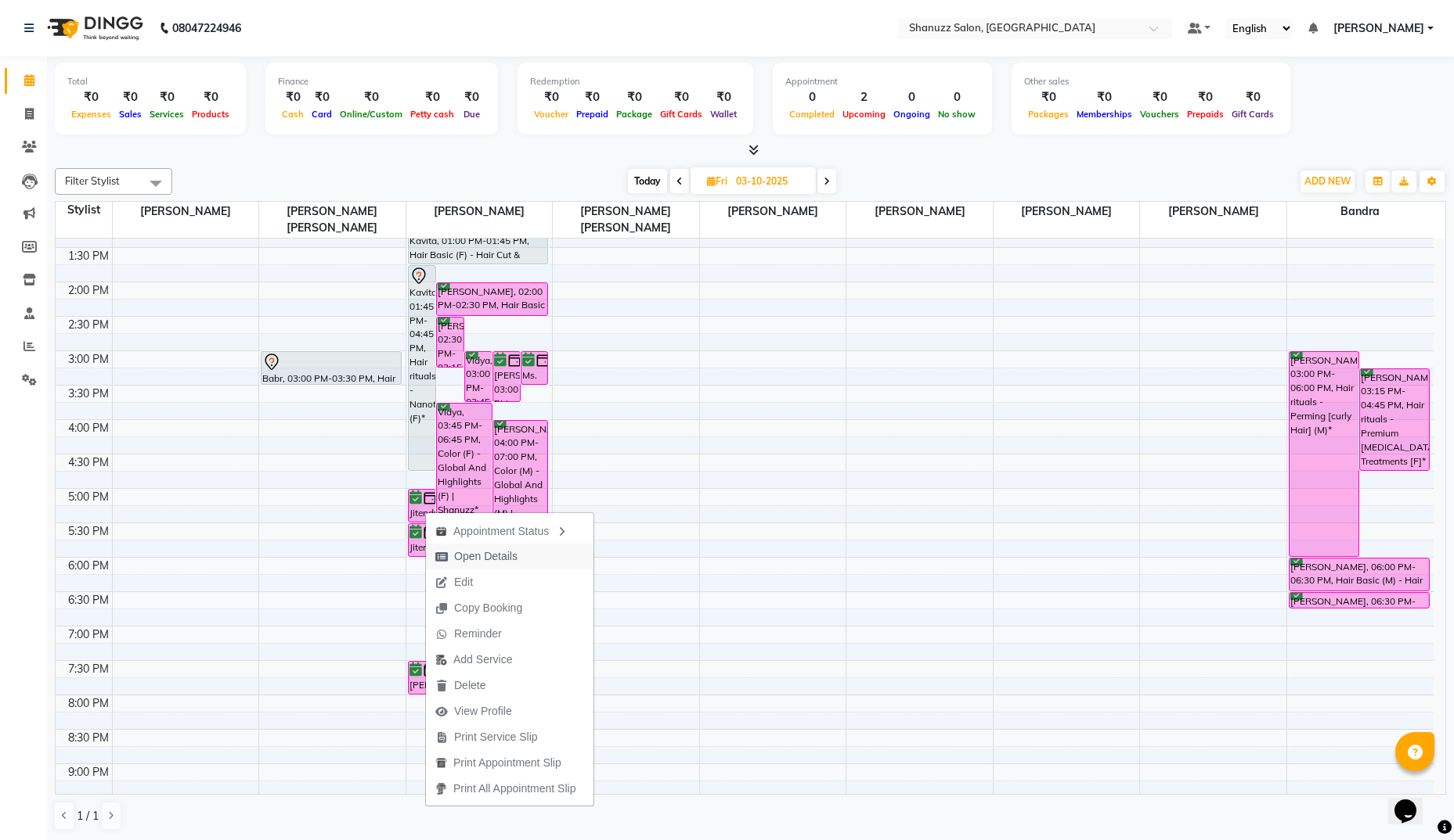
click at [469, 551] on span "Open Details" at bounding box center [486, 556] width 63 height 17
select select "6"
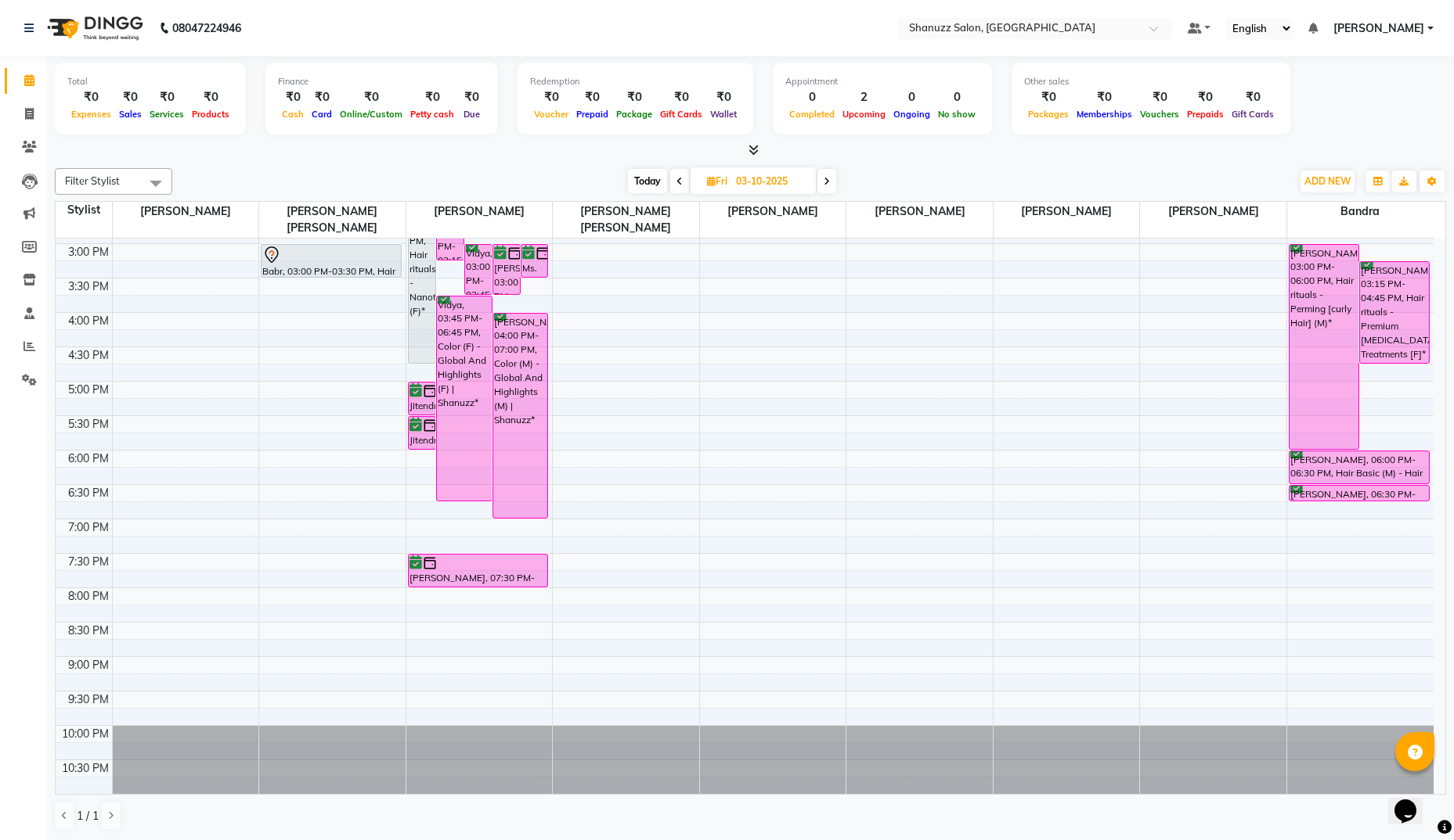
scroll to position [407, 0]
click at [422, 491] on div "9:00 AM 9:30 AM 10:00 AM 10:30 AM 11:00 AM 11:30 AM 12:00 PM 12:30 PM 1:00 PM 1…" at bounding box center [744, 313] width 1378 height 964
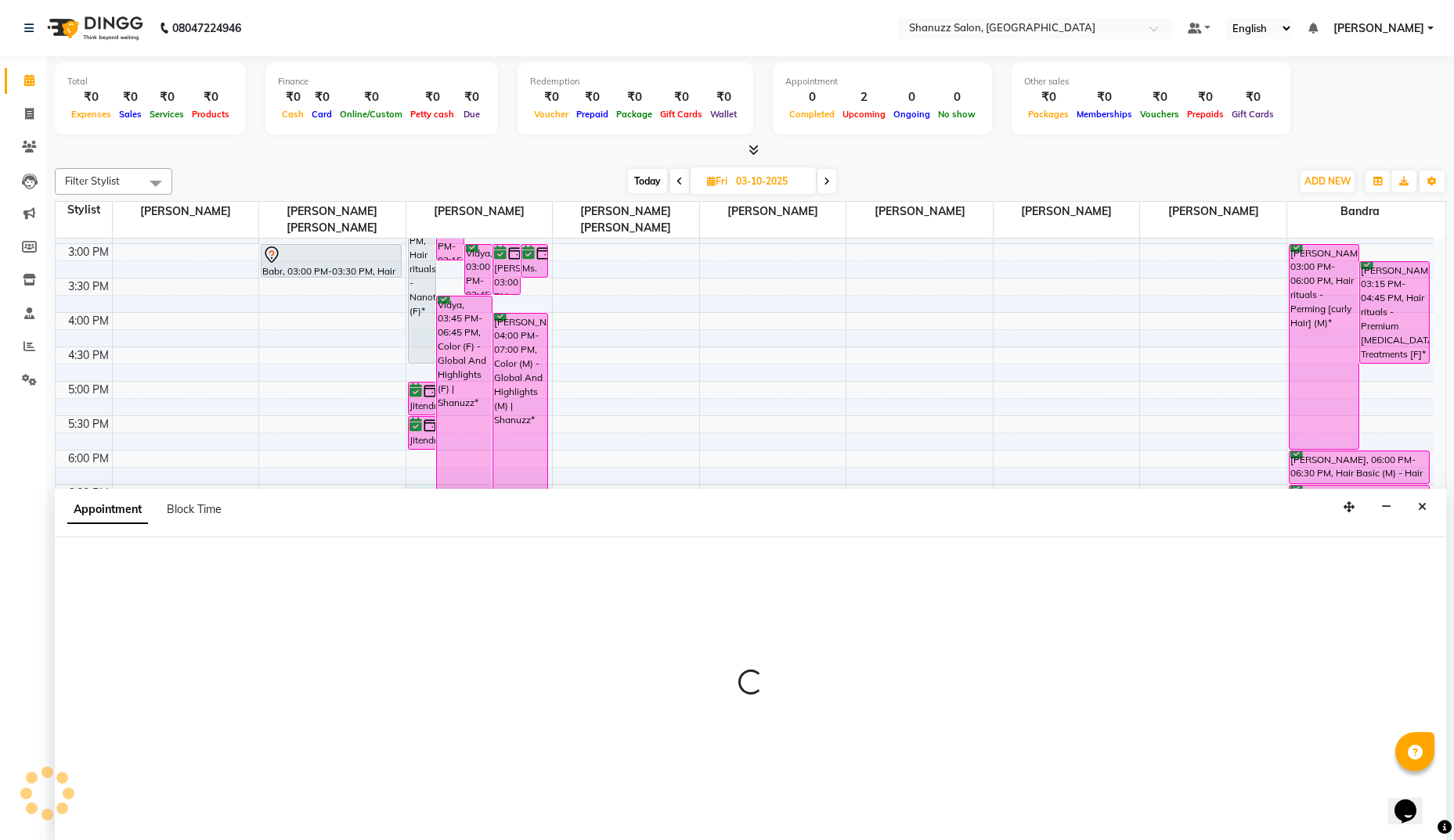
scroll to position [1, 0]
select select "92774"
select select "1110"
select select "tentative"
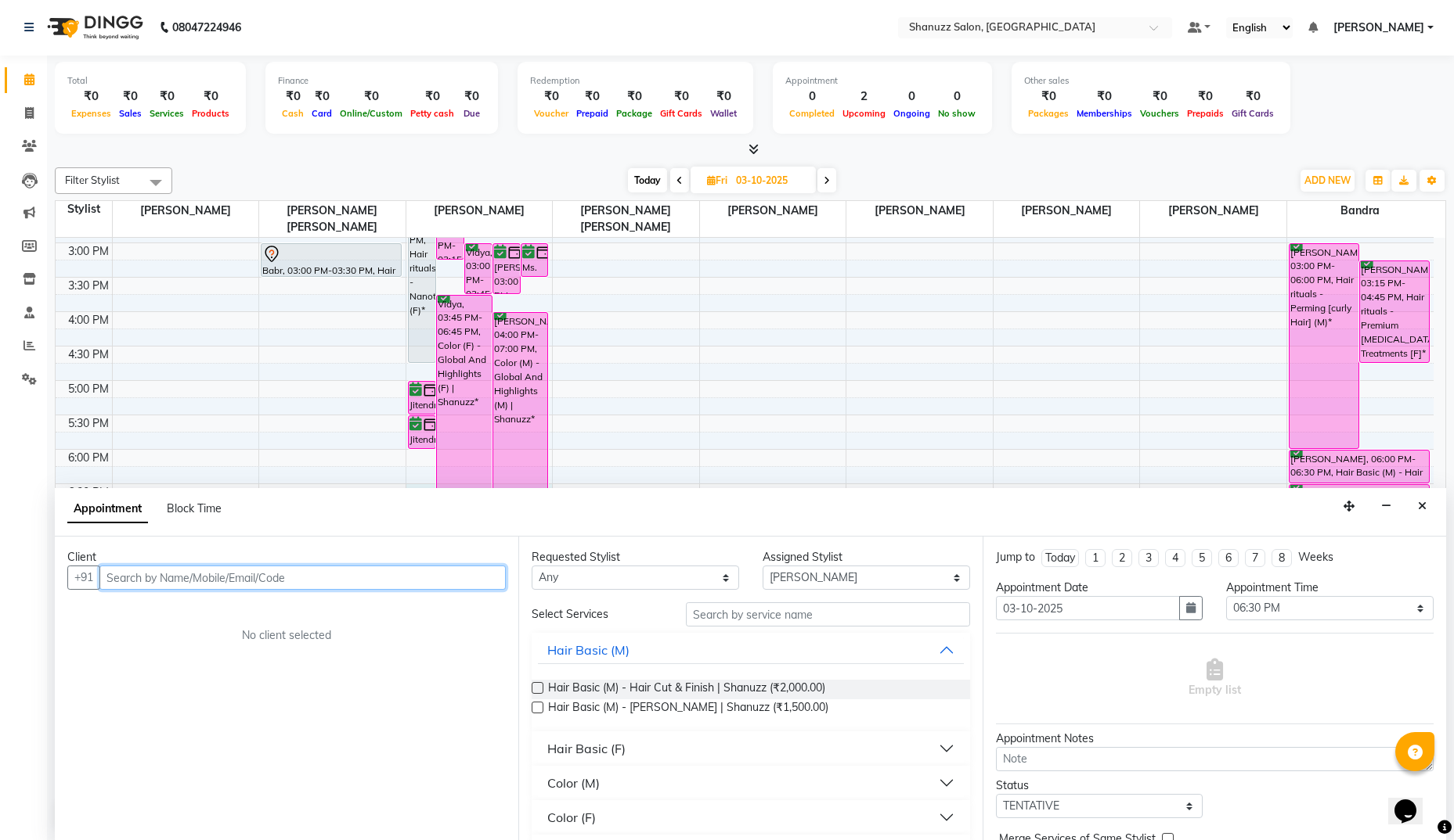
paste input "98330 49442]"
type input "9833049442"
click at [474, 584] on button "Add Client" at bounding box center [473, 578] width 65 height 25
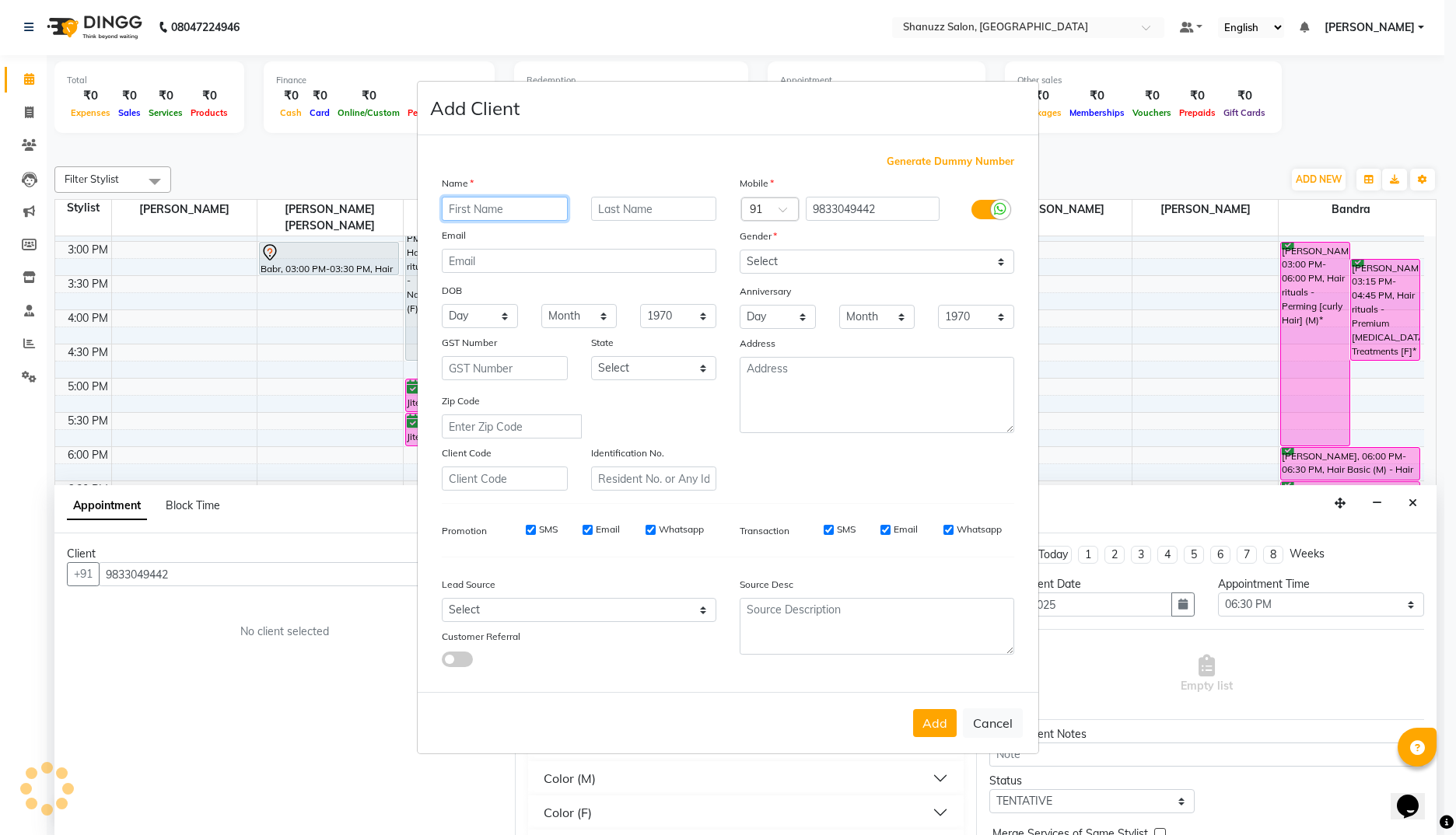
paste input "SHAWATA"
type input "SHAWATA"
click at [806, 262] on select "Select [DEMOGRAPHIC_DATA] [DEMOGRAPHIC_DATA] Other Prefer Not To Say" at bounding box center [877, 262] width 274 height 24
select select "[DEMOGRAPHIC_DATA]"
click at [929, 721] on button "Add" at bounding box center [935, 724] width 44 height 28
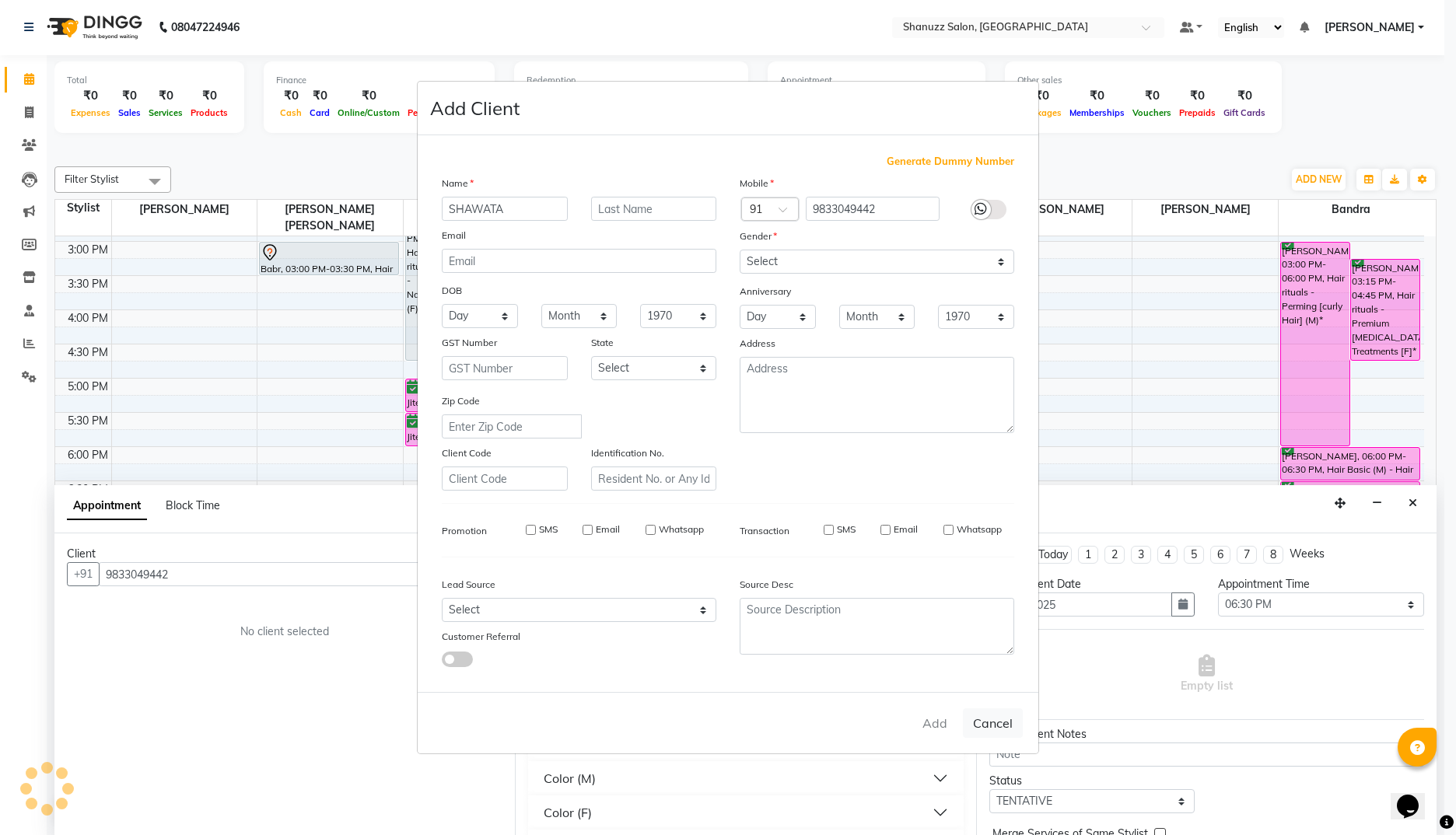
select select
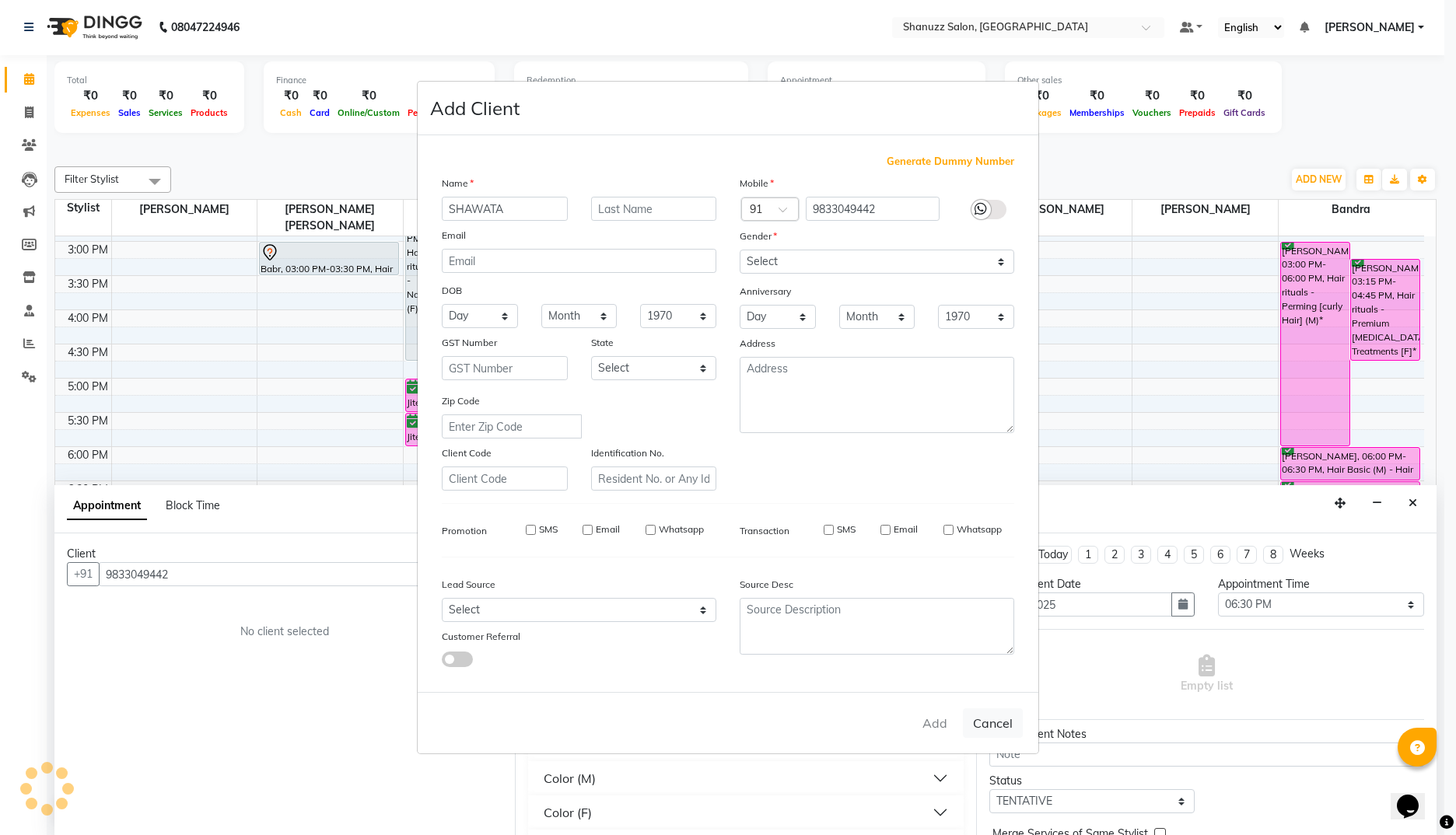
select select
checkbox input "false"
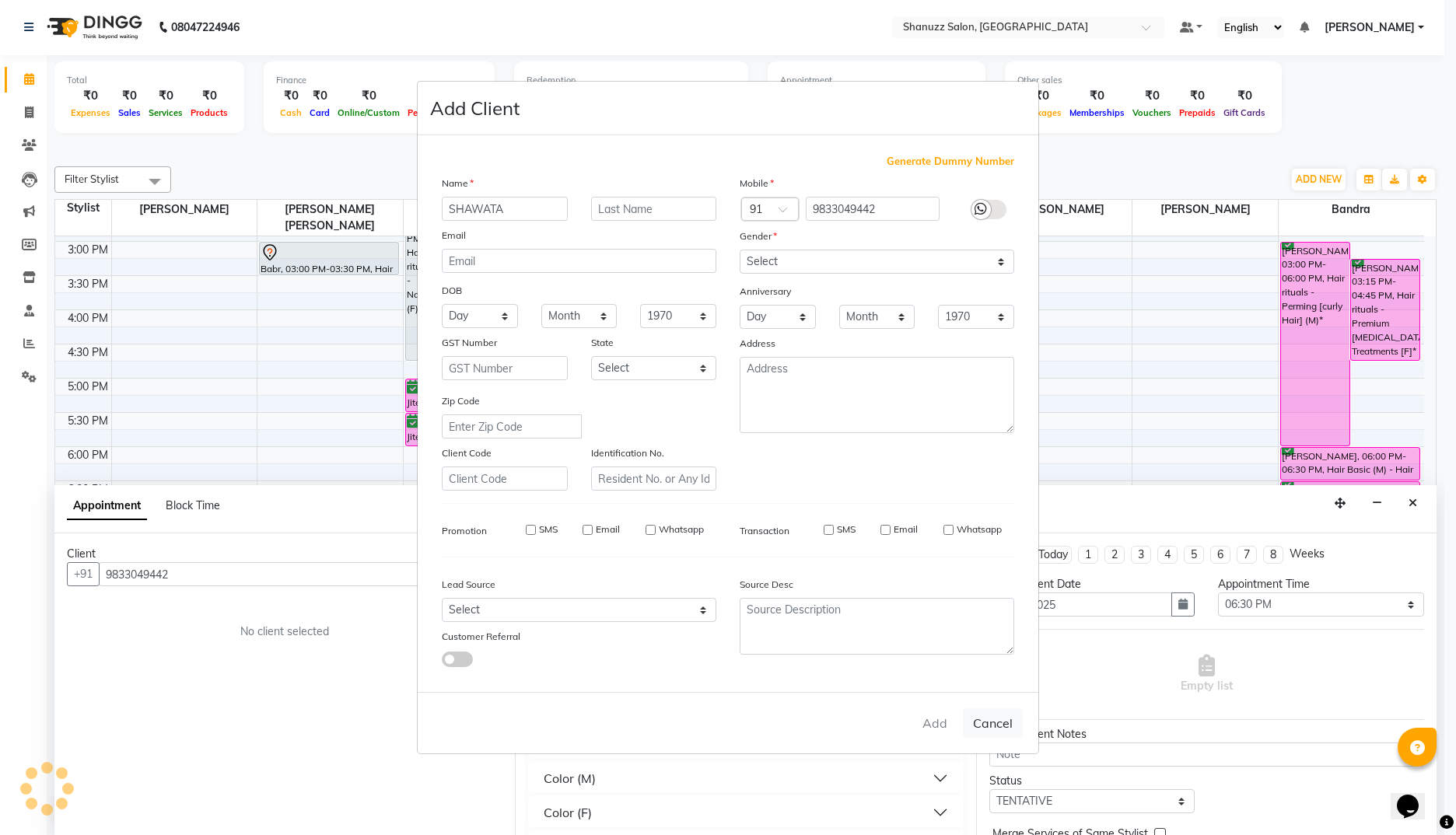
checkbox input "false"
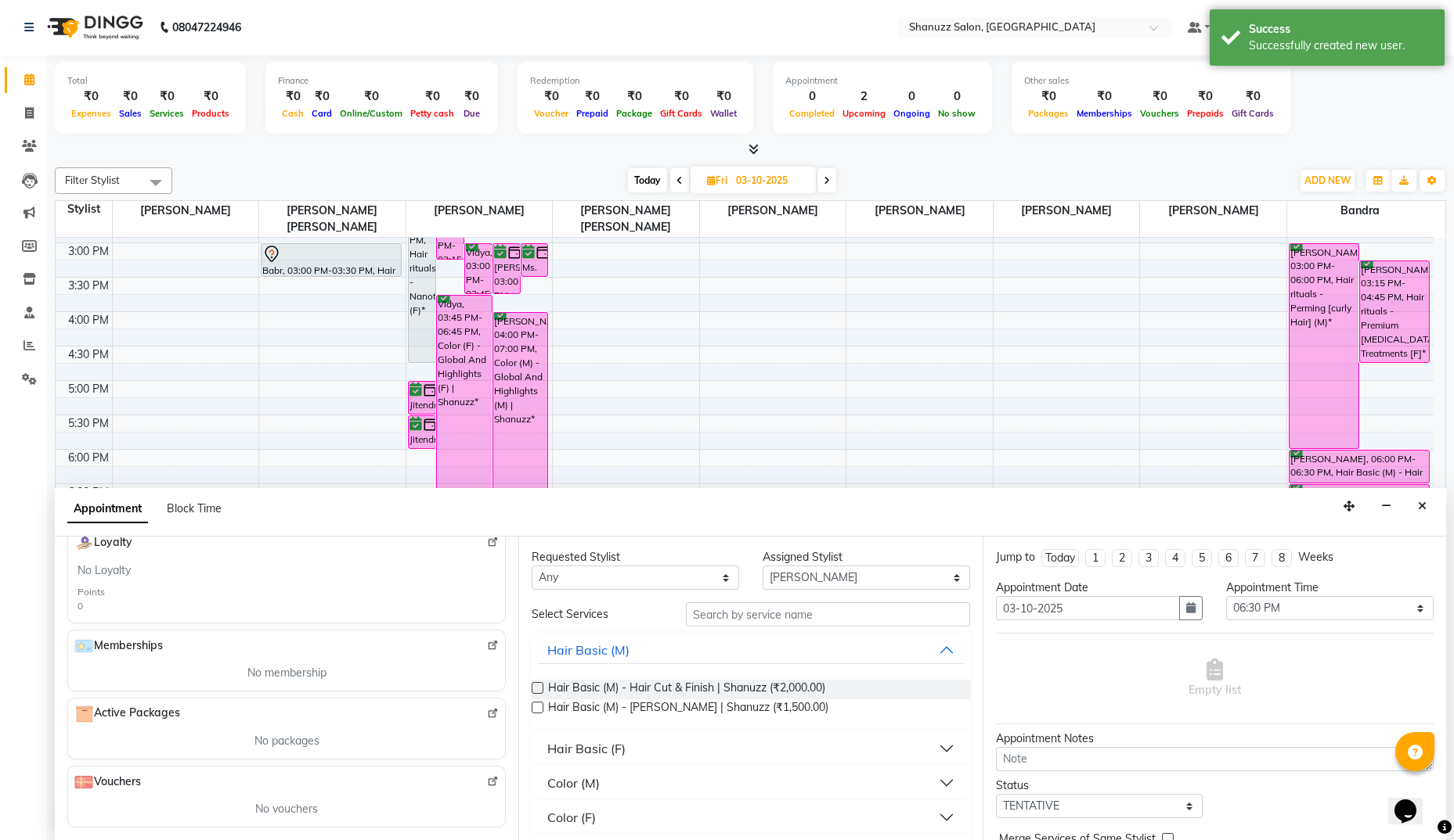
scroll to position [0, 0]
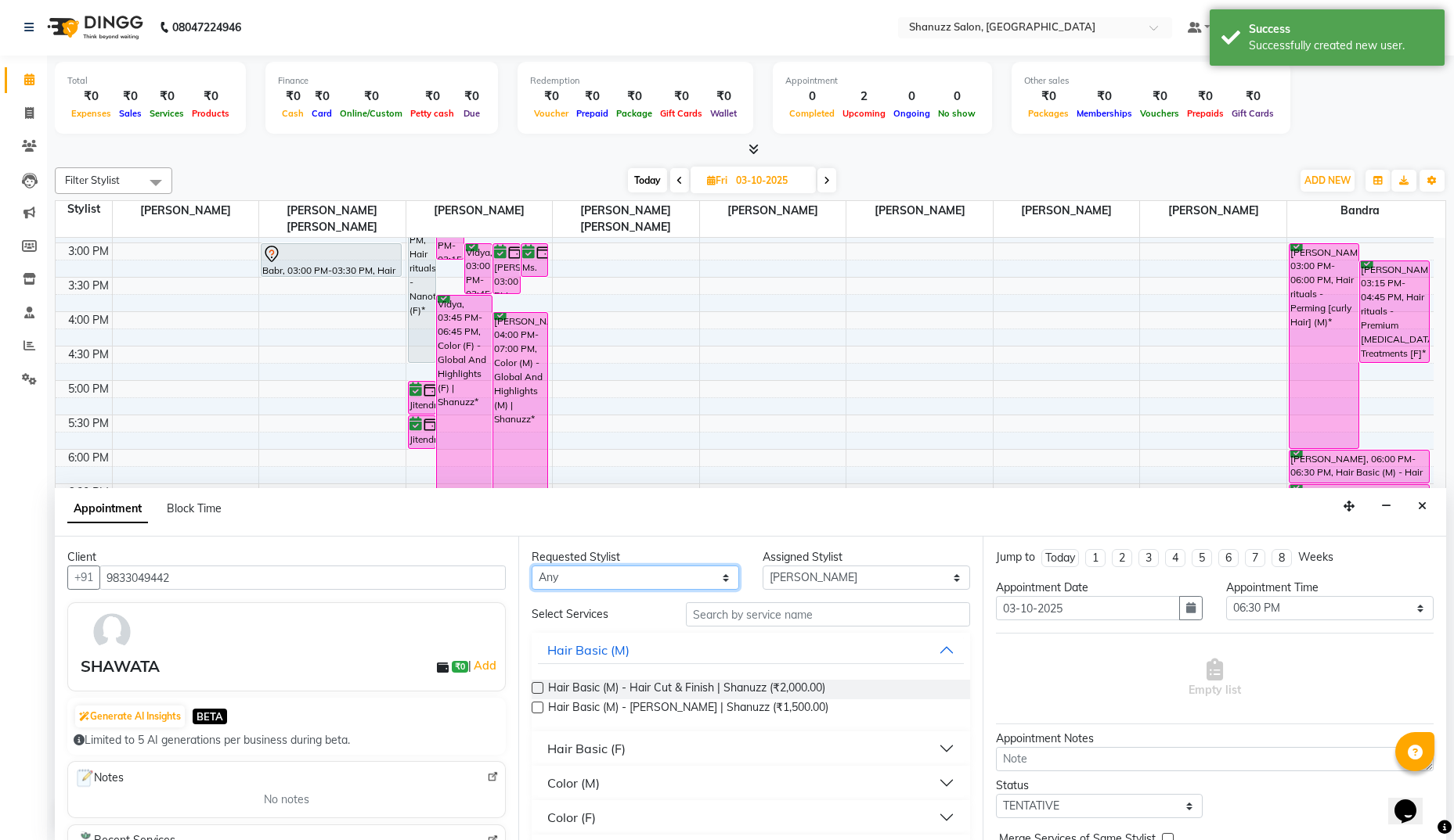
click at [577, 579] on select "Any Bandra [PERSON_NAME] [PERSON_NAME] [PERSON_NAME] [PERSON_NAME] [PERSON_NAME…" at bounding box center [635, 578] width 208 height 25
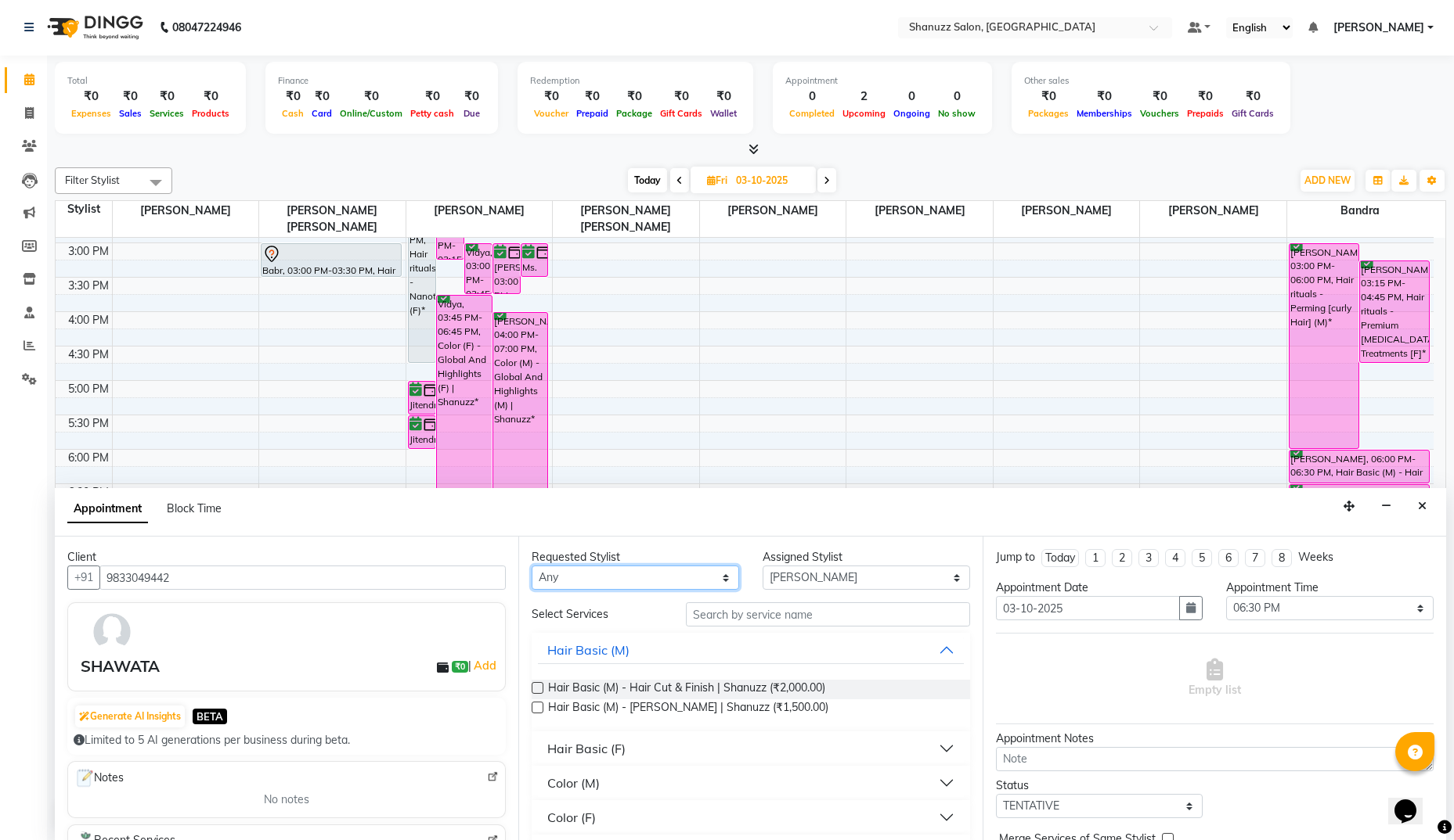
select select "92774"
click at [532, 566] on select "Any Bandra [PERSON_NAME] [PERSON_NAME] [PERSON_NAME] [PERSON_NAME] [PERSON_NAME…" at bounding box center [635, 578] width 208 height 25
click at [709, 615] on input "text" at bounding box center [828, 615] width 284 height 25
click at [569, 751] on div "Hair Basic (F)" at bounding box center [585, 748] width 78 height 18
click at [543, 787] on label at bounding box center [537, 787] width 11 height 11
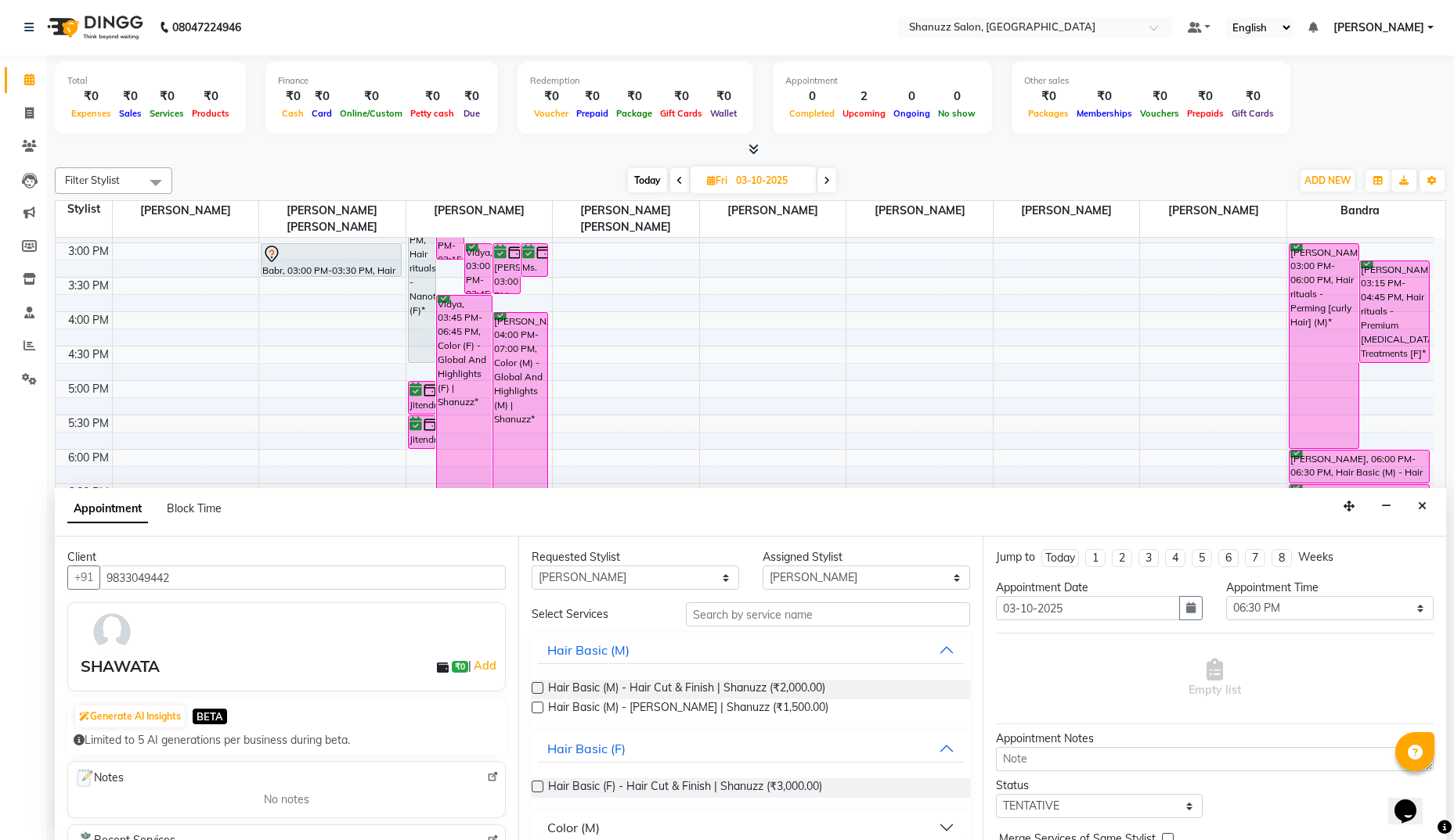
click at [542, 787] on input "checkbox" at bounding box center [537, 788] width 11 height 11
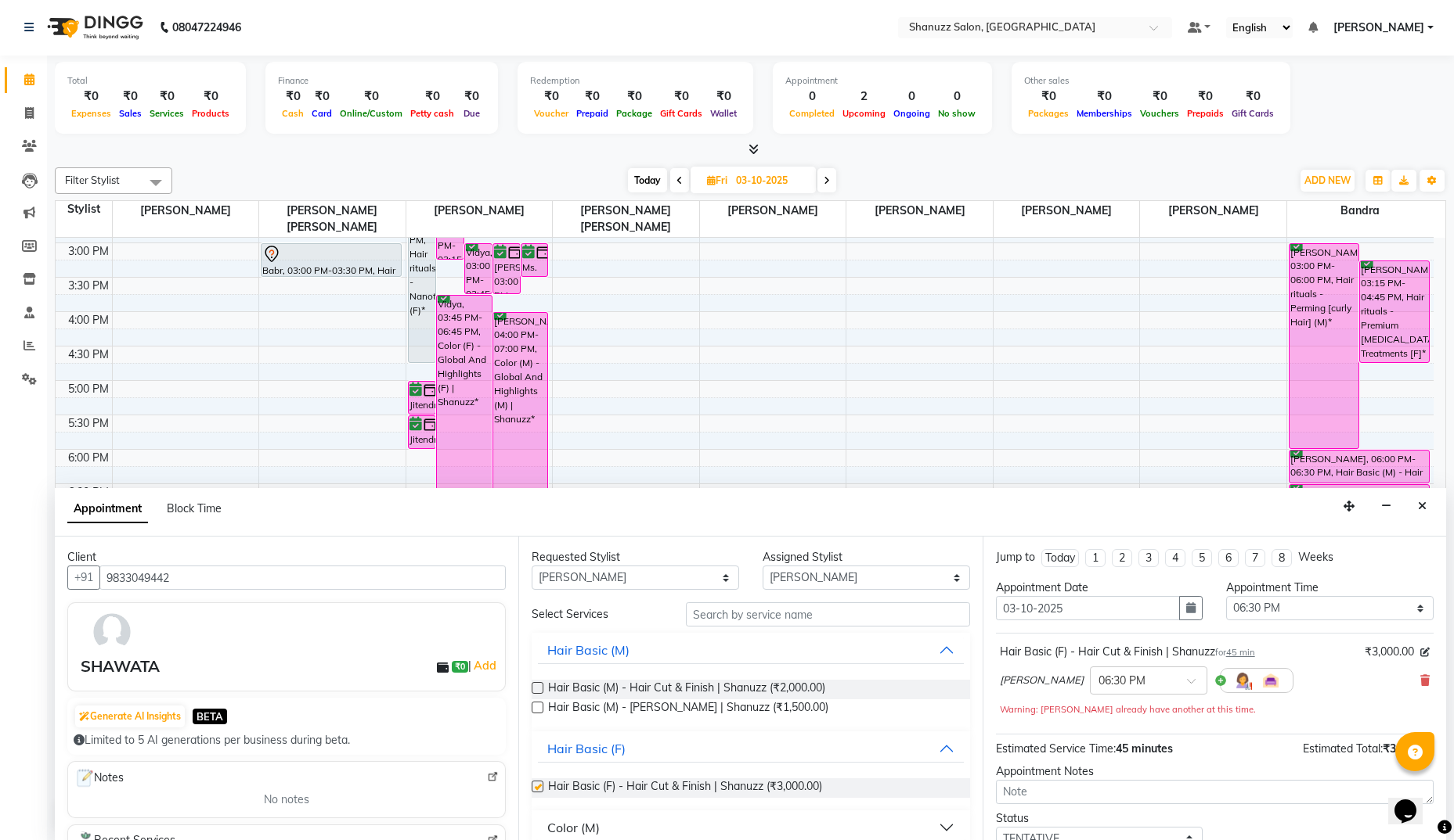
checkbox input "false"
click at [718, 611] on input "text" at bounding box center [828, 615] width 284 height 25
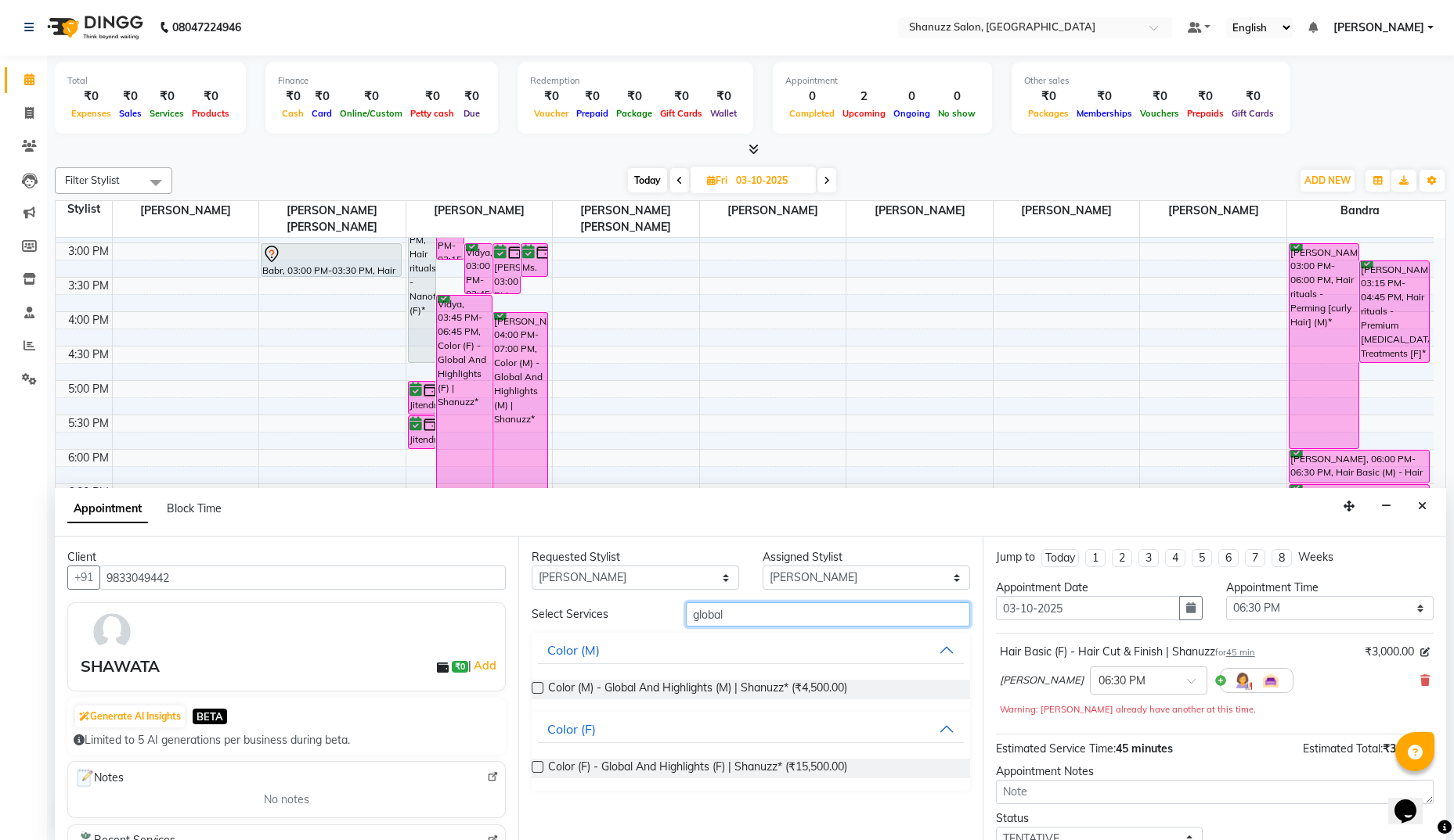
type input "global"
click at [533, 771] on label at bounding box center [537, 766] width 11 height 11
click at [533, 771] on input "checkbox" at bounding box center [537, 769] width 11 height 11
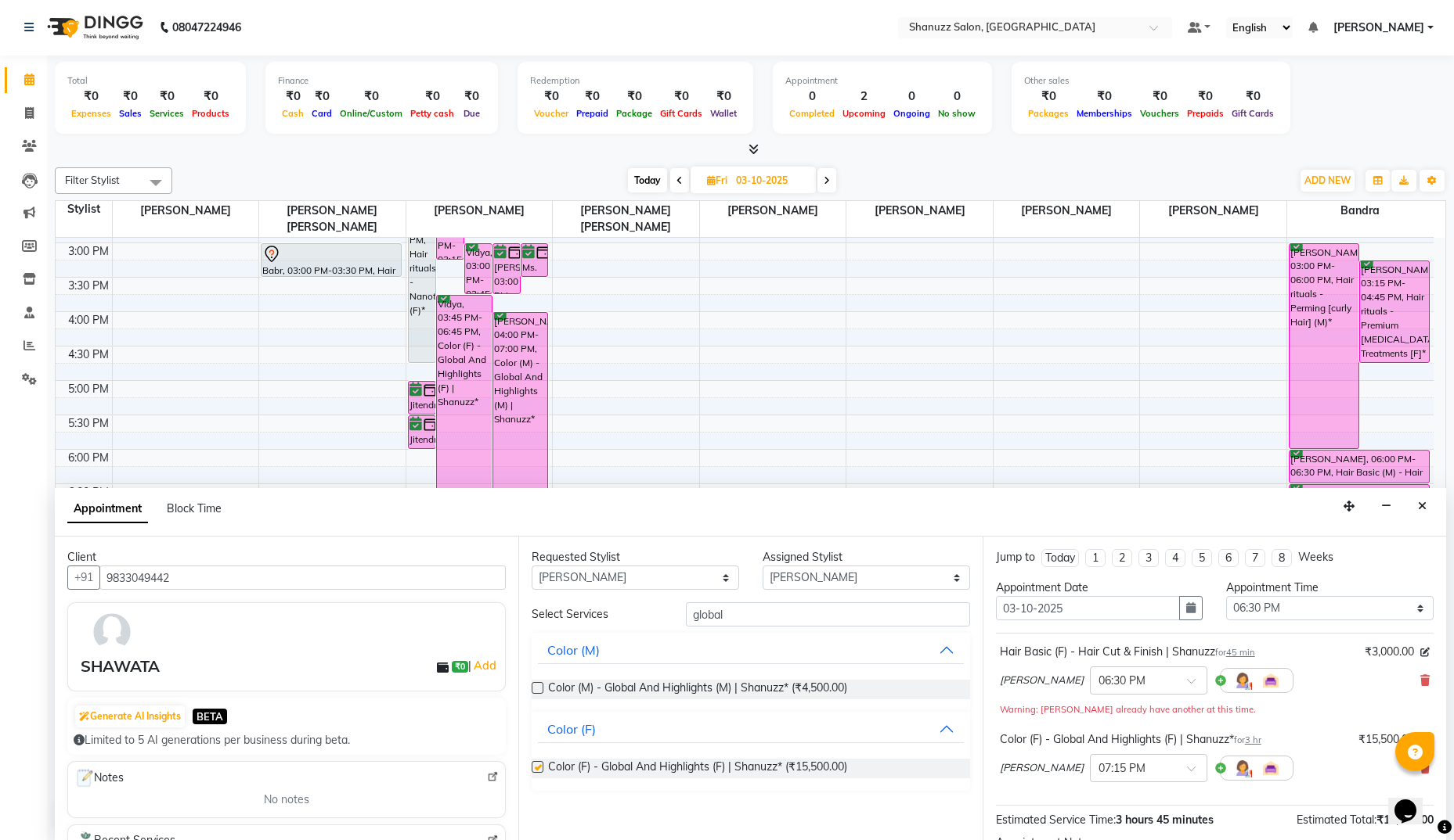
checkbox input "false"
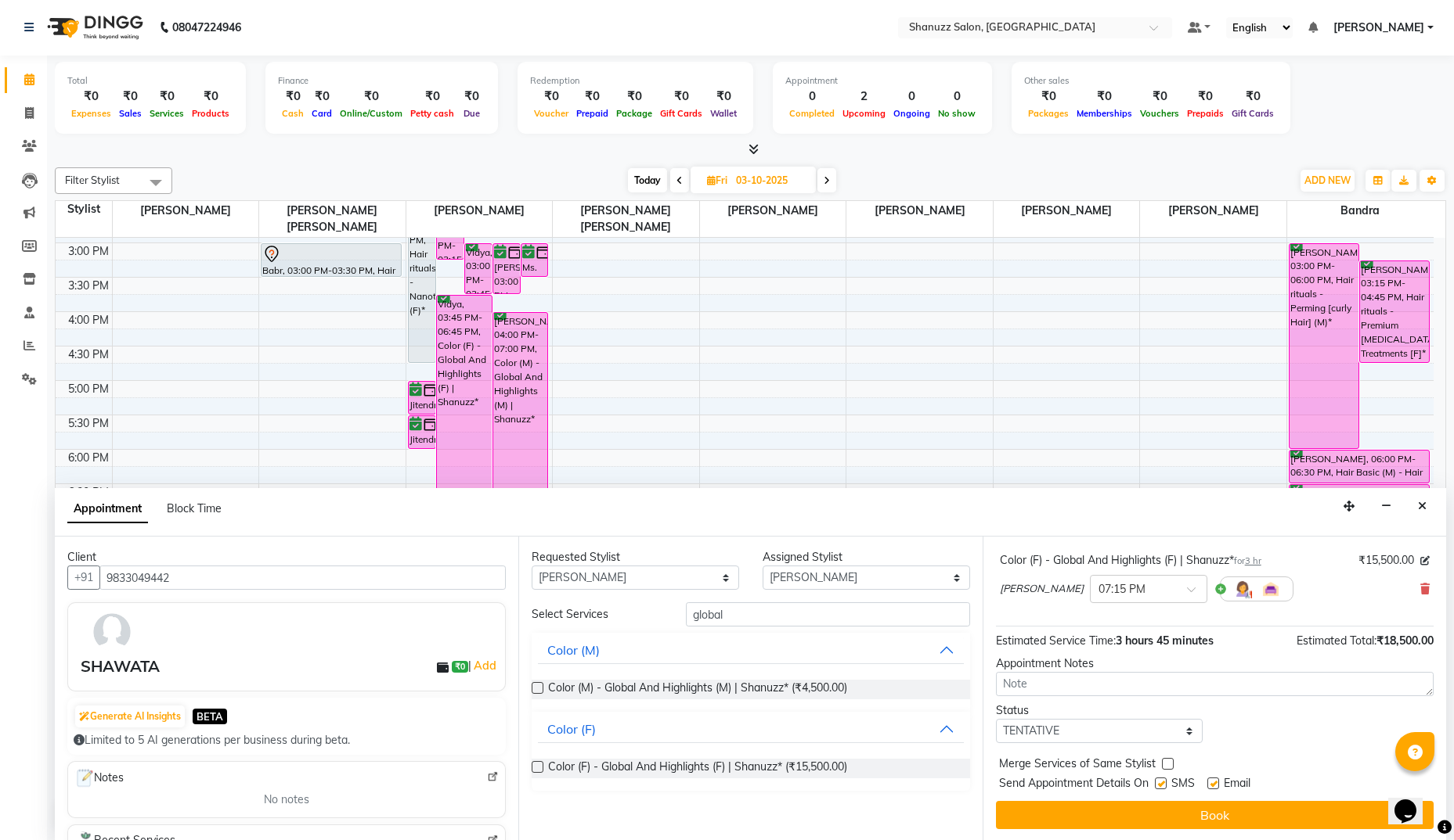
scroll to position [180, 0]
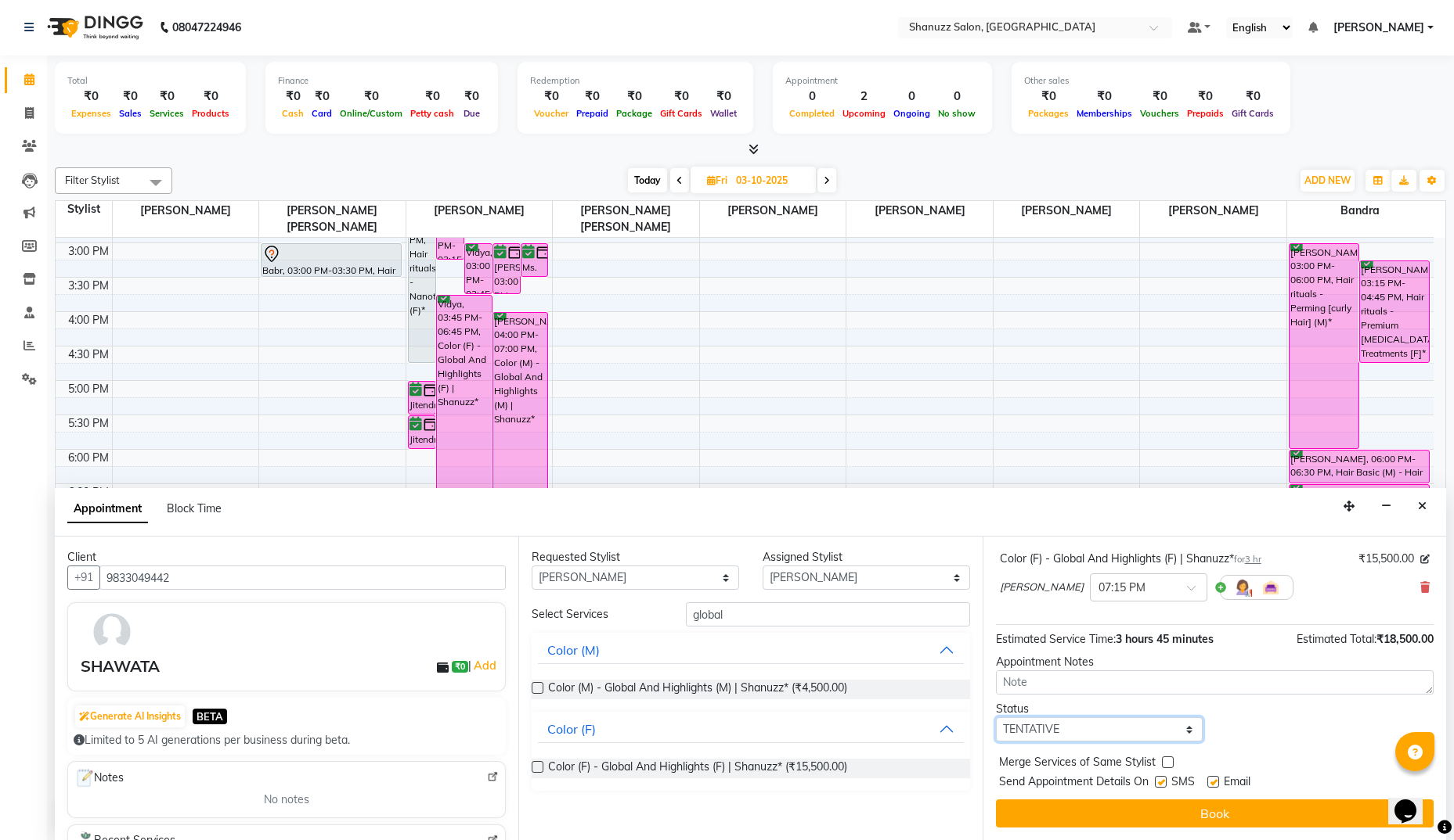
click at [1042, 731] on select "Select TENTATIVE CONFIRM UPCOMING" at bounding box center [1099, 730] width 208 height 25
select select "confirm booking"
click at [996, 717] on select "Select TENTATIVE CONFIRM UPCOMING" at bounding box center [1099, 730] width 208 height 25
click at [1156, 782] on label at bounding box center [1160, 781] width 11 height 11
click at [1156, 782] on input "checkbox" at bounding box center [1160, 784] width 11 height 11
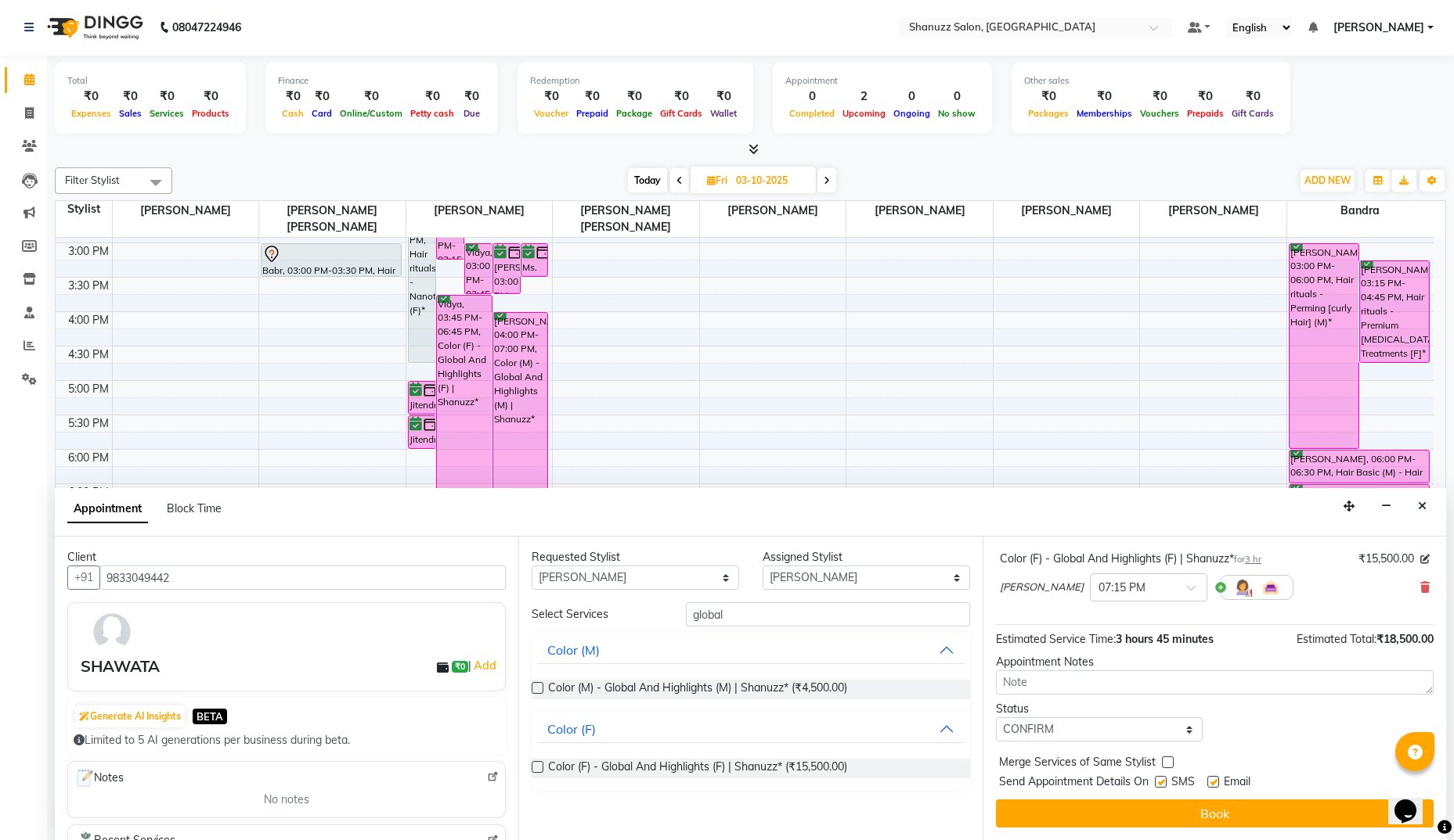
checkbox input "false"
click at [1211, 781] on label at bounding box center [1213, 781] width 11 height 11
click at [1211, 781] on input "checkbox" at bounding box center [1213, 784] width 11 height 11
checkbox input "false"
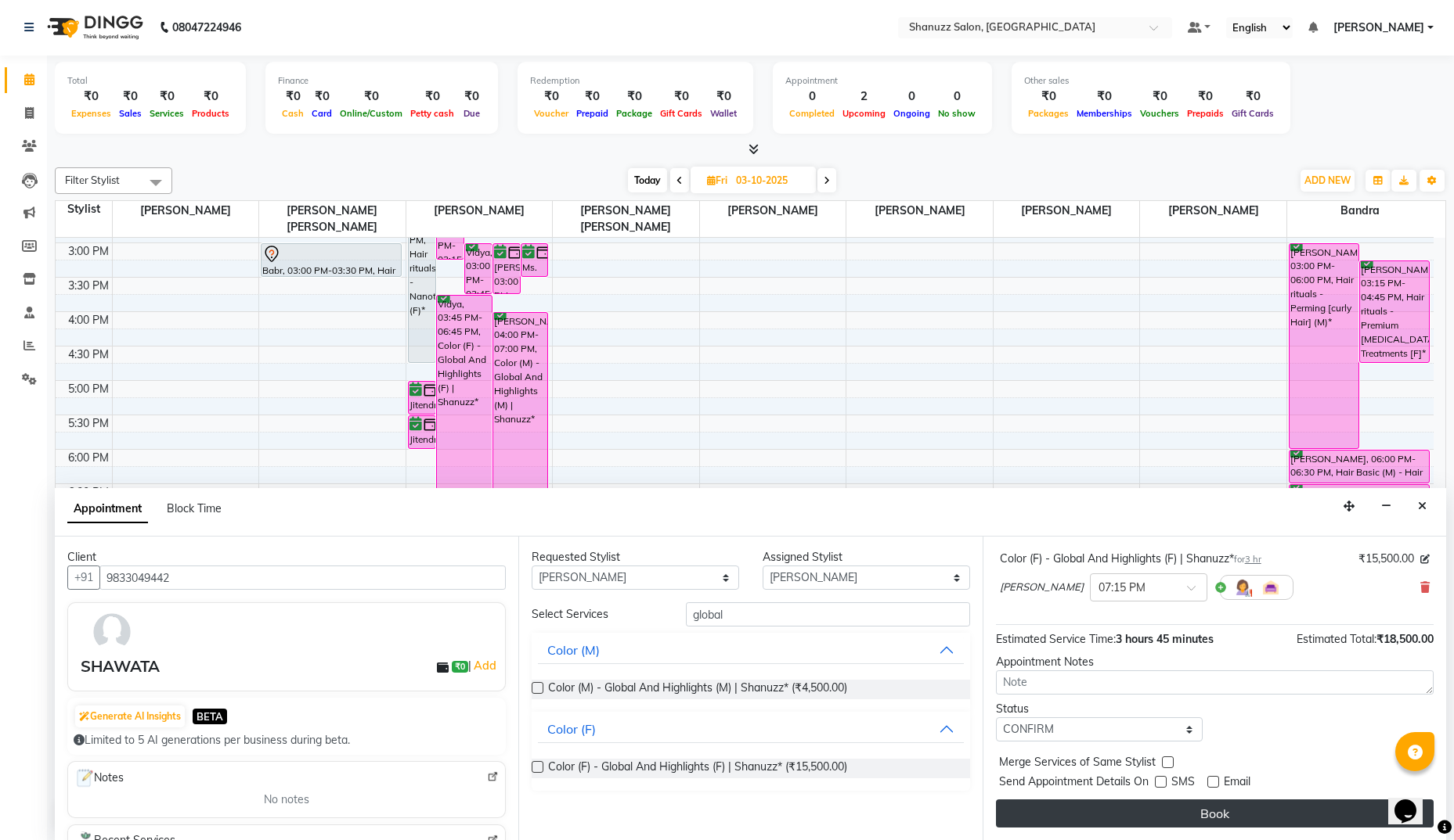
click at [1182, 815] on button "Book" at bounding box center [1214, 814] width 437 height 28
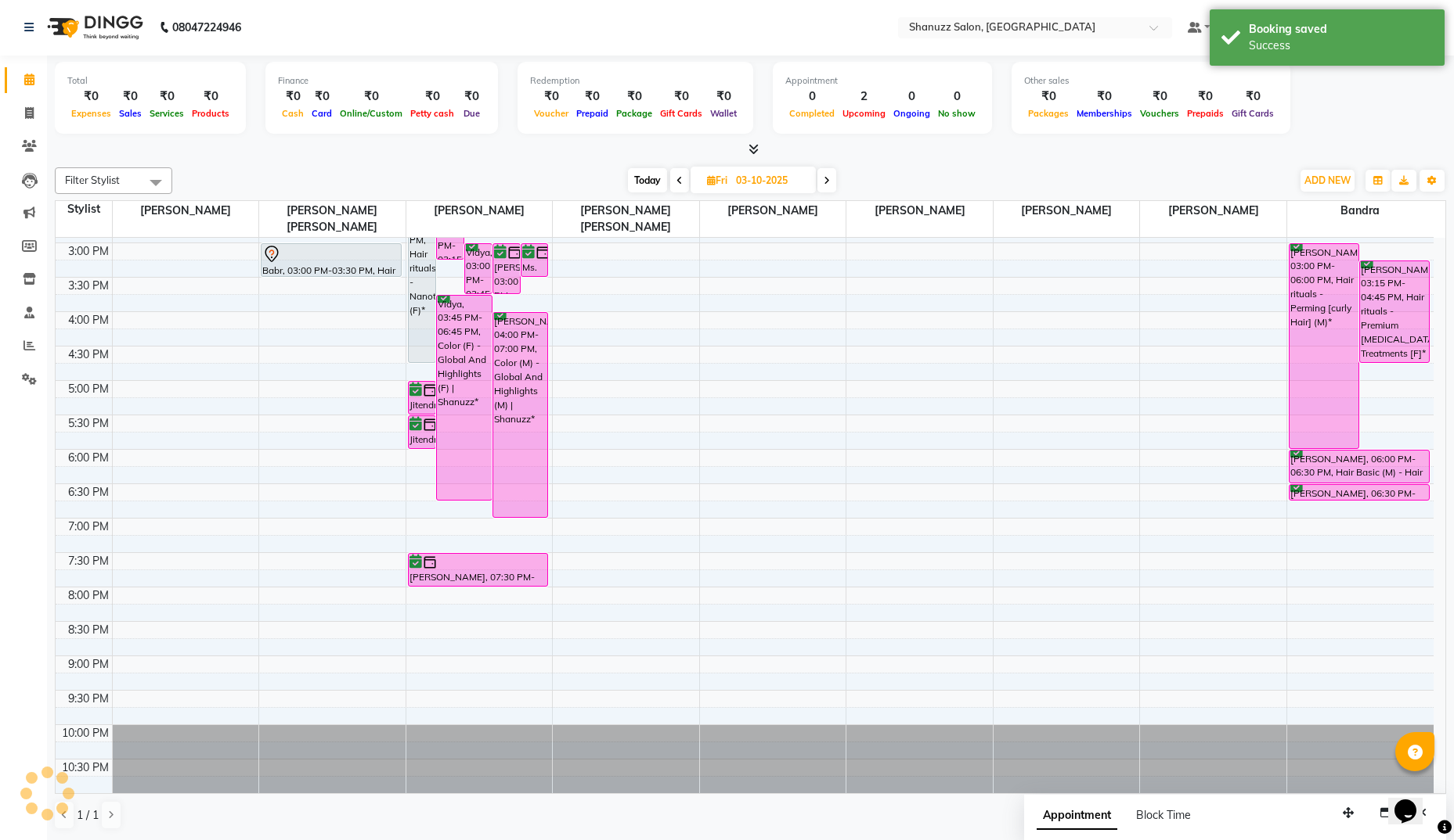
scroll to position [0, 0]
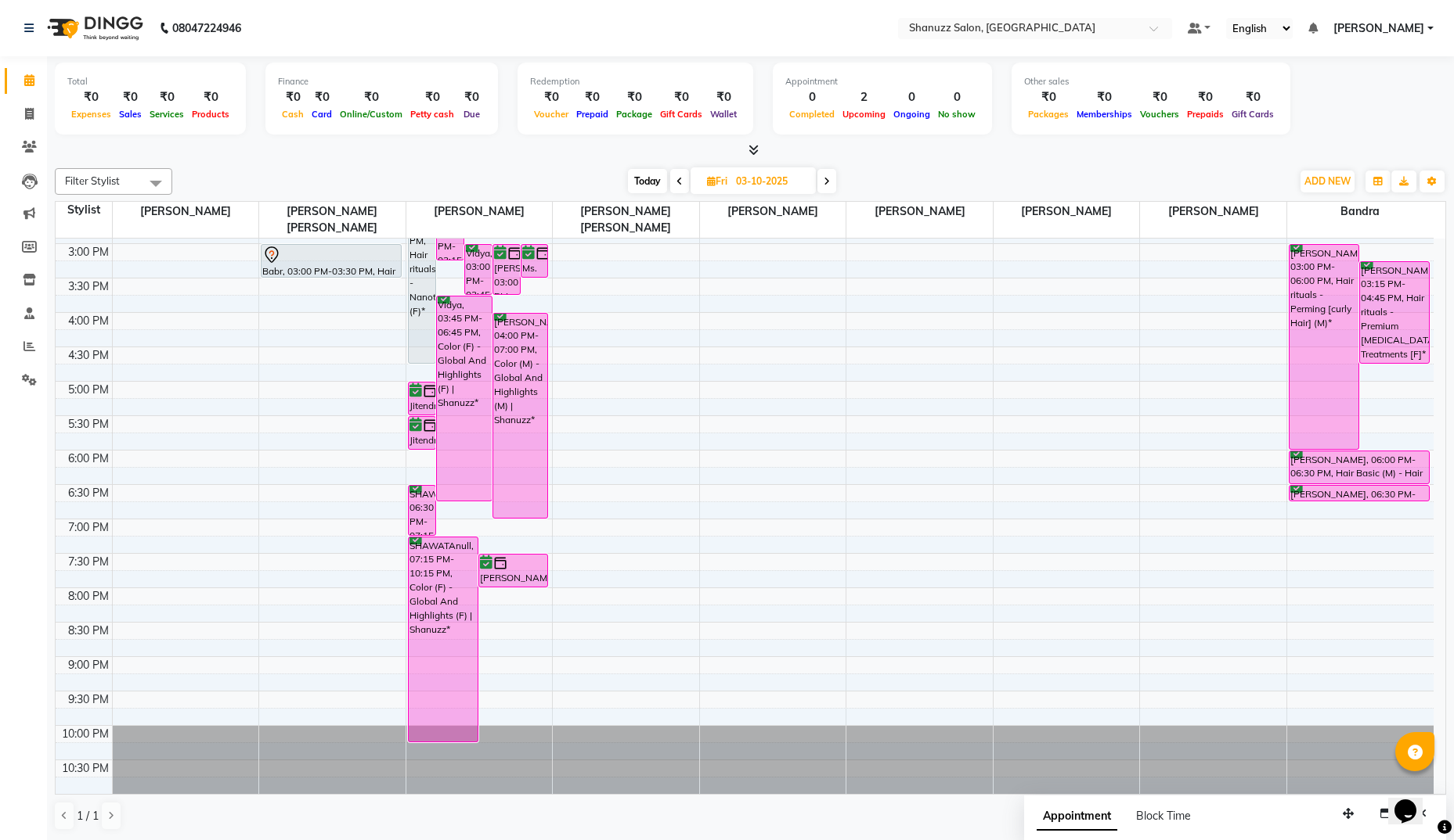
click at [532, 574] on div "[PERSON_NAME], 07:30 PM-08:00 PM, Hair Basic (M) - Hair Cut & Finish | Shanuzz" at bounding box center [514, 570] width 69 height 32
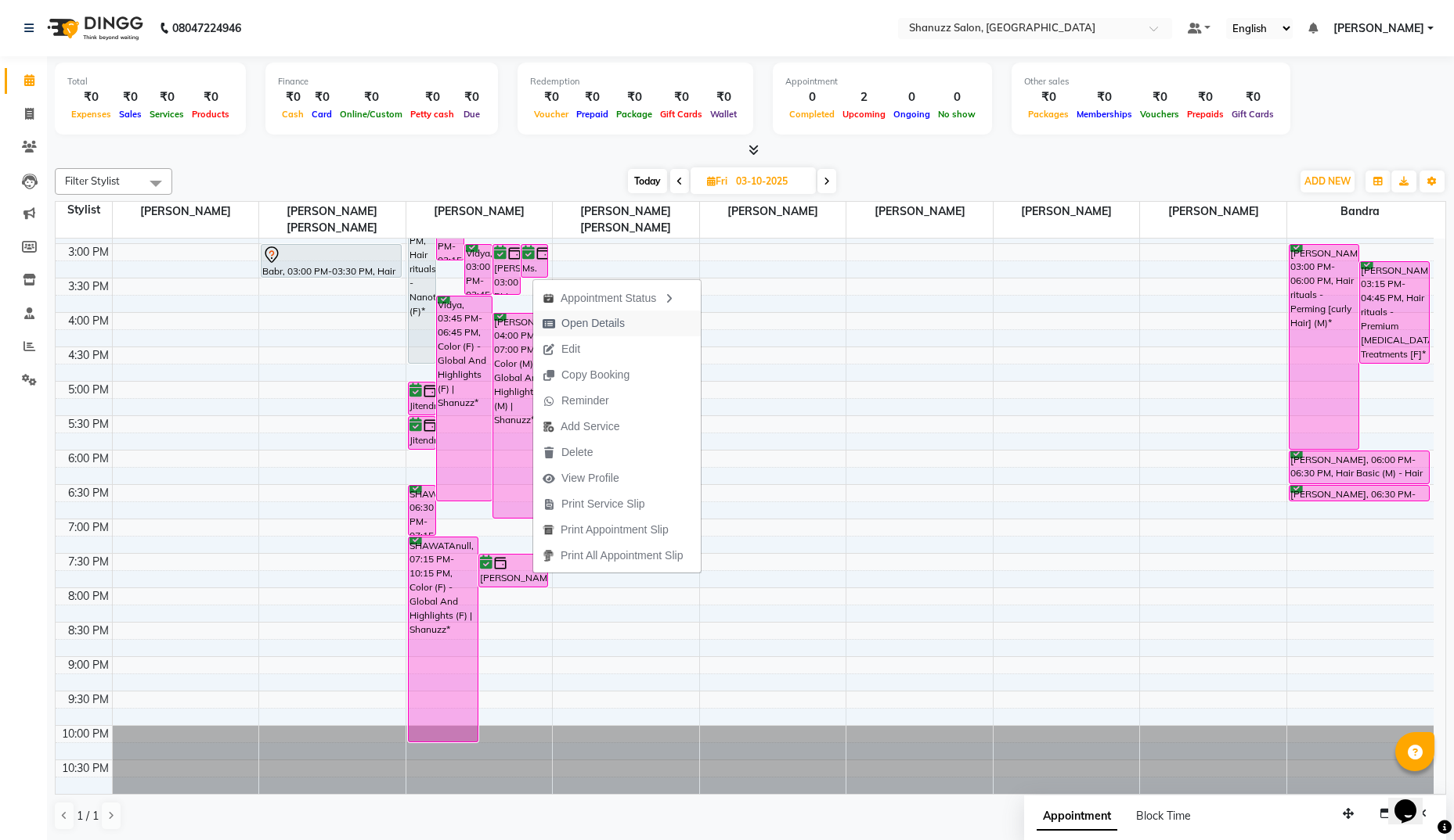
click at [592, 321] on span "Open Details" at bounding box center [593, 323] width 63 height 17
select select "6"
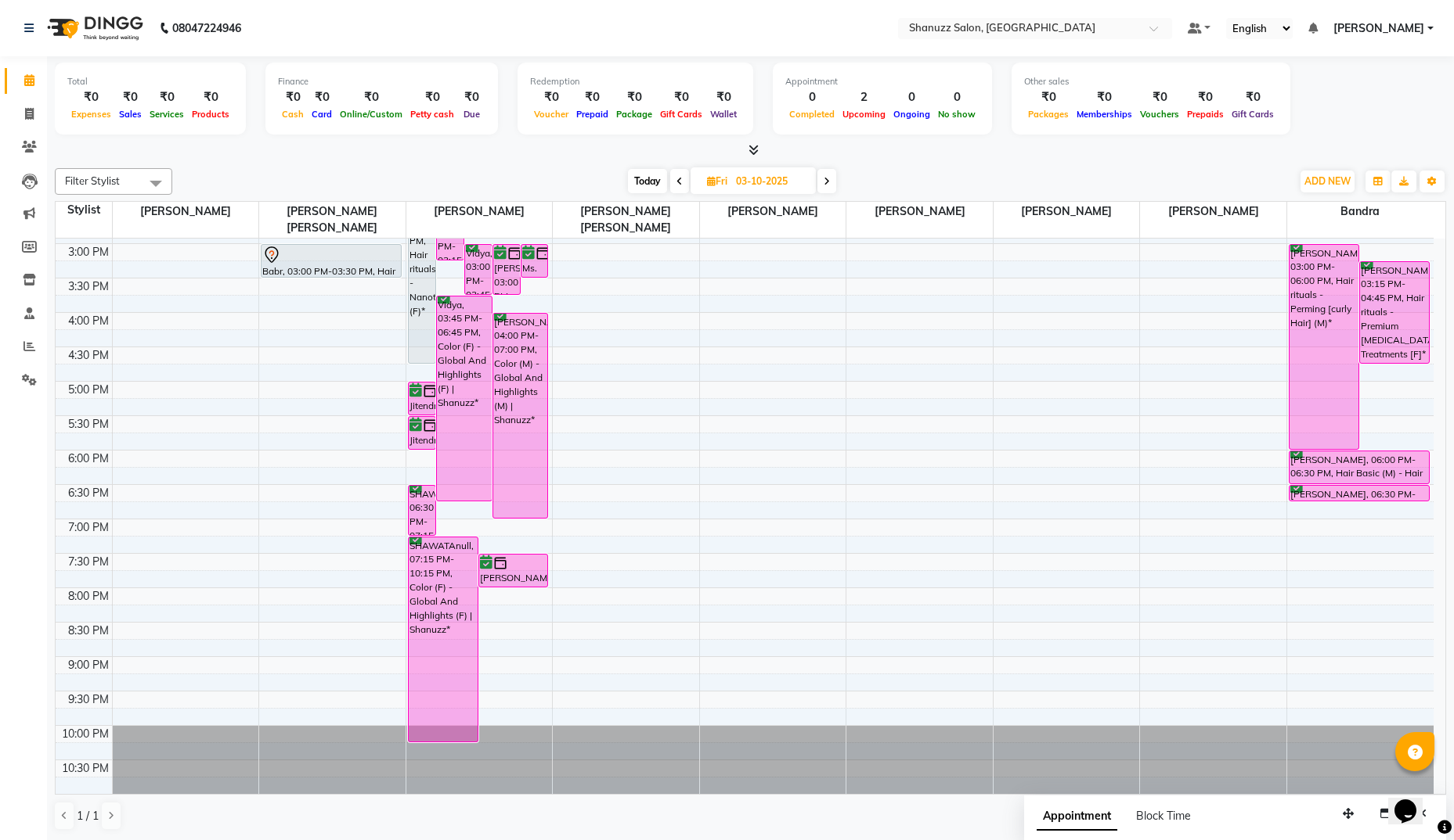
click at [743, 175] on input "03-10-2025" at bounding box center [770, 181] width 78 height 24
select select "10"
select select "2025"
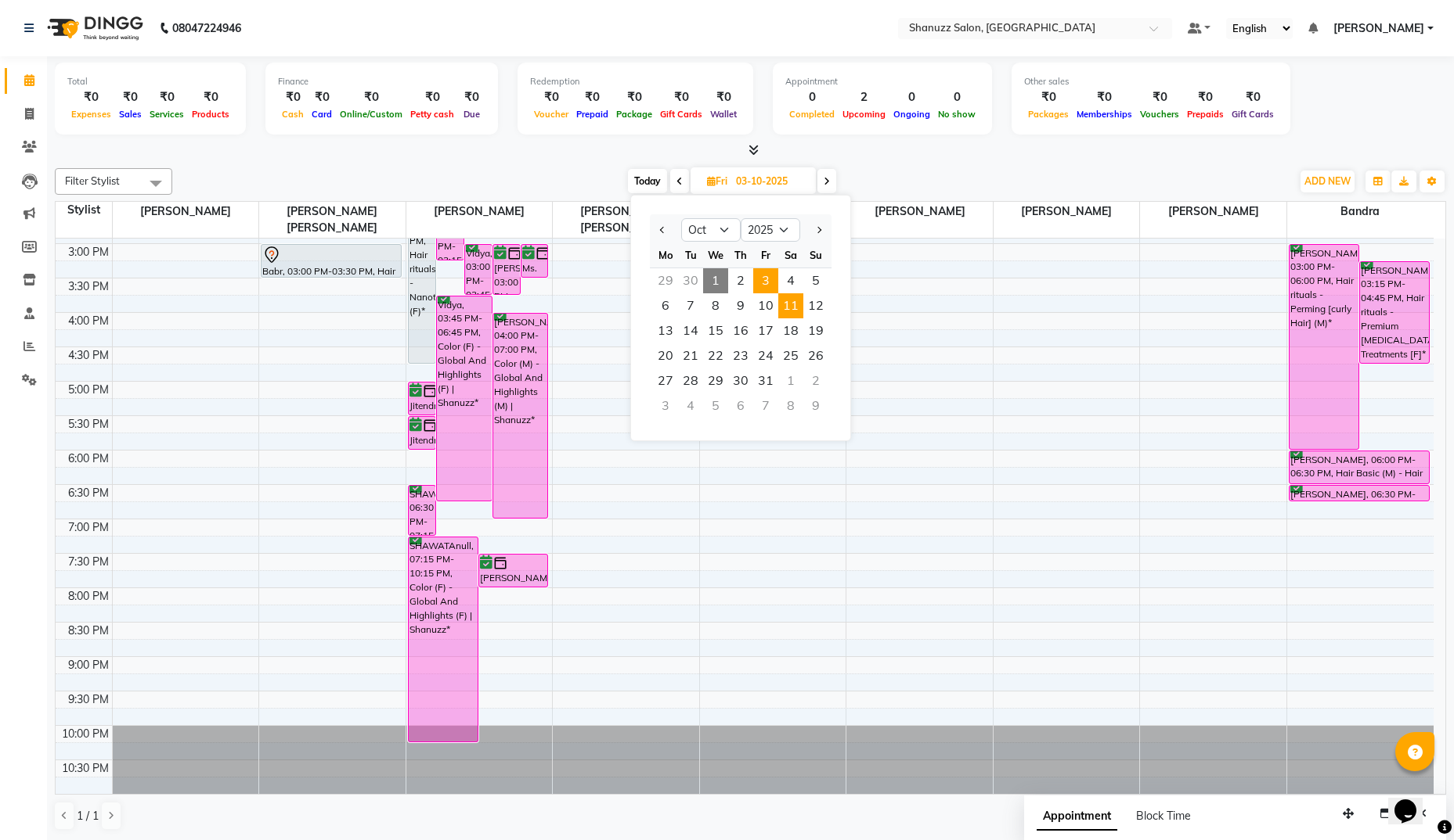
click at [787, 307] on span "11" at bounding box center [791, 306] width 25 height 25
type input "[DATE]"
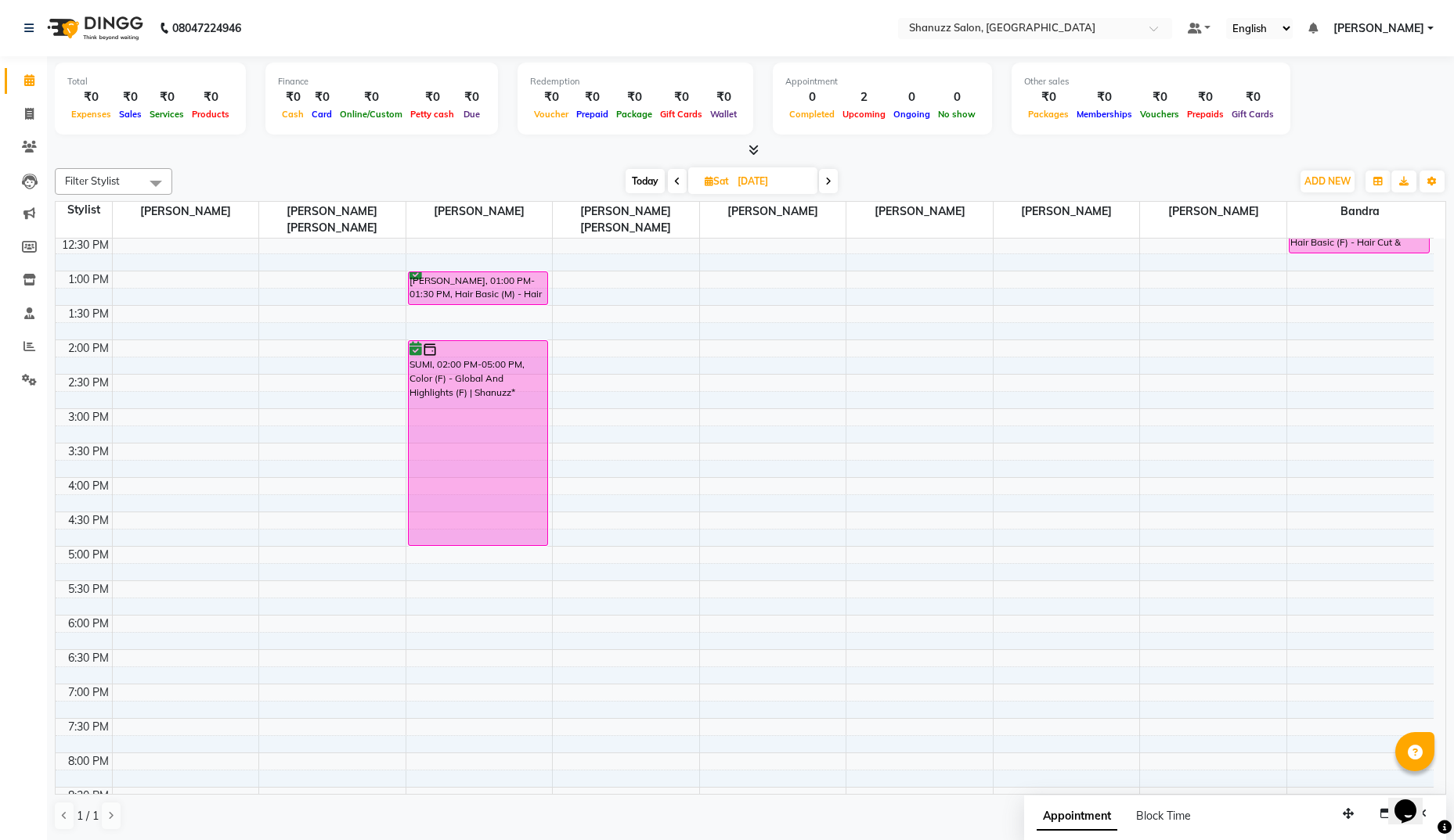
scroll to position [223, 0]
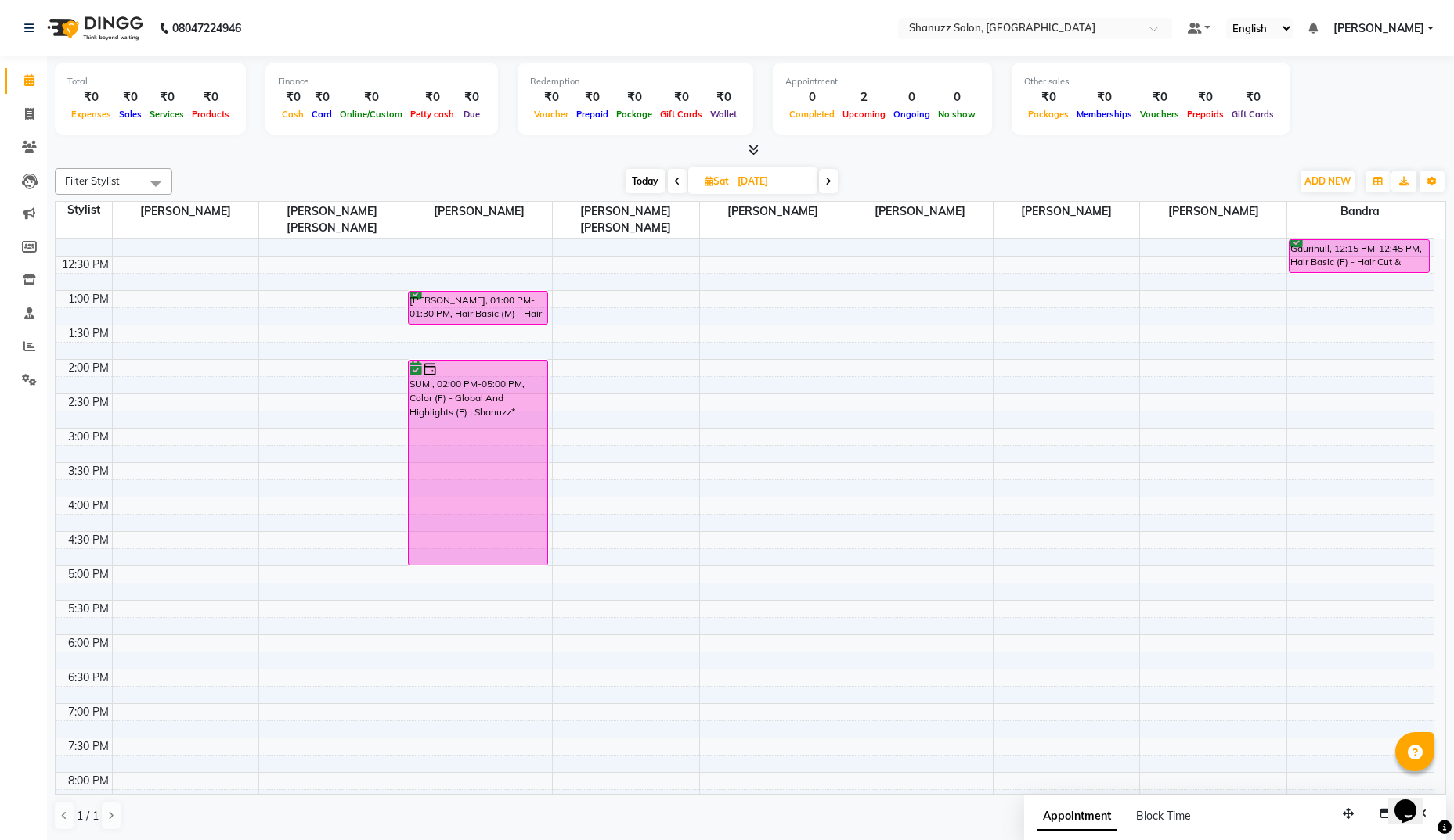
click at [428, 381] on div "SUMI, 02:00 PM-05:00 PM, Color (F) - Global And Highlights (F) | Shanuzz*" at bounding box center [478, 462] width 139 height 204
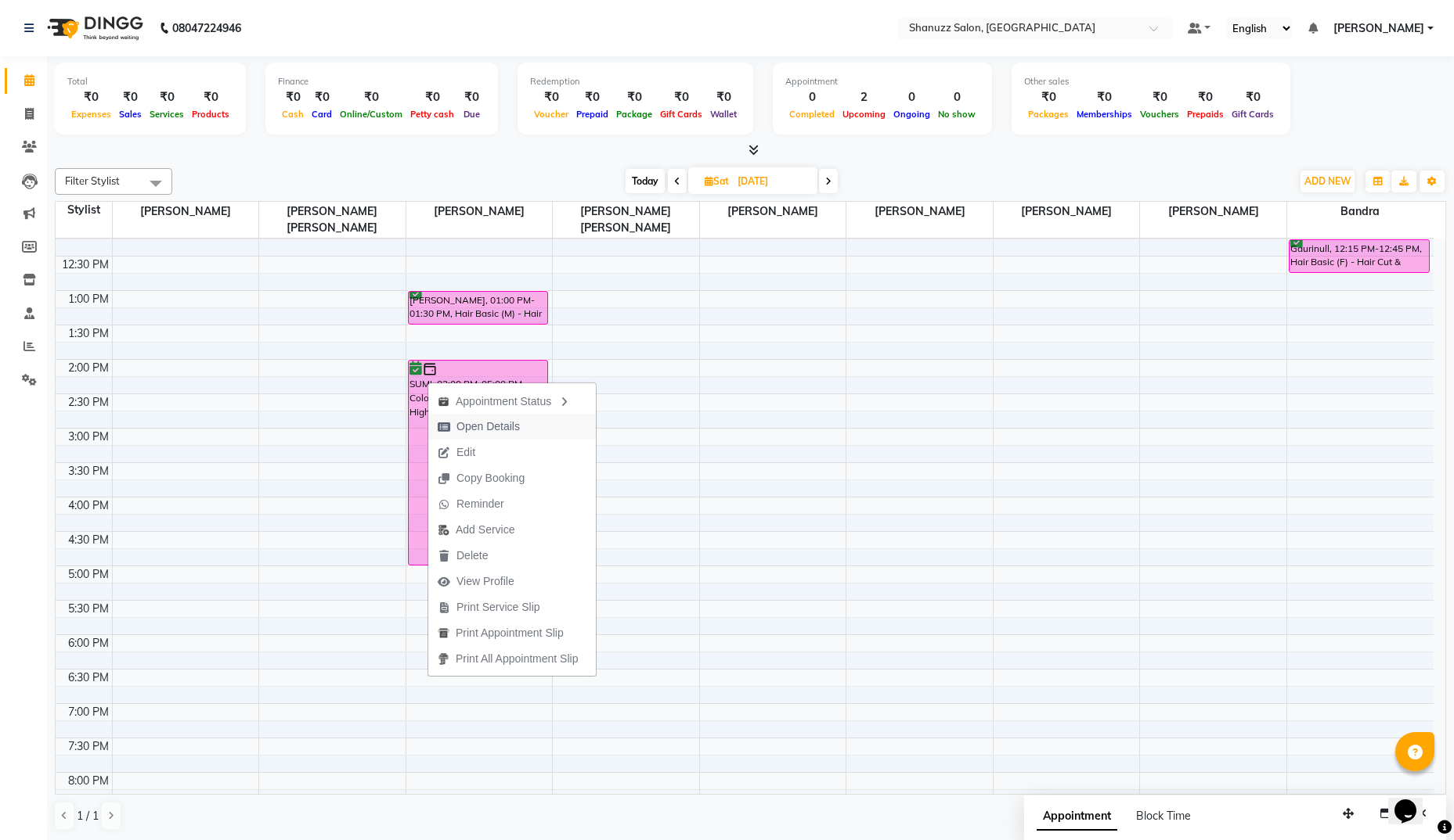
click at [461, 434] on span "Open Details" at bounding box center [488, 427] width 63 height 17
select select "6"
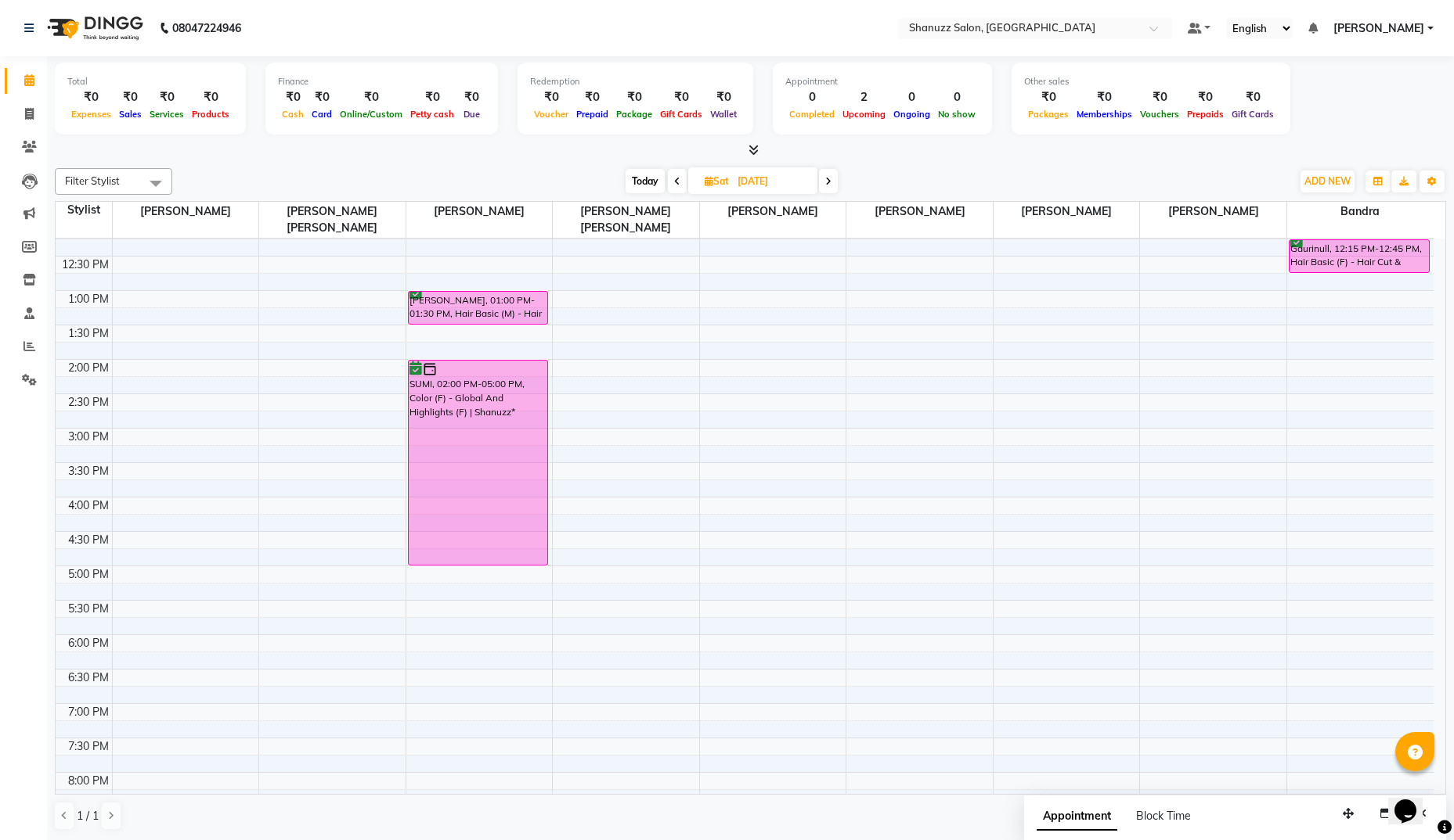
click at [829, 175] on span at bounding box center [827, 181] width 18 height 25
type input "[DATE]"
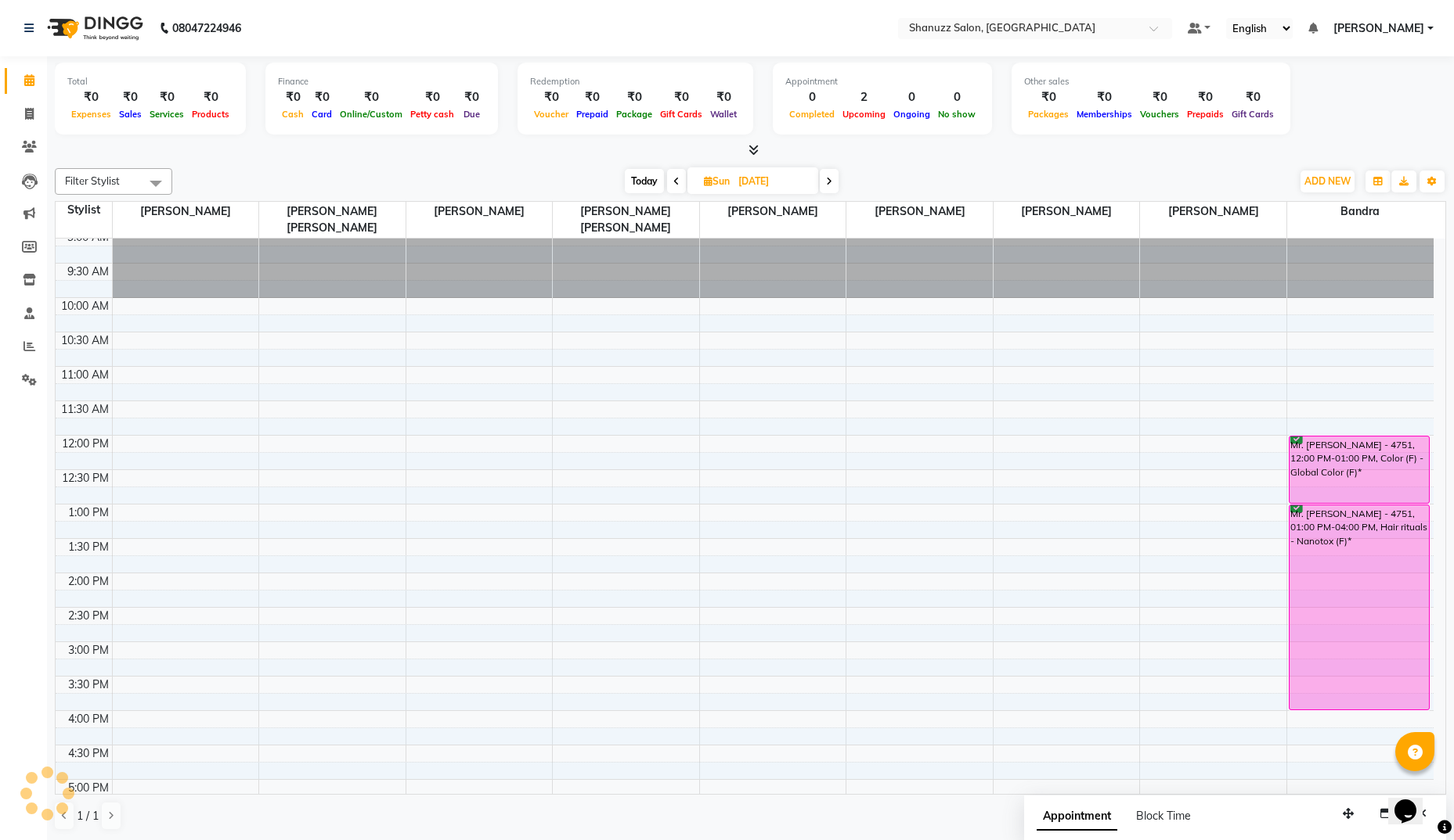
scroll to position [0, 0]
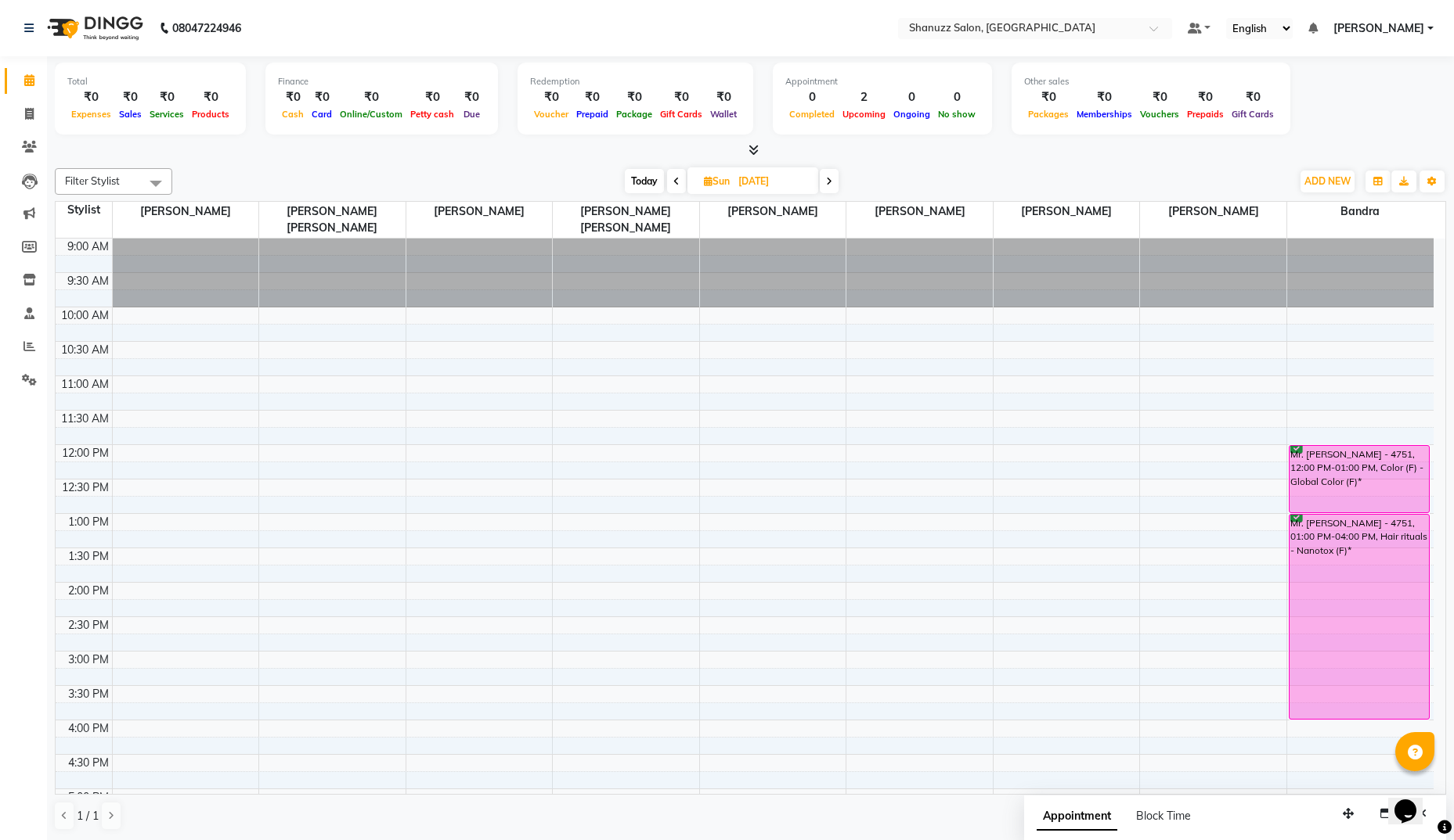
click at [756, 188] on input "[DATE]" at bounding box center [772, 181] width 78 height 24
select select "10"
select select "2025"
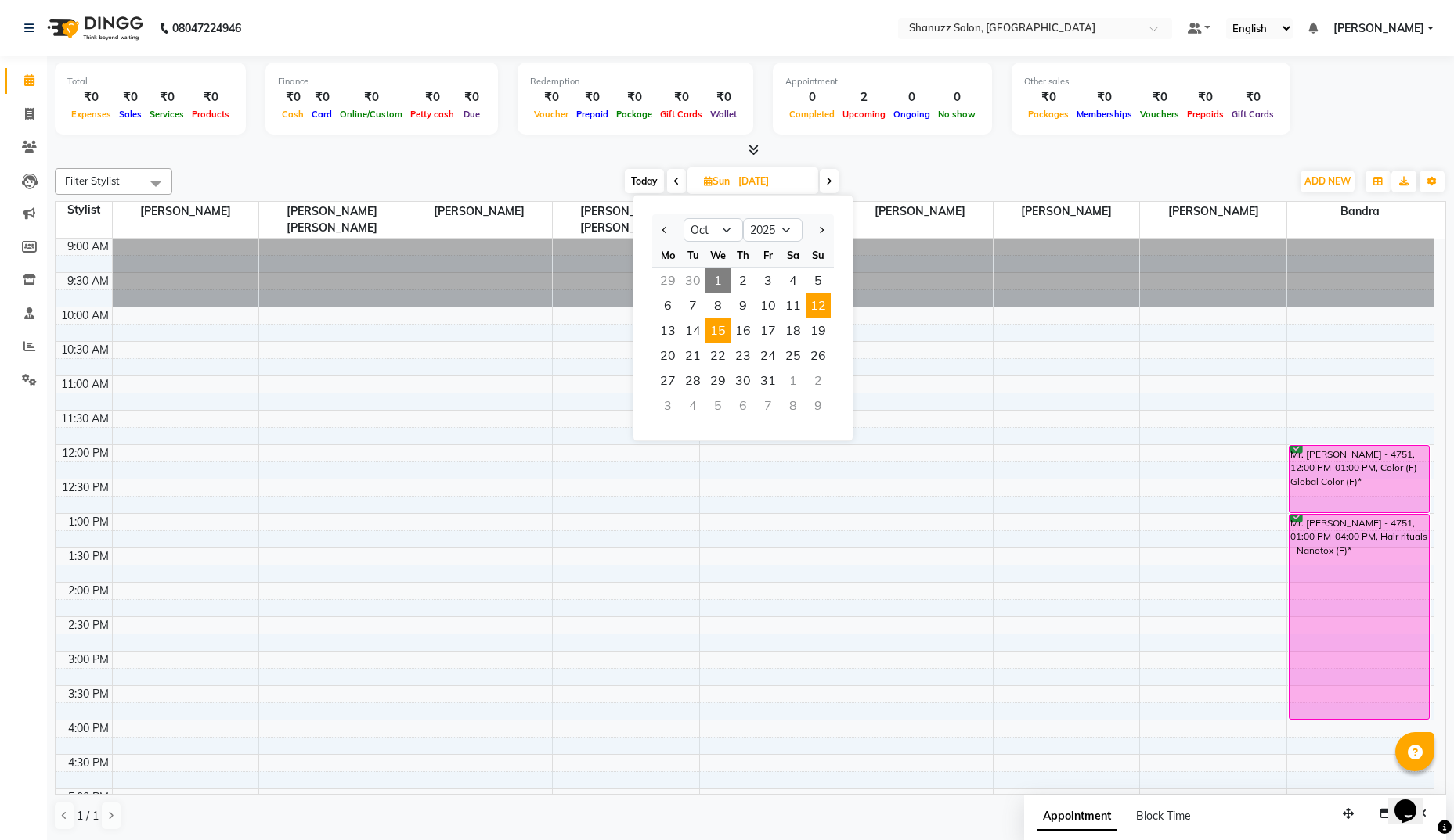
click at [716, 331] on span "15" at bounding box center [718, 331] width 25 height 25
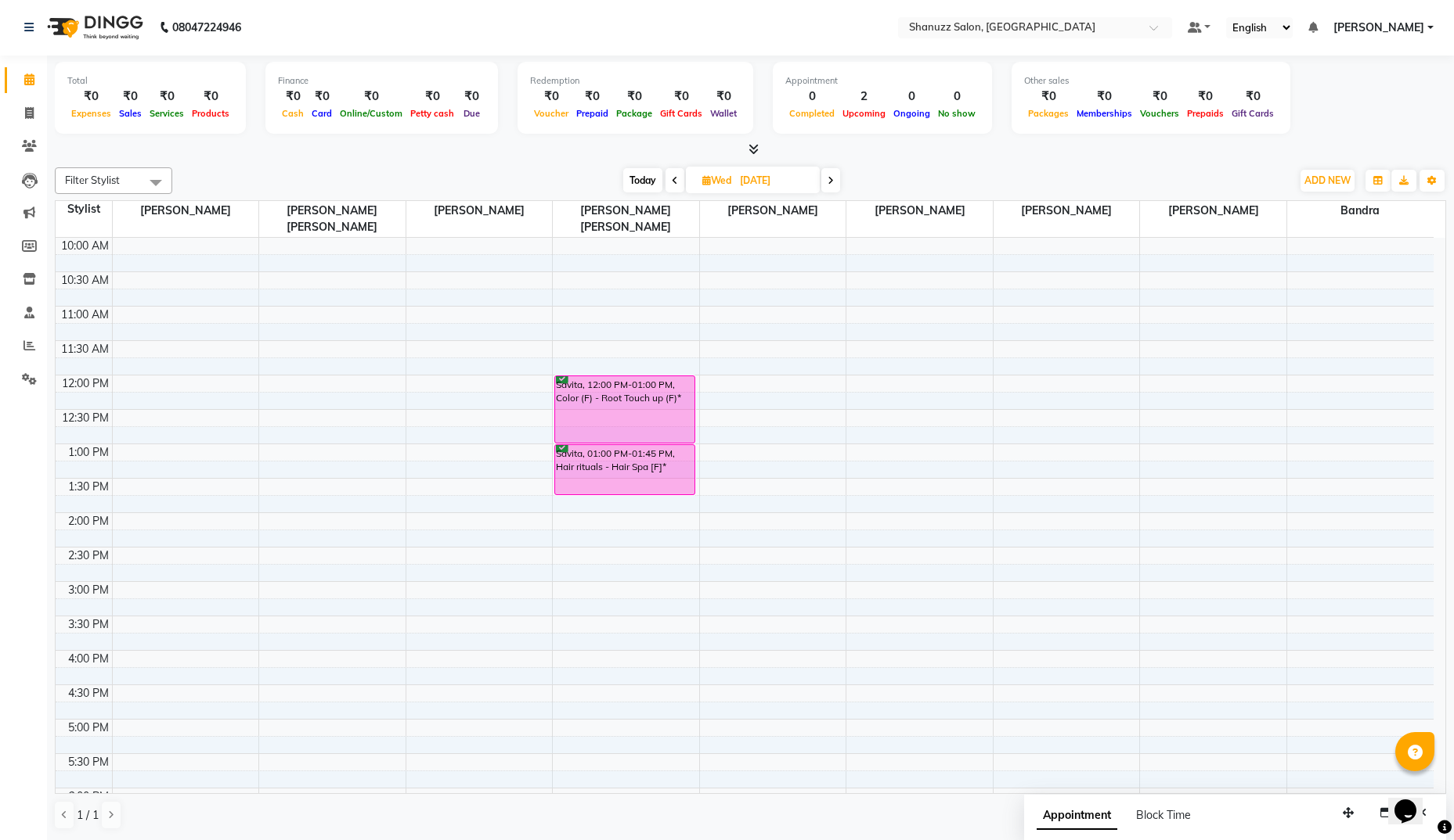
scroll to position [67, 0]
click at [833, 179] on icon at bounding box center [830, 180] width 6 height 10
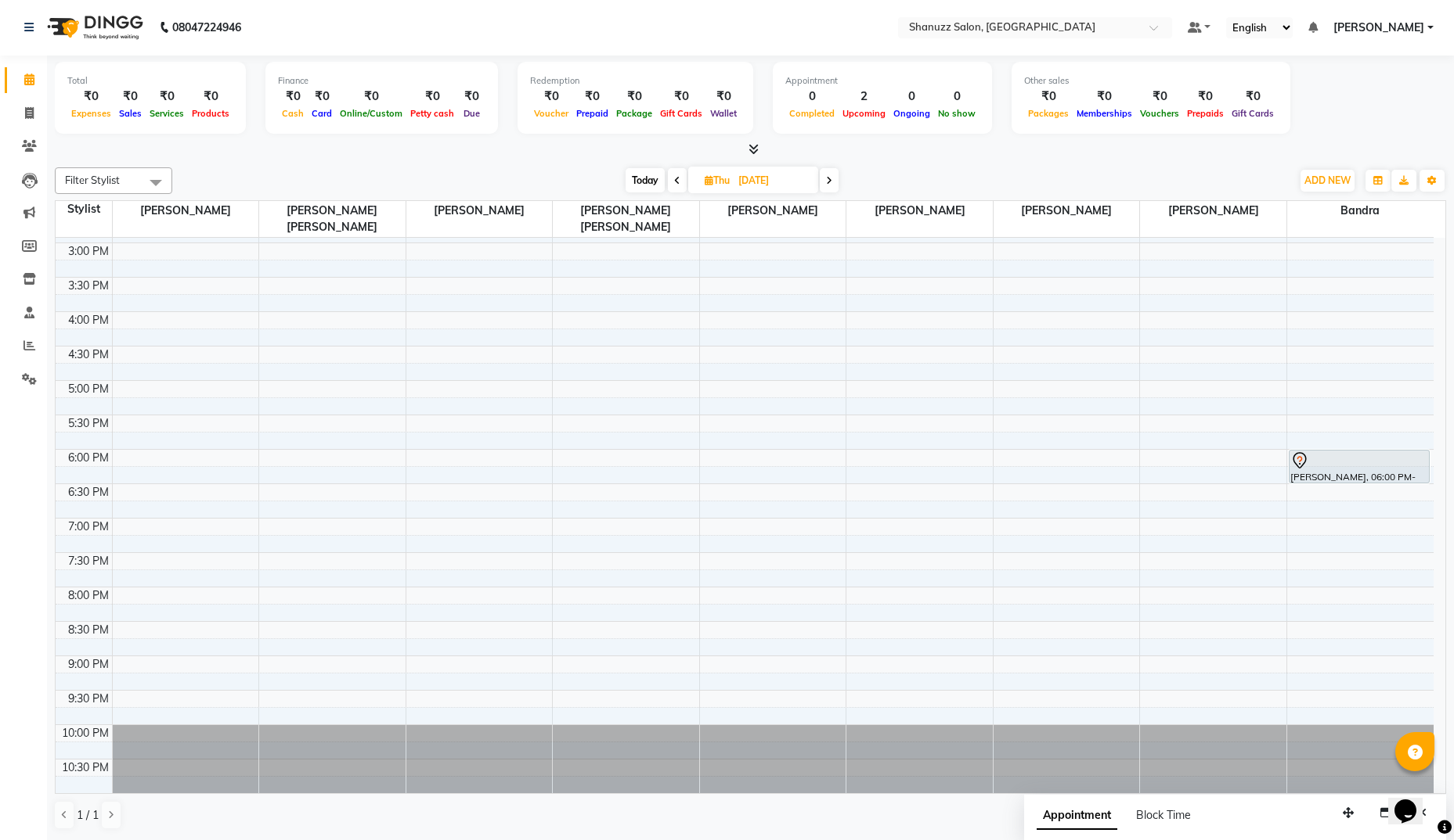
scroll to position [407, 0]
click at [828, 185] on icon at bounding box center [828, 180] width 6 height 10
type input "[DATE]"
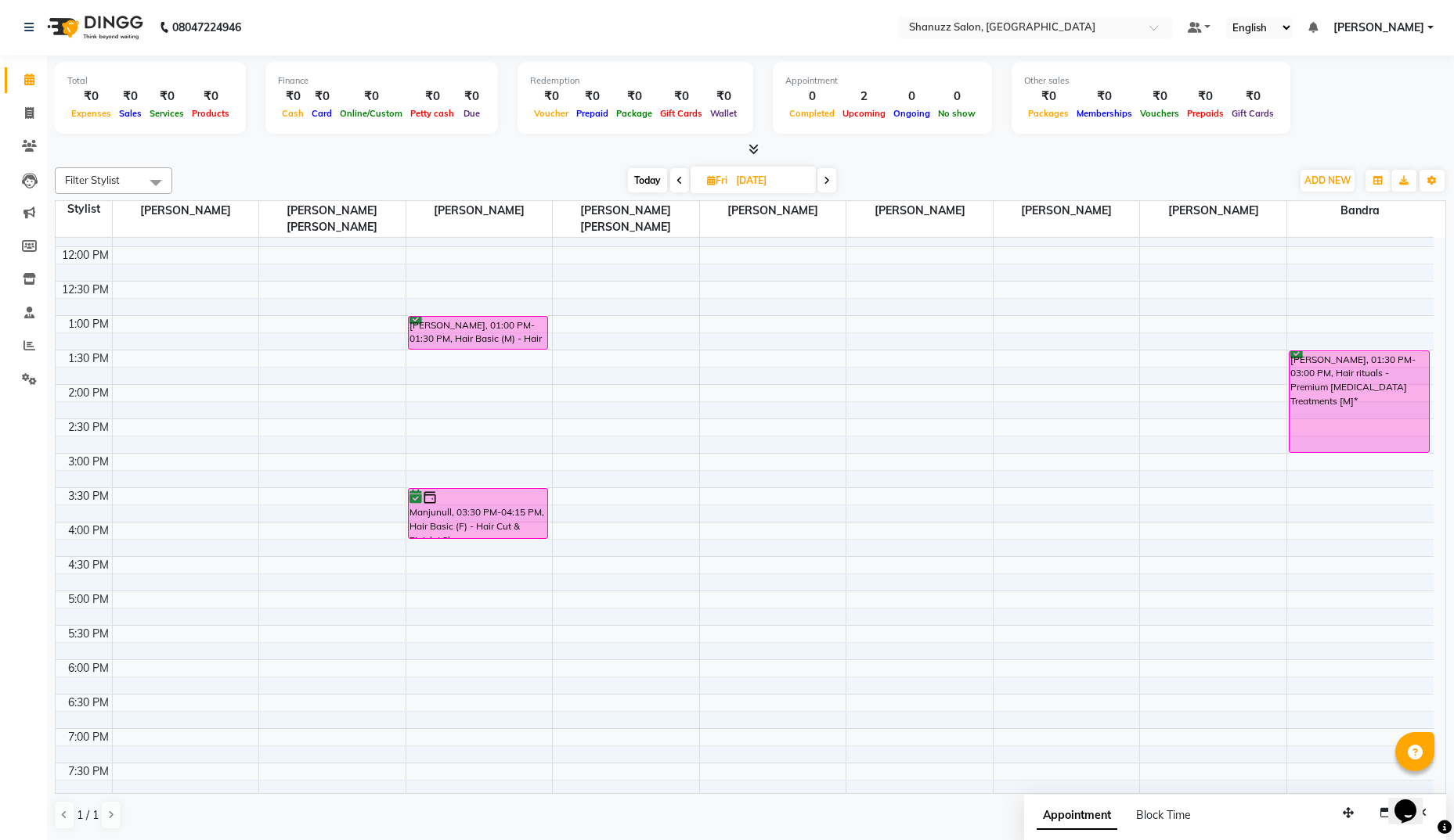
scroll to position [199, 0]
click at [460, 525] on div "Manjunull, 03:30 PM-04:15 PM, Hair Basic (F) - Hair Cut & Finish | Shanuzz" at bounding box center [478, 512] width 139 height 49
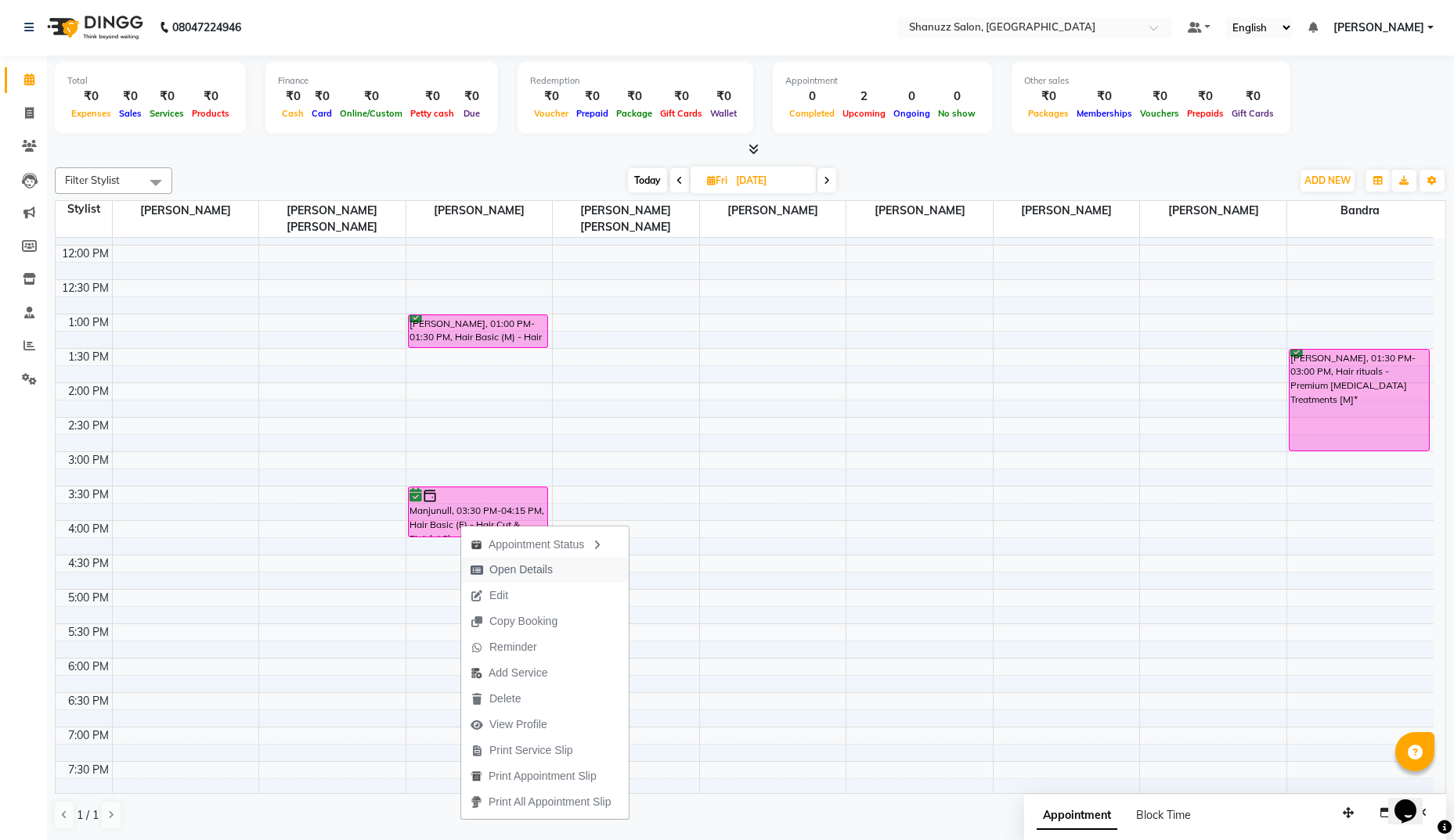
click at [497, 572] on span "Open Details" at bounding box center [521, 569] width 63 height 17
select select "6"
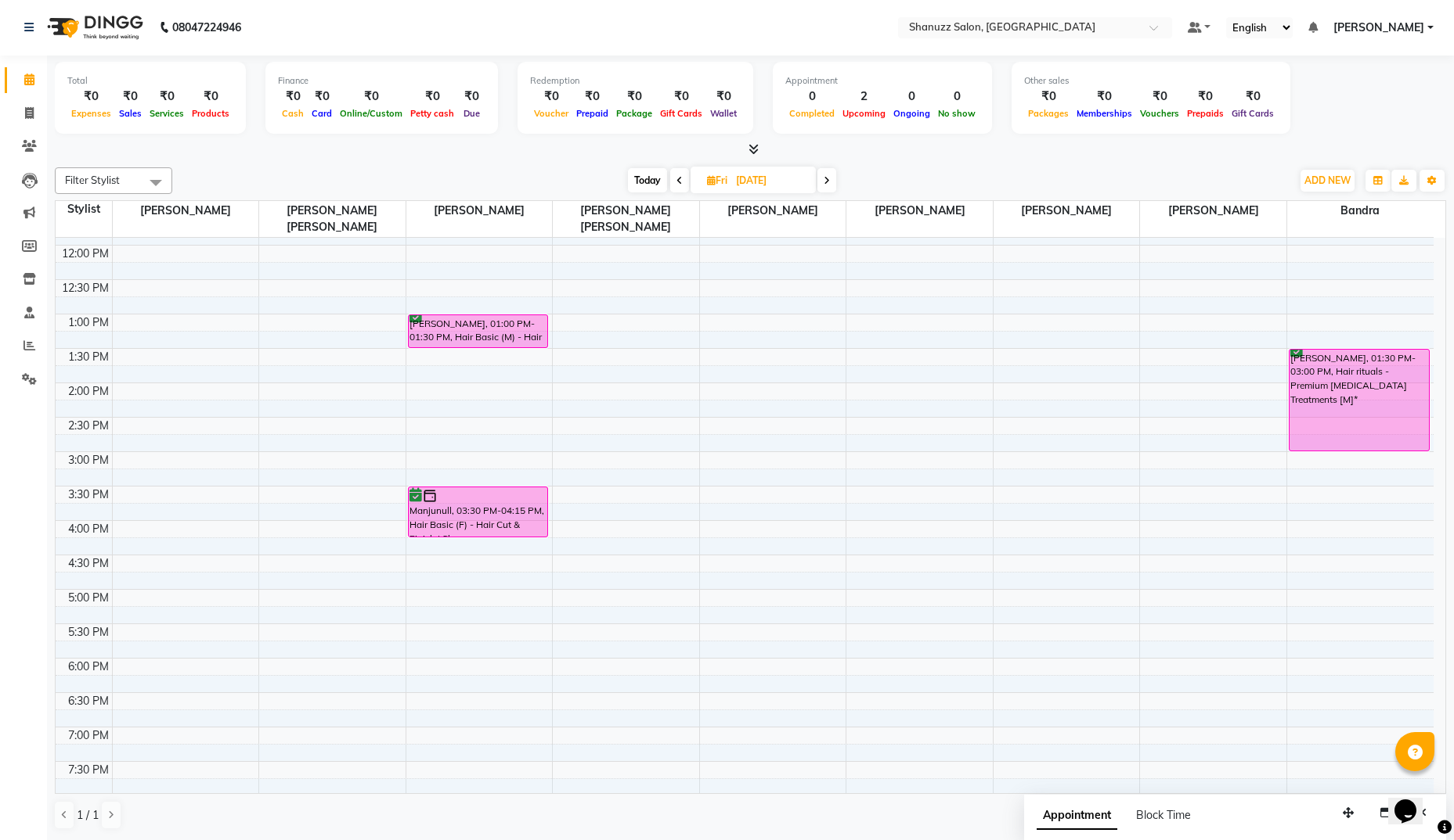
click at [736, 181] on input "[DATE]" at bounding box center [770, 180] width 78 height 24
select select "10"
select select "2025"
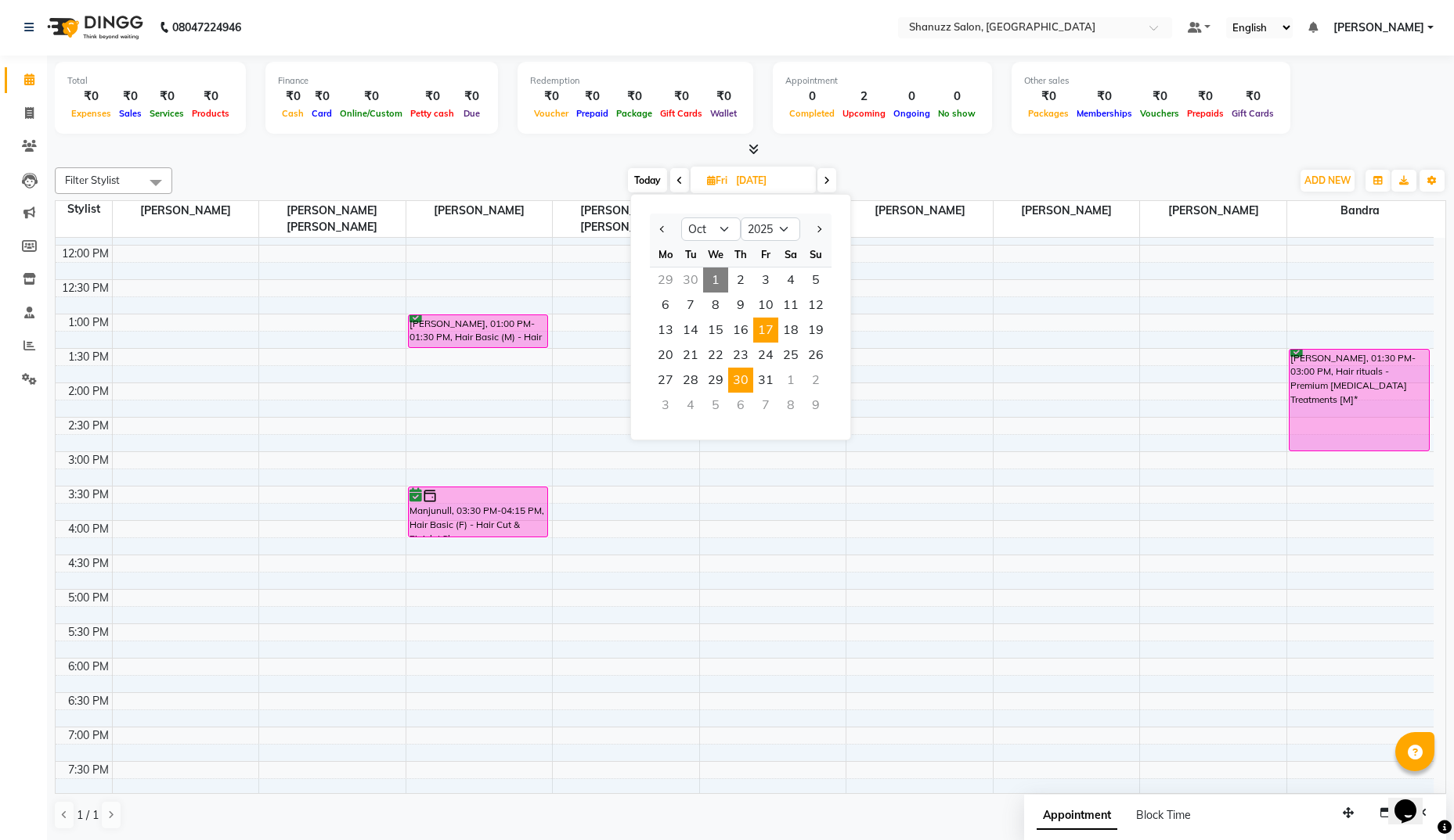
click at [738, 378] on span "30" at bounding box center [741, 380] width 25 height 25
type input "[DATE]"
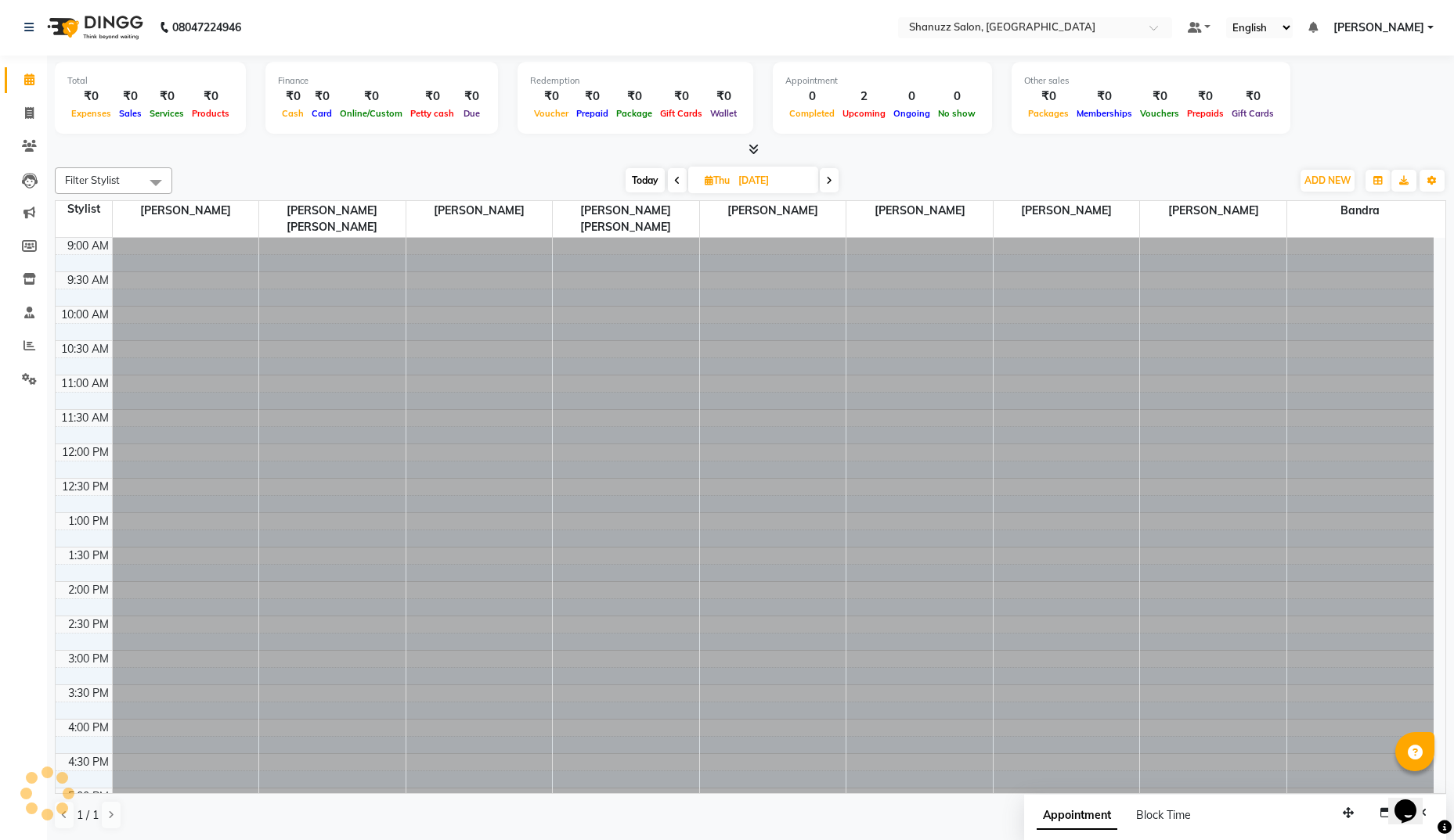
scroll to position [407, 0]
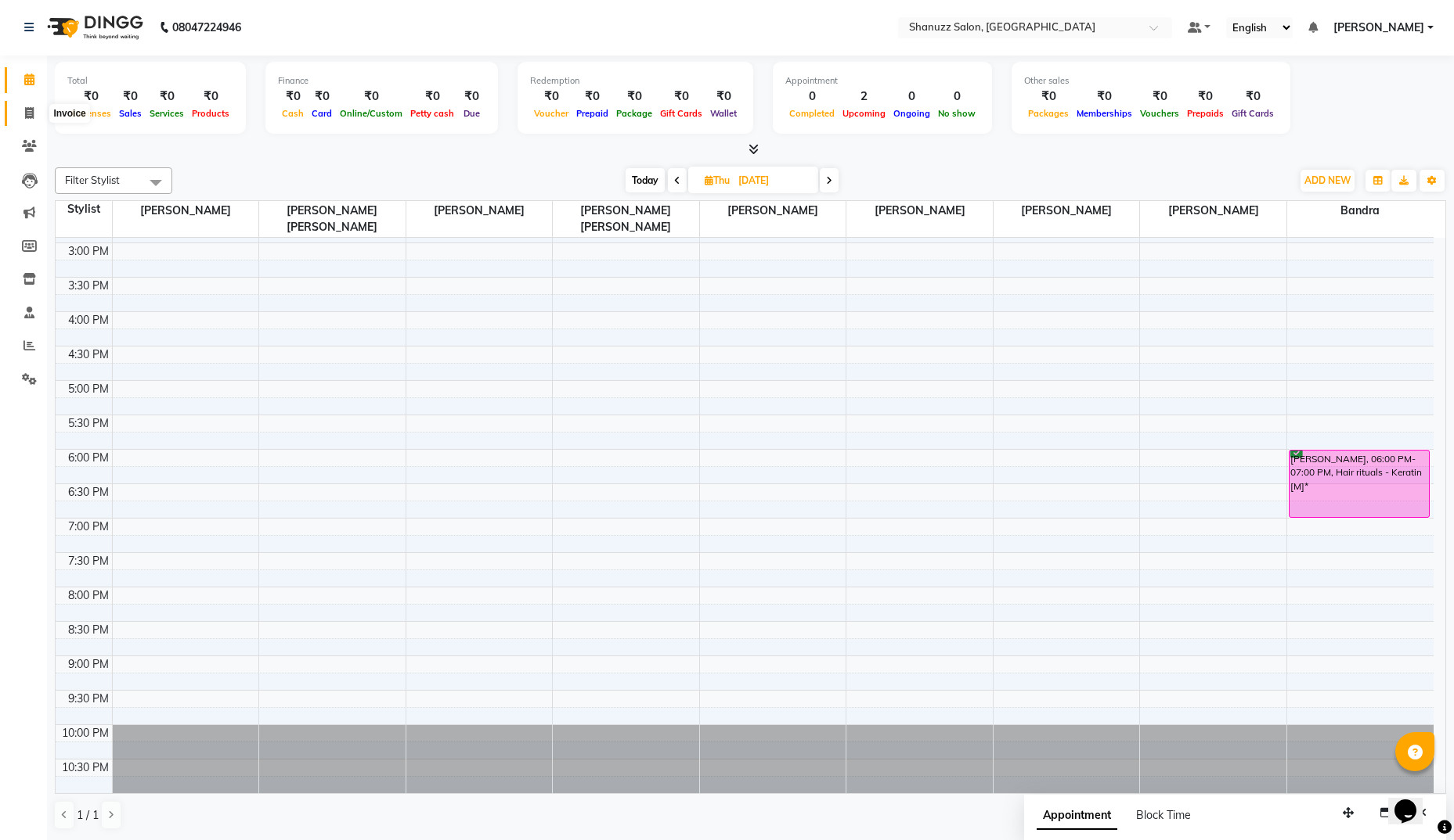
click at [21, 112] on span at bounding box center [29, 114] width 27 height 18
select select "service"
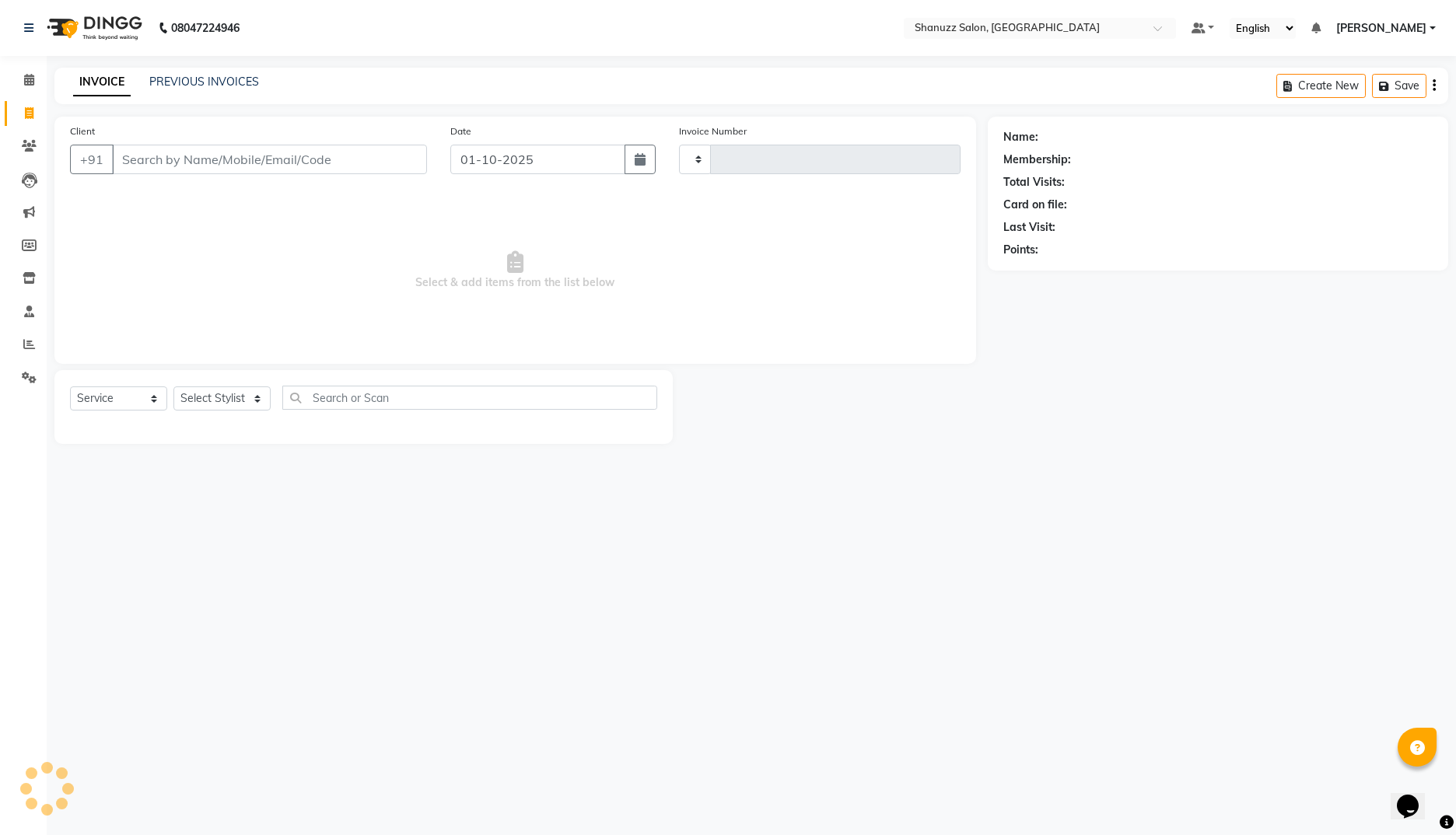
type input "1862"
select select "9055"
click at [221, 89] on div "PREVIOUS INVOICES" at bounding box center [205, 82] width 110 height 17
click at [222, 83] on link "PREVIOUS INVOICES" at bounding box center [205, 82] width 110 height 14
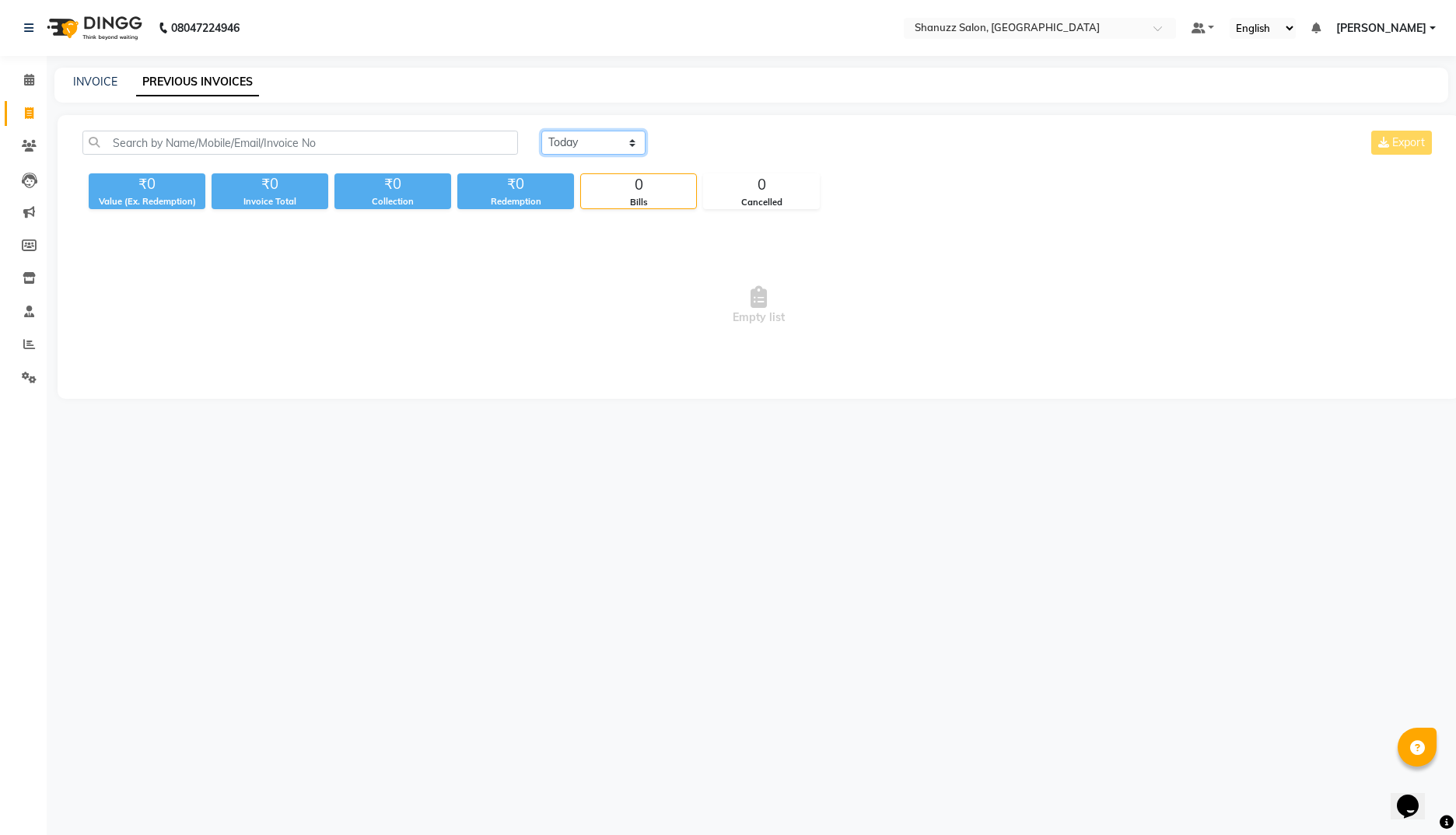
click at [573, 145] on select "[DATE] [DATE] Custom Range" at bounding box center [594, 143] width 104 height 24
select select "range"
click at [542, 131] on select "[DATE] [DATE] Custom Range" at bounding box center [594, 143] width 104 height 24
click at [723, 141] on input "01-10-2025" at bounding box center [720, 143] width 109 height 22
select select "10"
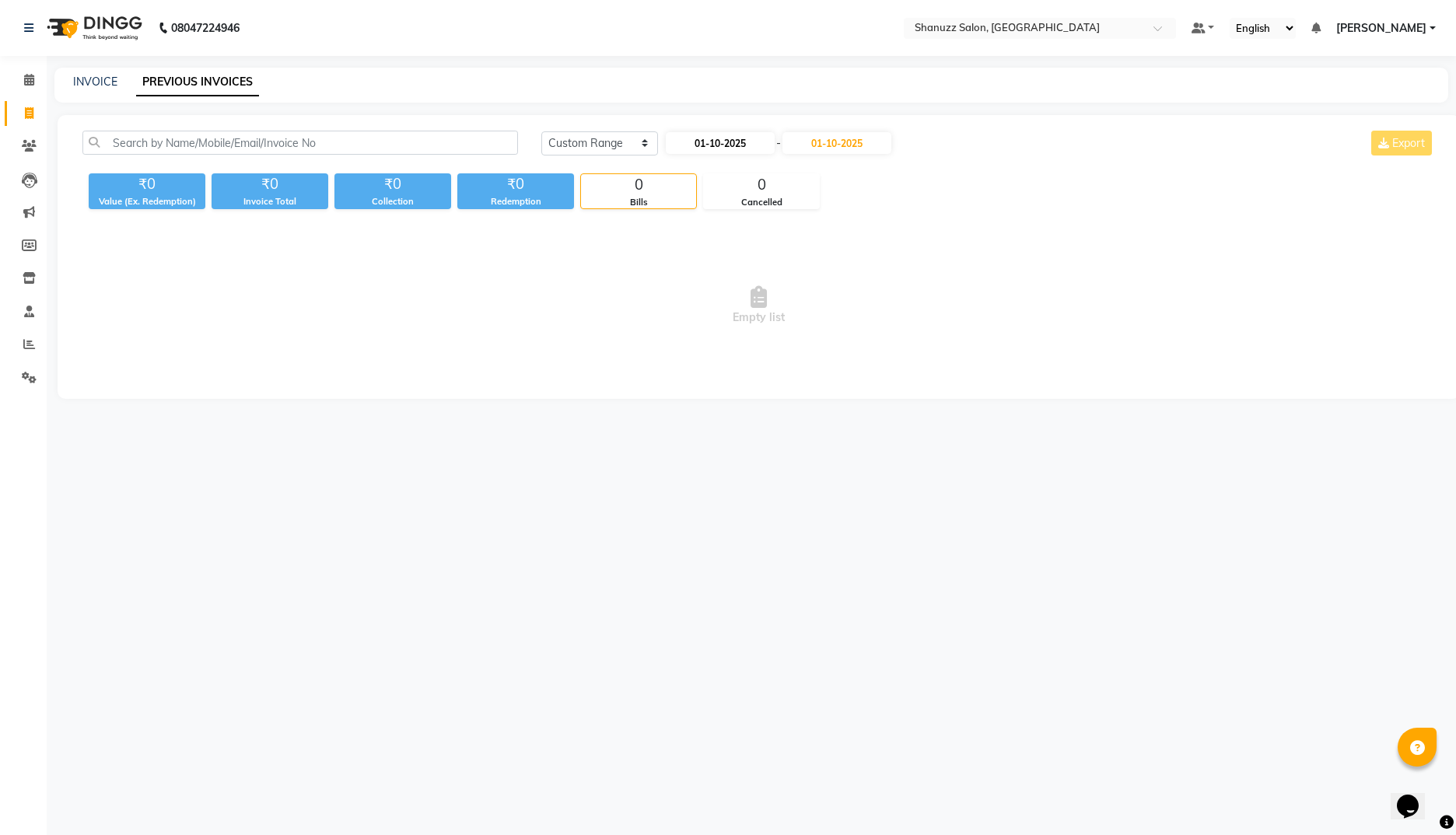
select select "2025"
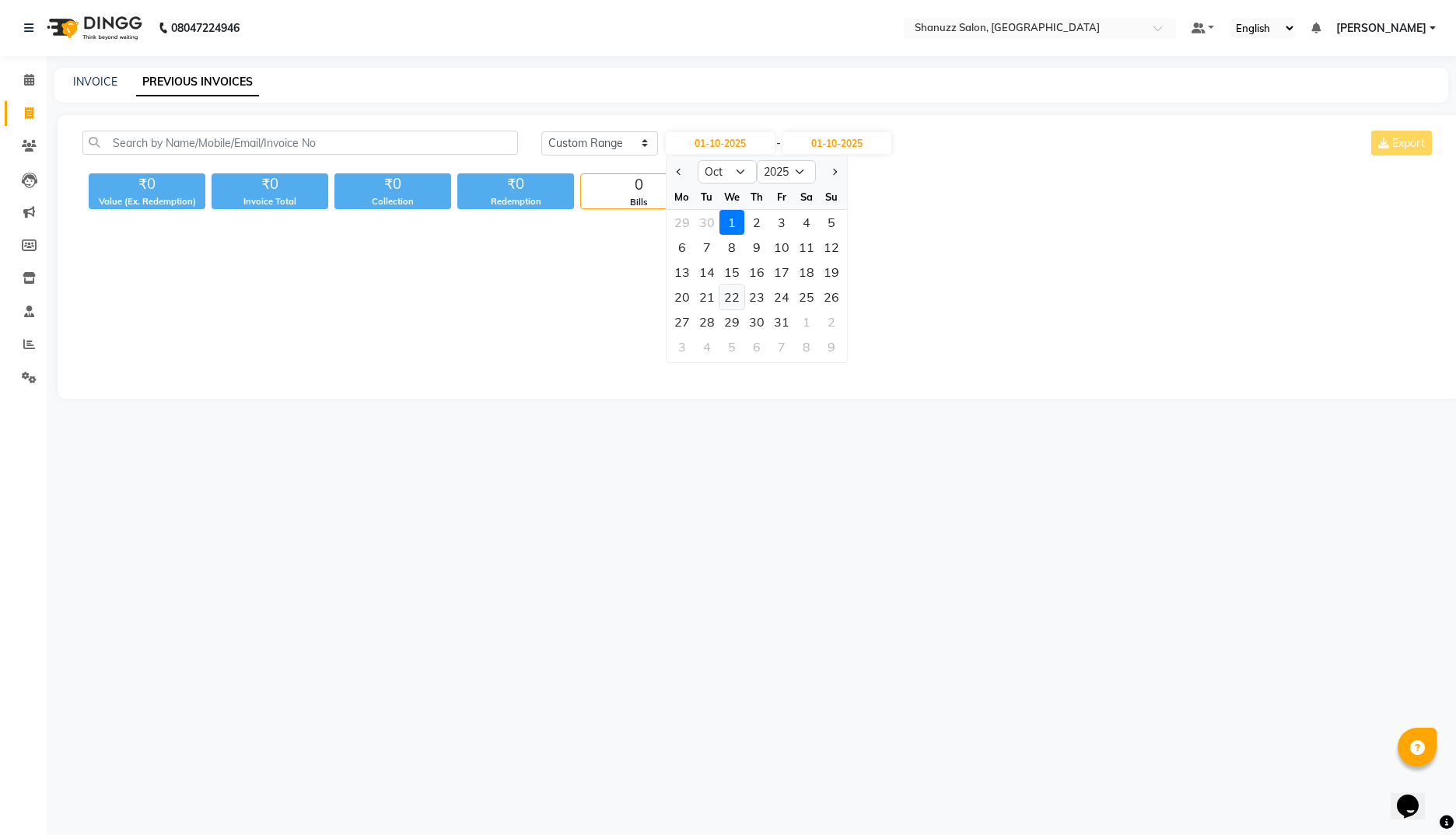
click at [728, 295] on div "22" at bounding box center [731, 297] width 25 height 25
type input "[DATE]"
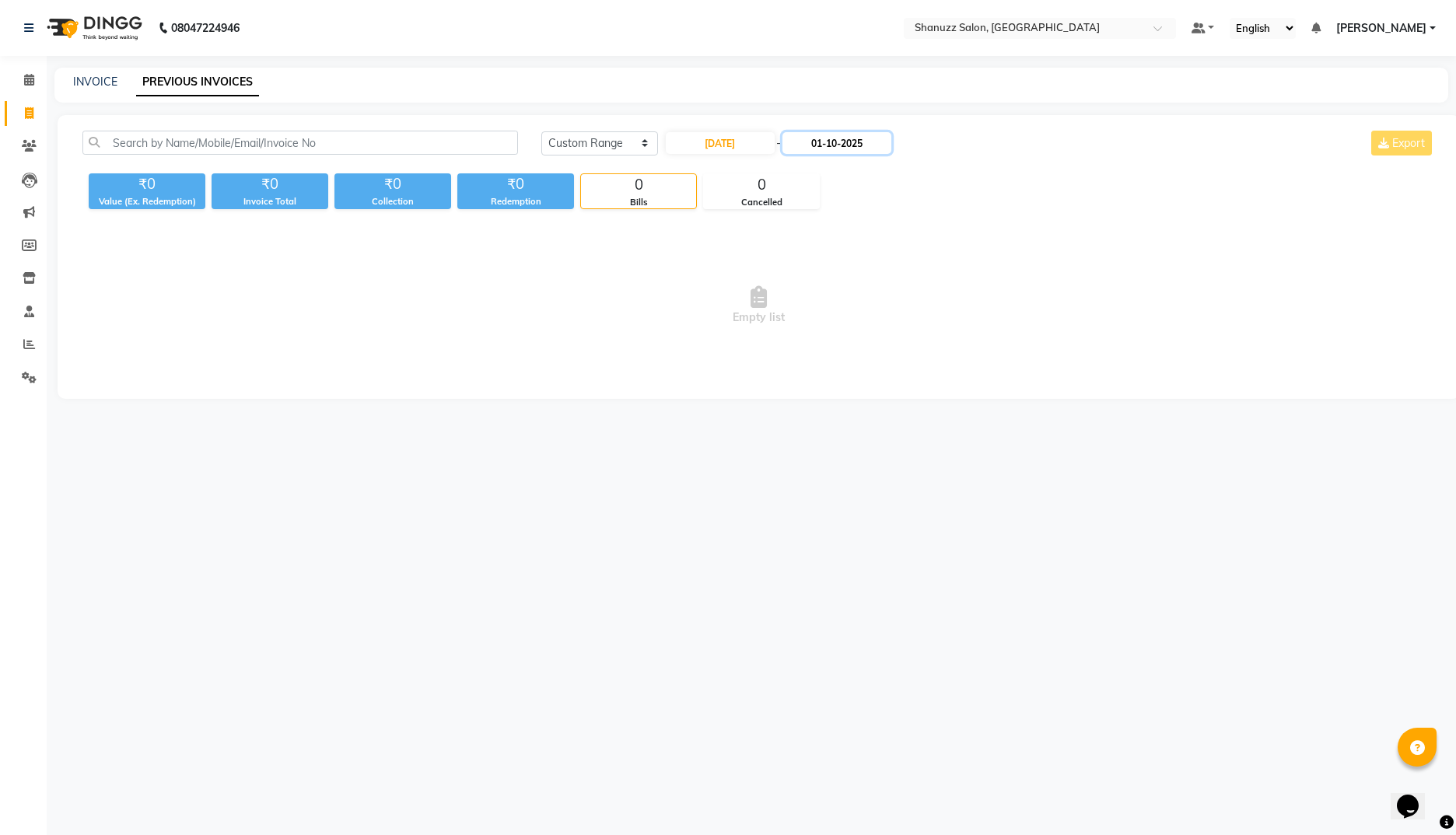
click at [856, 142] on input "01-10-2025" at bounding box center [837, 143] width 109 height 22
click at [847, 169] on select "Oct Nov Dec" at bounding box center [854, 172] width 59 height 24
click at [718, 288] on span "Empty list" at bounding box center [758, 306] width 1352 height 156
click at [712, 149] on input "[DATE]" at bounding box center [720, 143] width 109 height 22
select select "10"
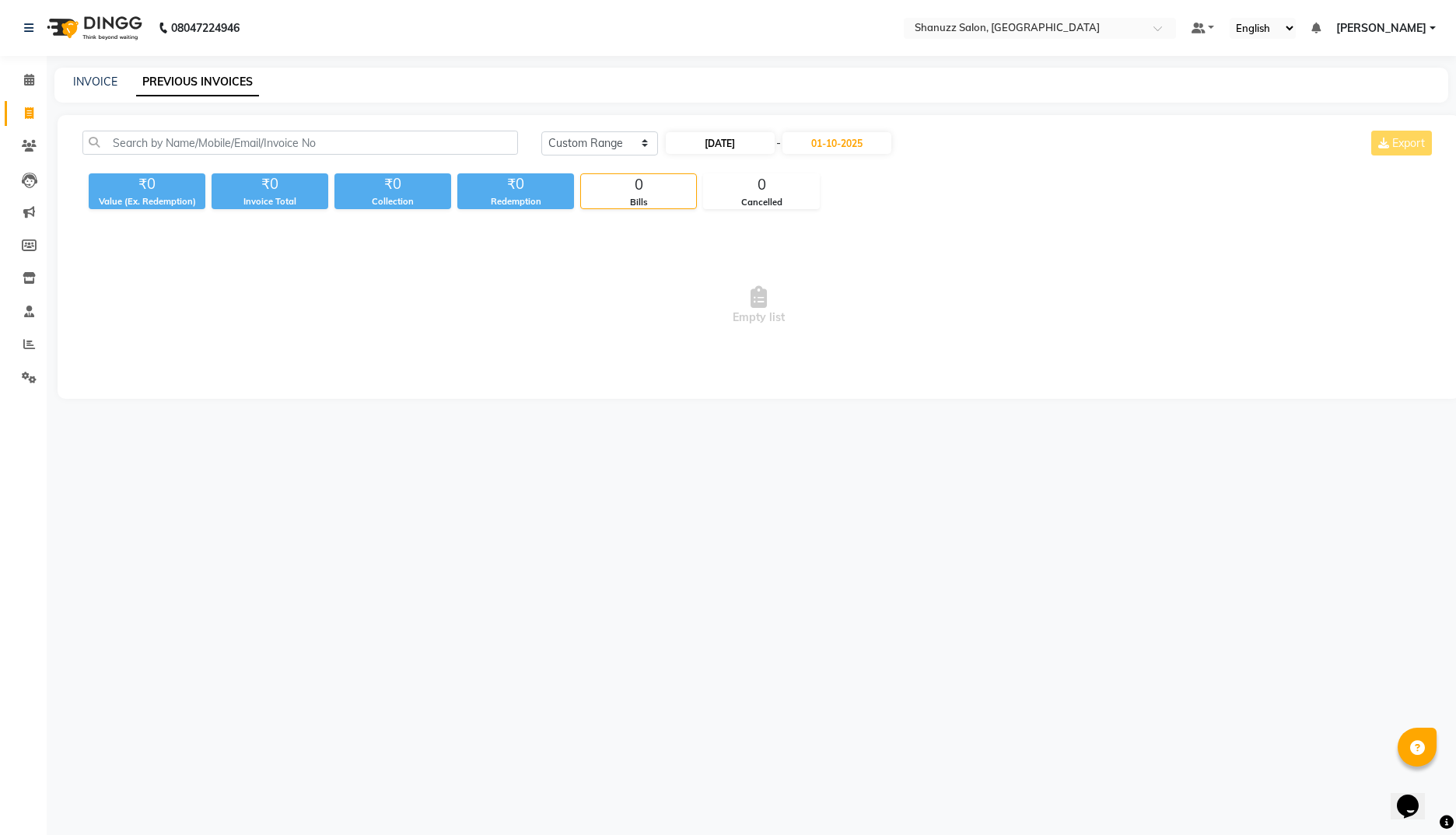
select select "2025"
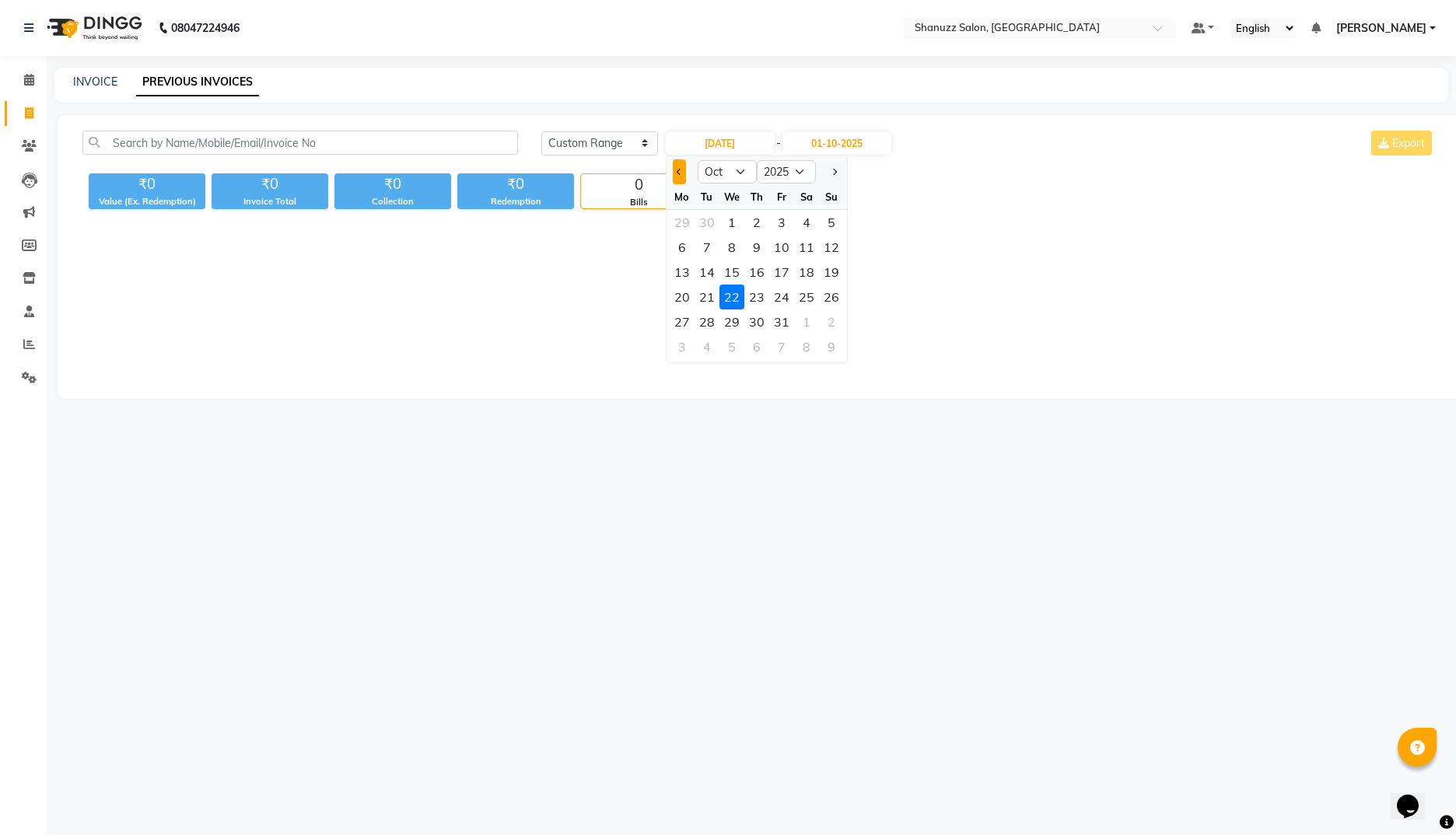
click at [679, 172] on span "Previous month" at bounding box center [678, 172] width 6 height 6
select select "9"
click at [685, 295] on div "22" at bounding box center [682, 297] width 25 height 25
type input "[DATE]"
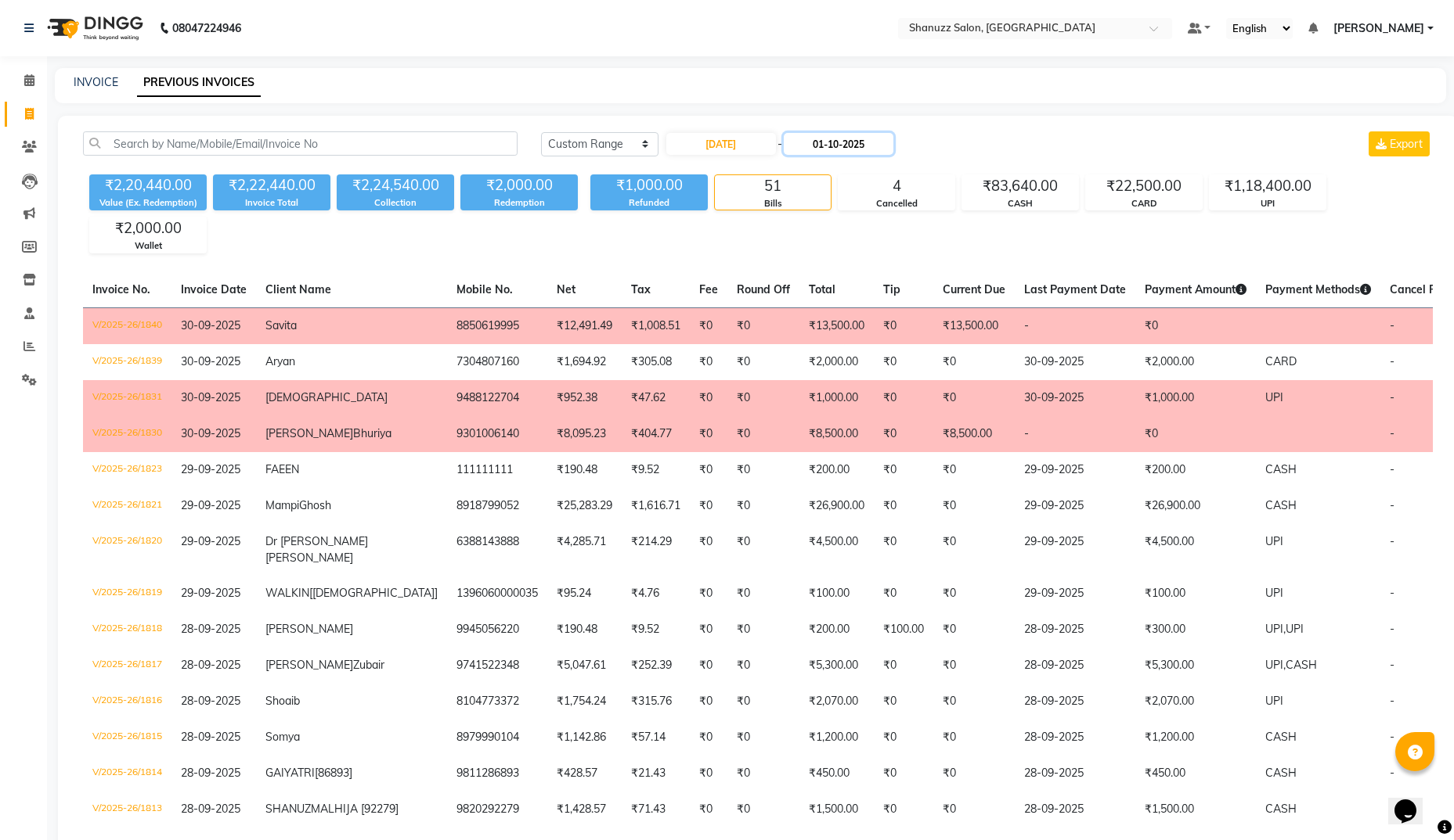
click at [867, 142] on input "01-10-2025" at bounding box center [838, 144] width 110 height 22
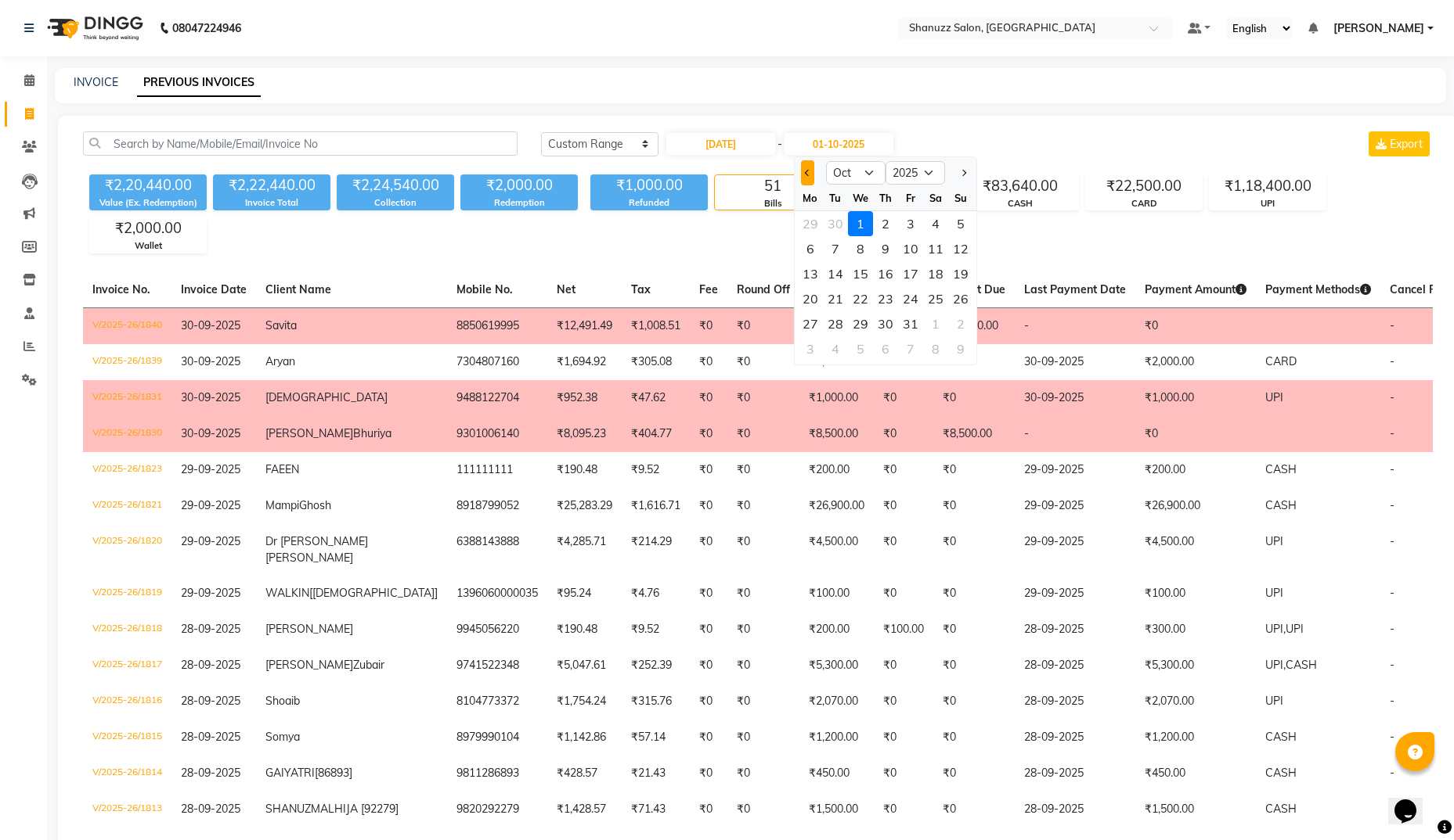
click at [803, 173] on button "Previous month" at bounding box center [807, 173] width 13 height 25
select select "9"
click at [816, 323] on div "29" at bounding box center [810, 324] width 25 height 25
type input "29-09-2025"
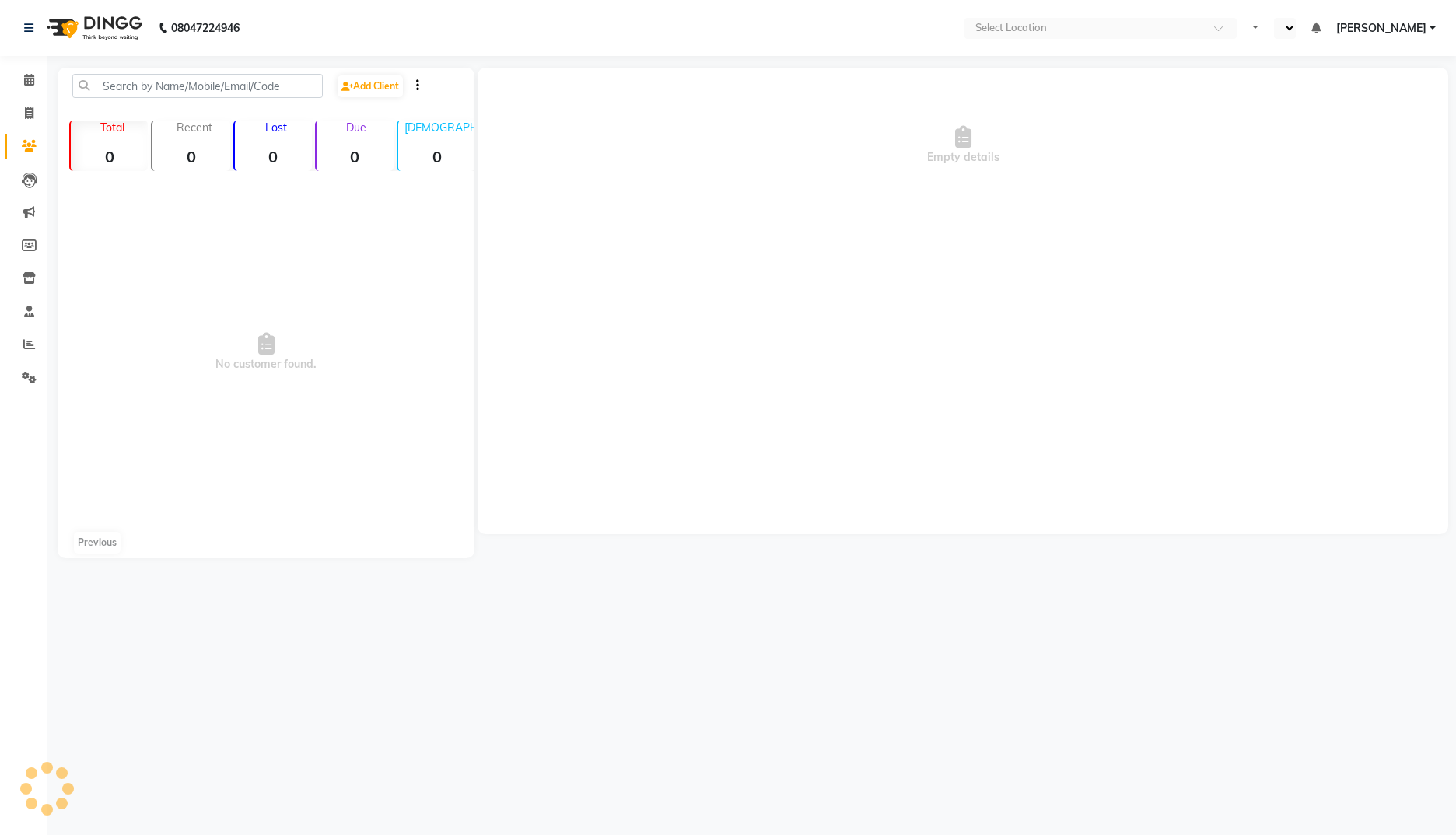
select select "en"
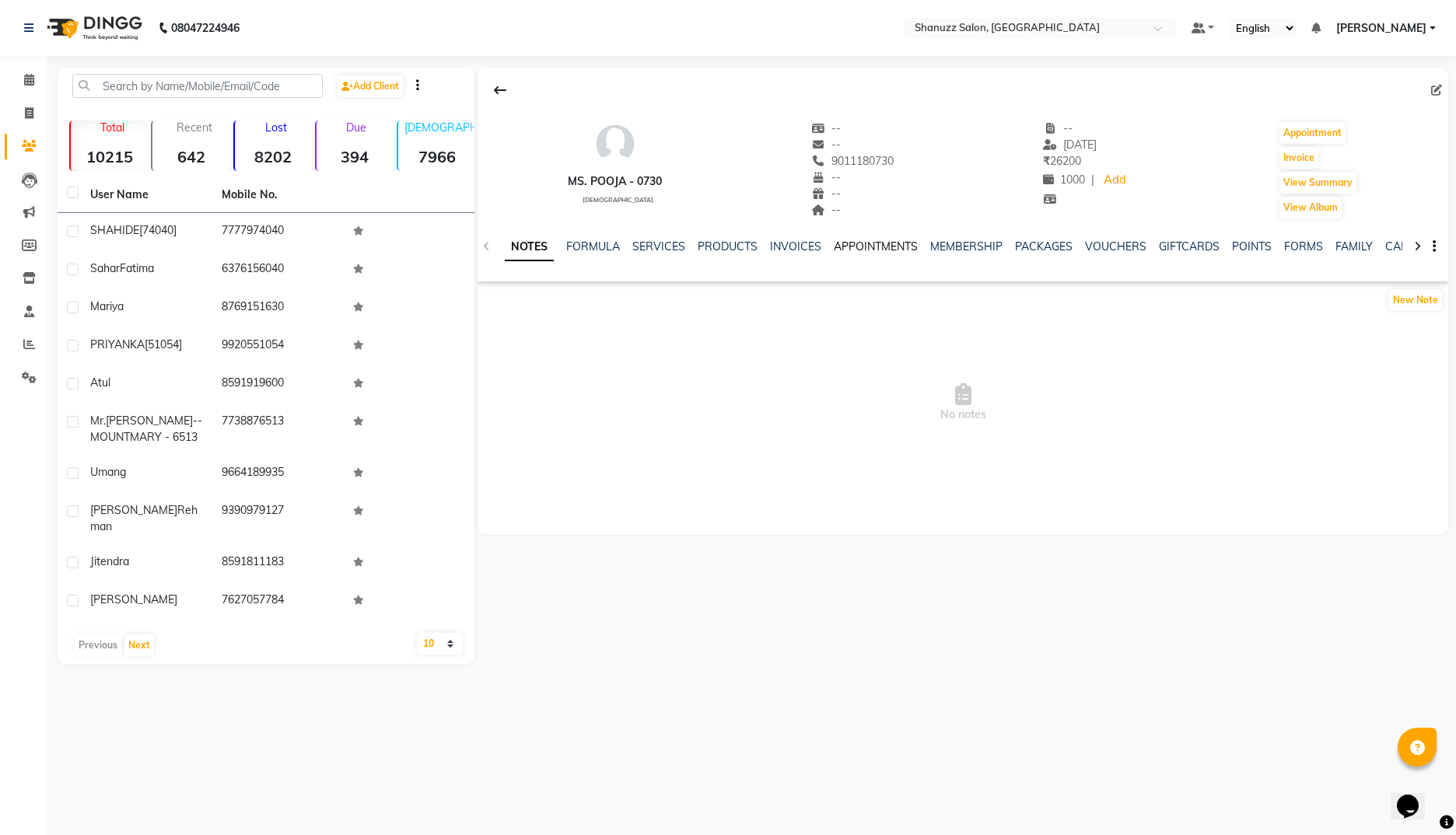
click at [860, 248] on link "APPOINTMENTS" at bounding box center [876, 246] width 84 height 14
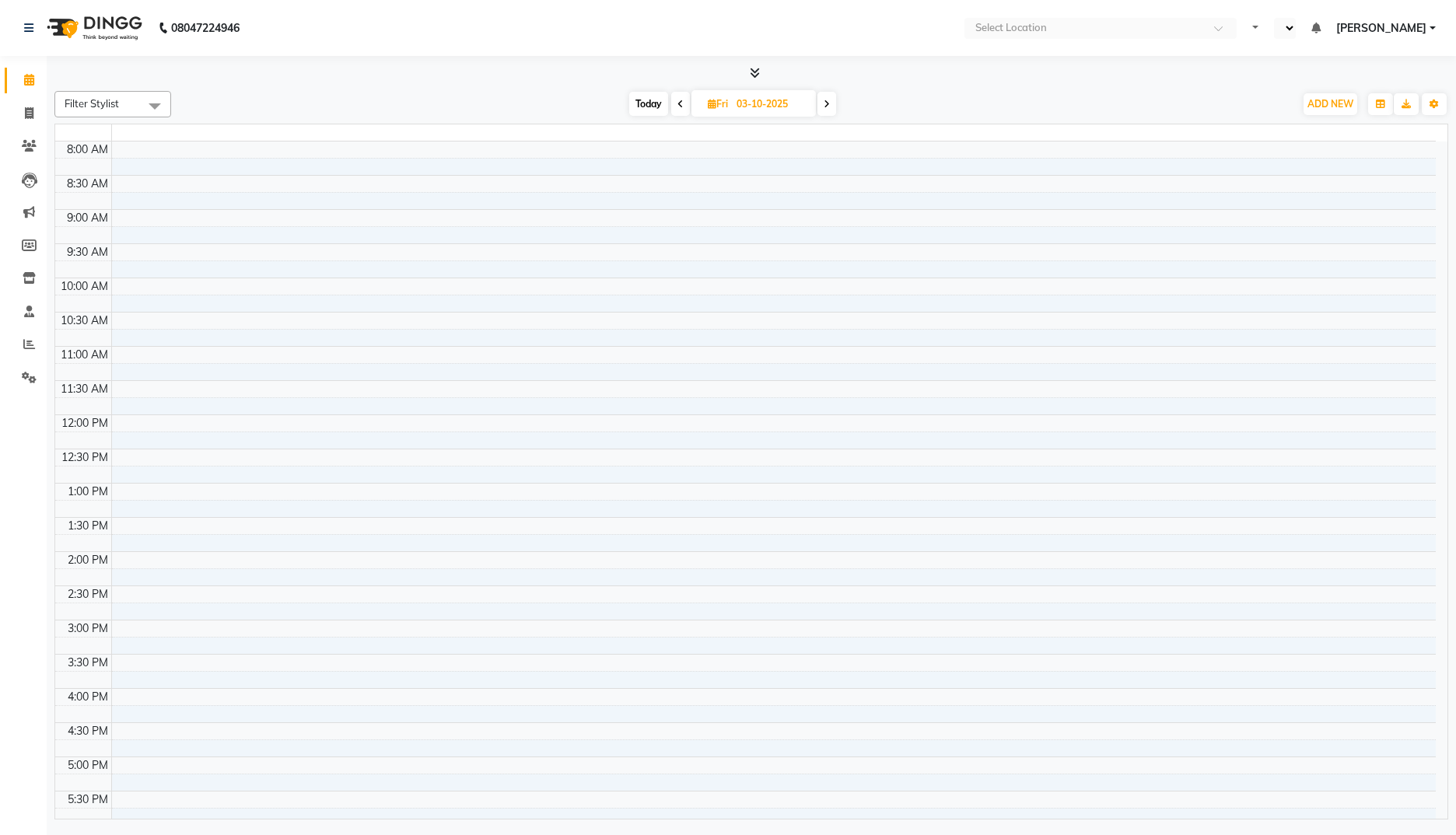
select select "en"
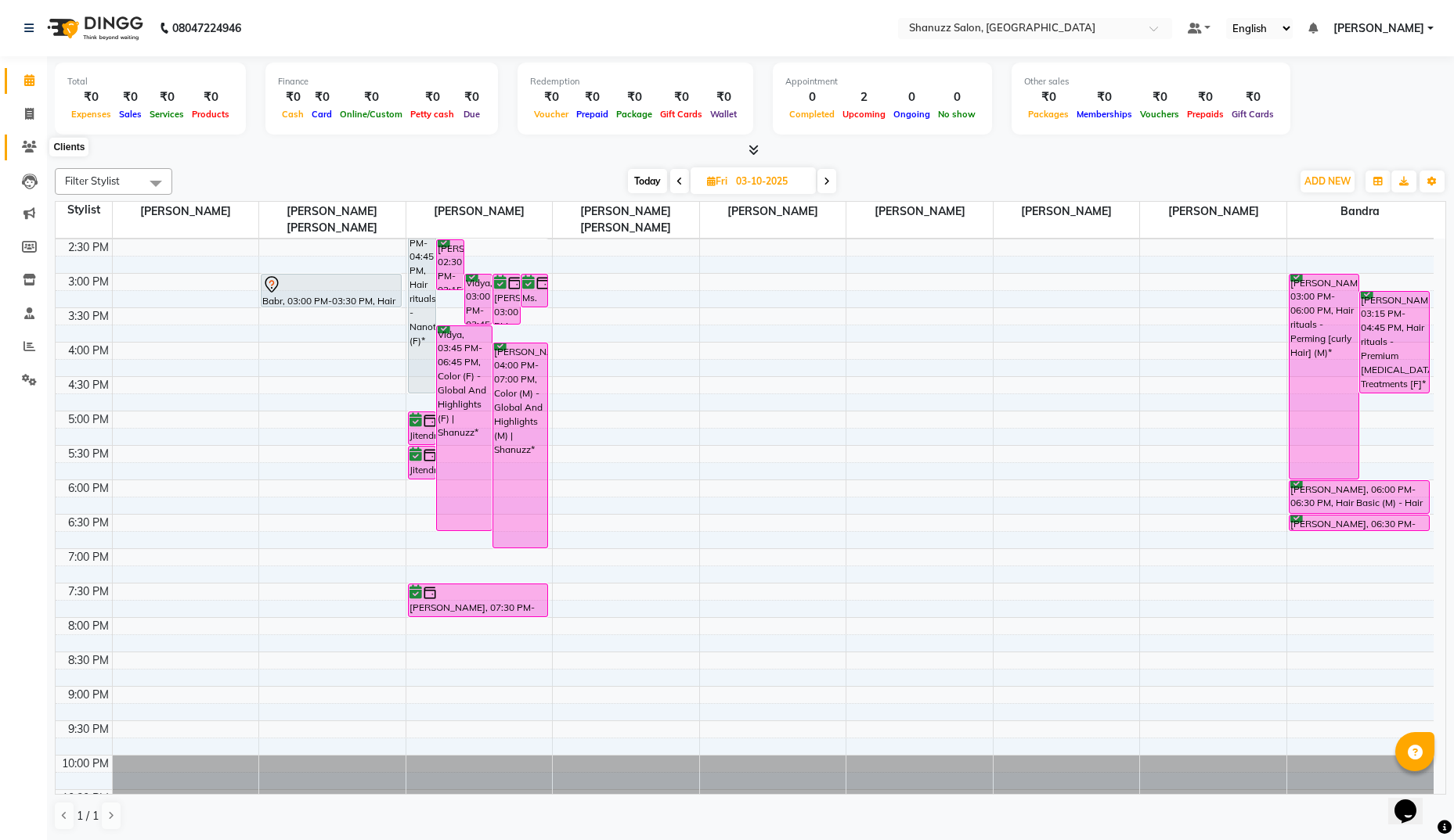
click at [27, 146] on icon at bounding box center [29, 146] width 15 height 11
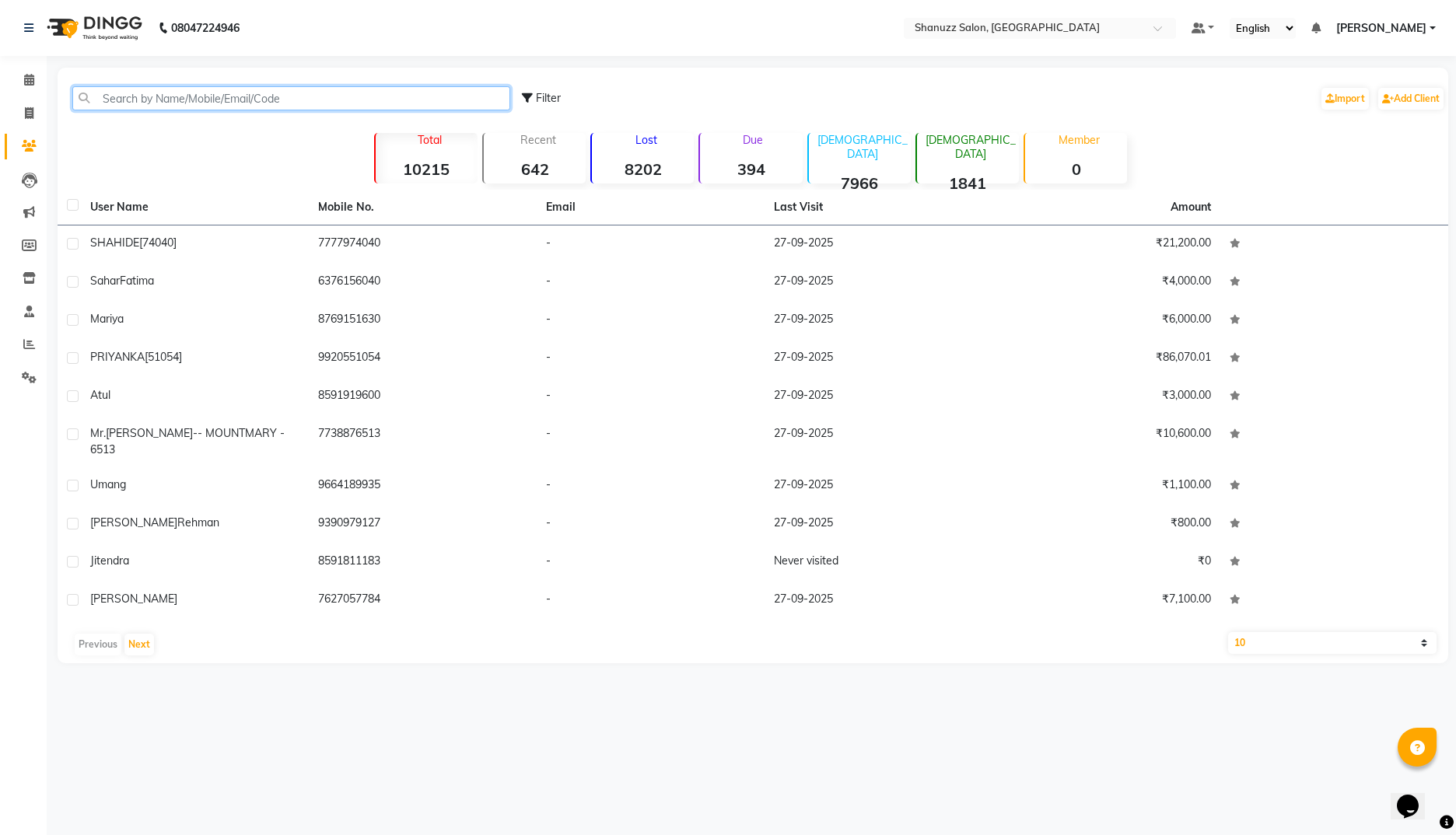
click at [172, 93] on input "text" at bounding box center [291, 98] width 438 height 24
paste input "98330 49442]"
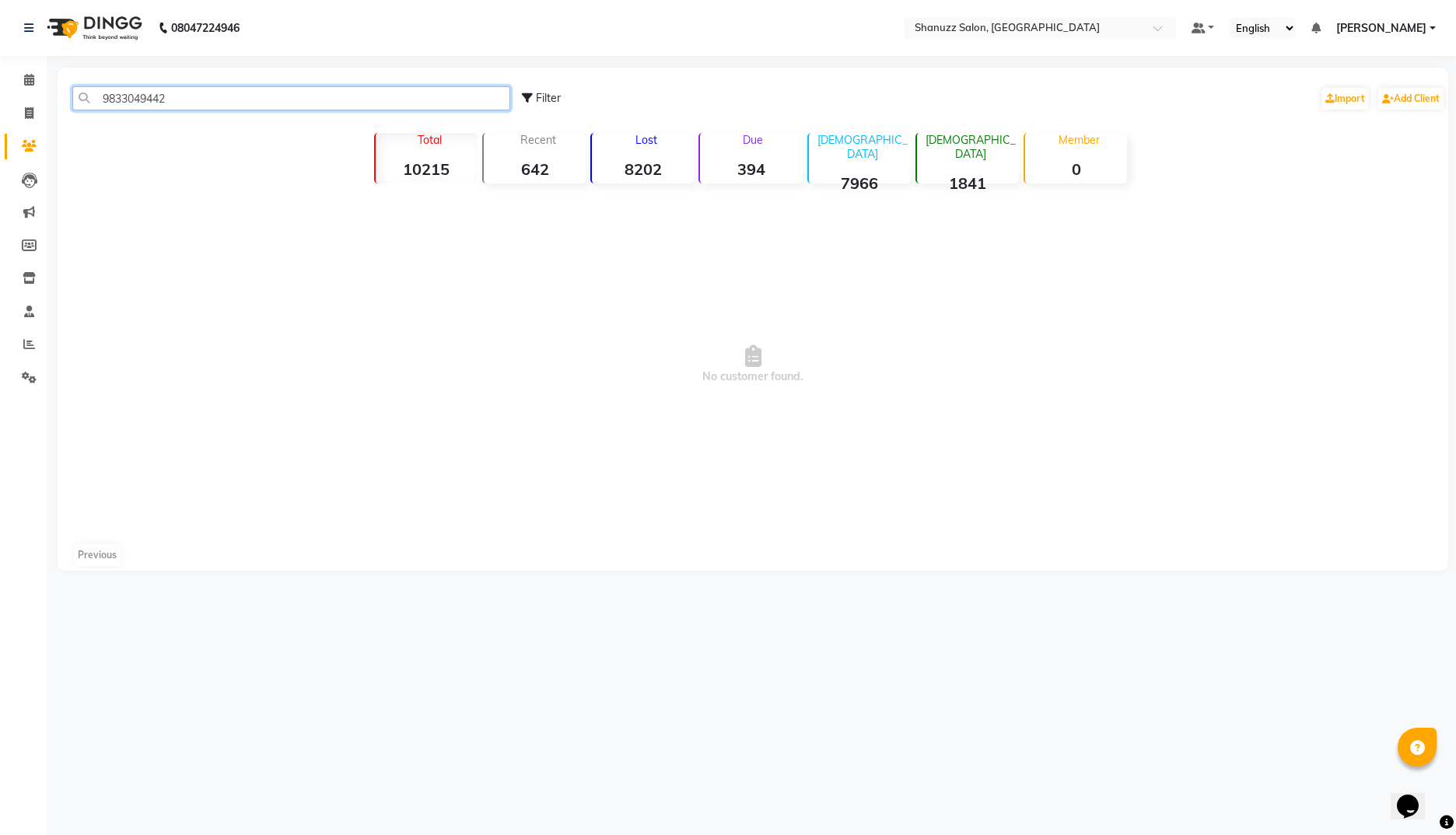
type input "9833049442"
